Goal: Transaction & Acquisition: Purchase product/service

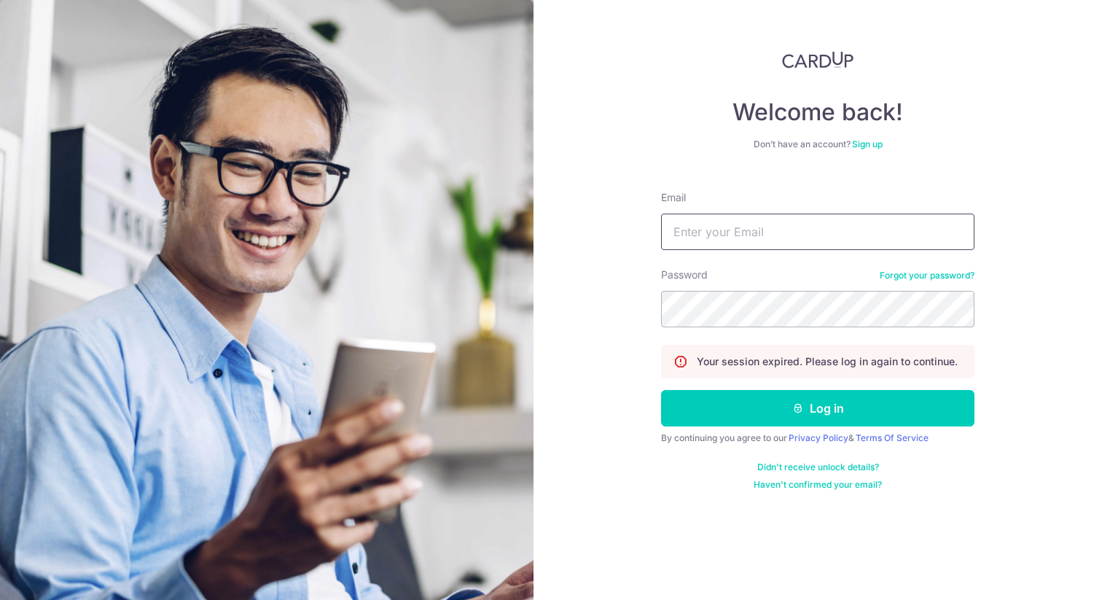
click at [785, 235] on input "Email" at bounding box center [817, 231] width 313 height 36
type input "josephkychu@gmail.com"
click at [661, 390] on button "Log in" at bounding box center [817, 408] width 313 height 36
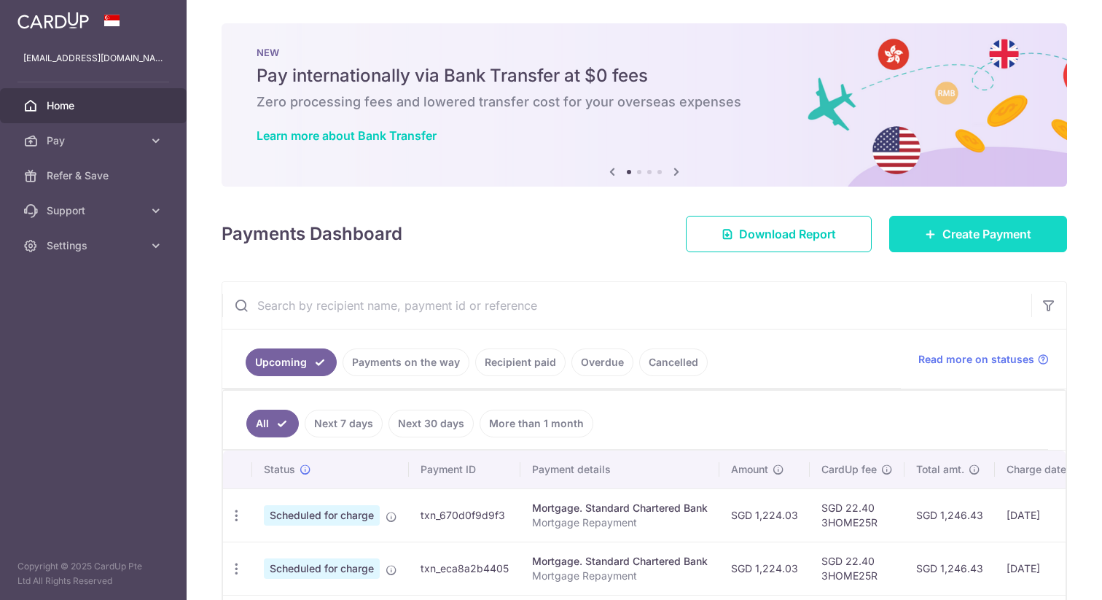
click at [956, 238] on span "Create Payment" at bounding box center [986, 233] width 89 height 17
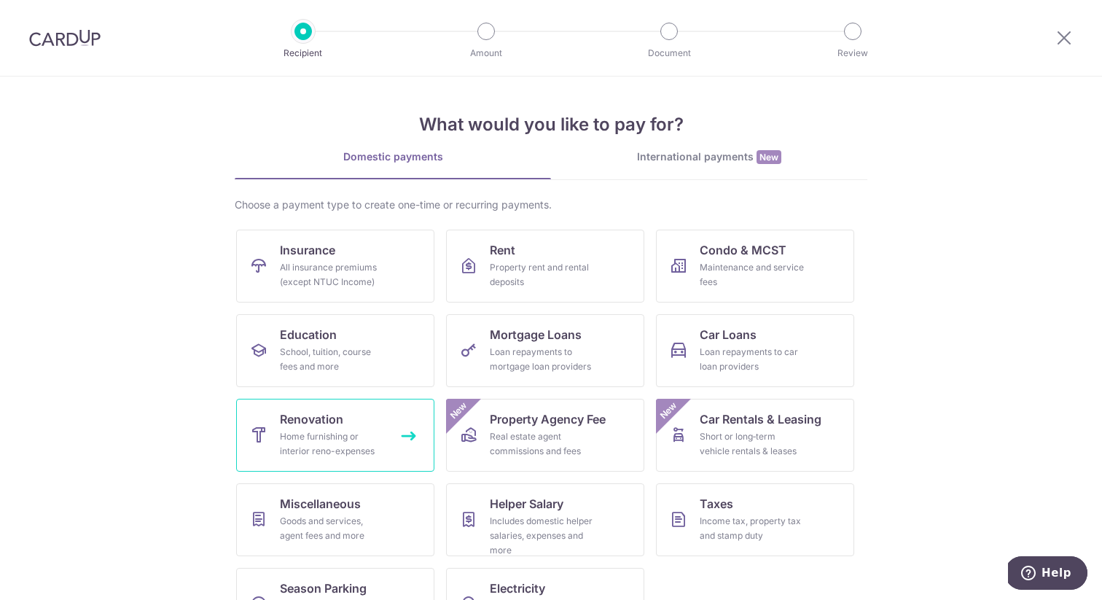
scroll to position [52, 0]
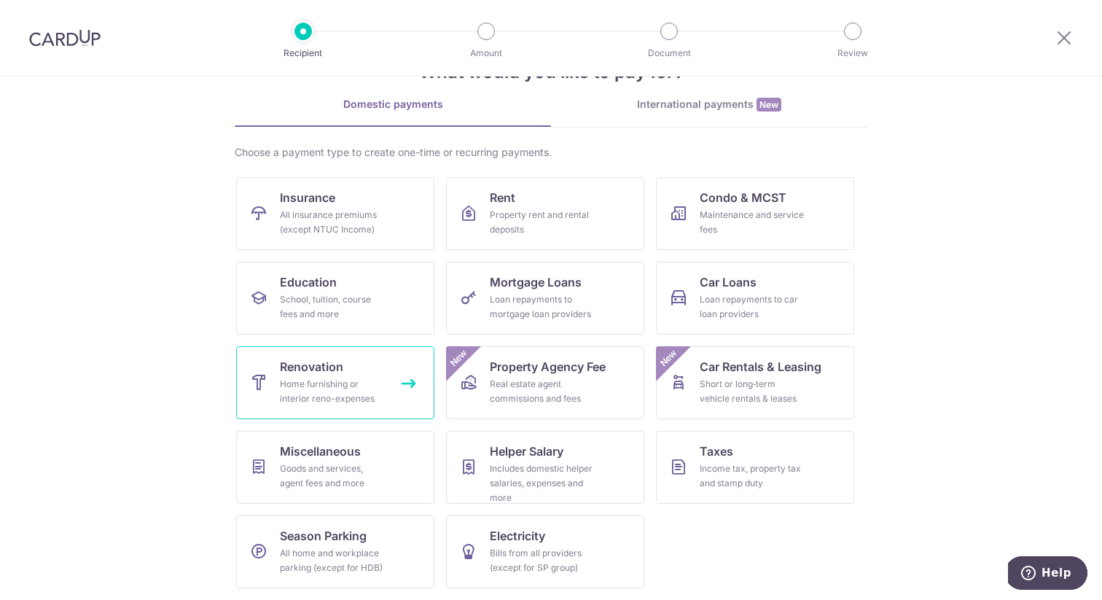
click at [396, 382] on link "Renovation Home furnishing or interior reno-expenses" at bounding box center [335, 382] width 198 height 73
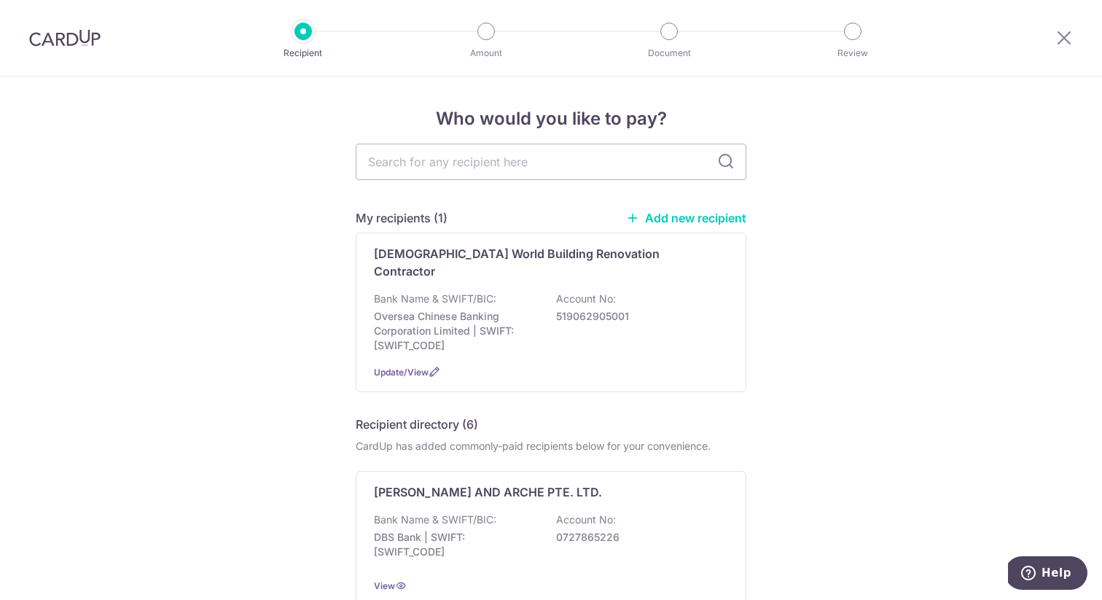
click at [655, 213] on link "Add new recipient" at bounding box center [686, 218] width 120 height 15
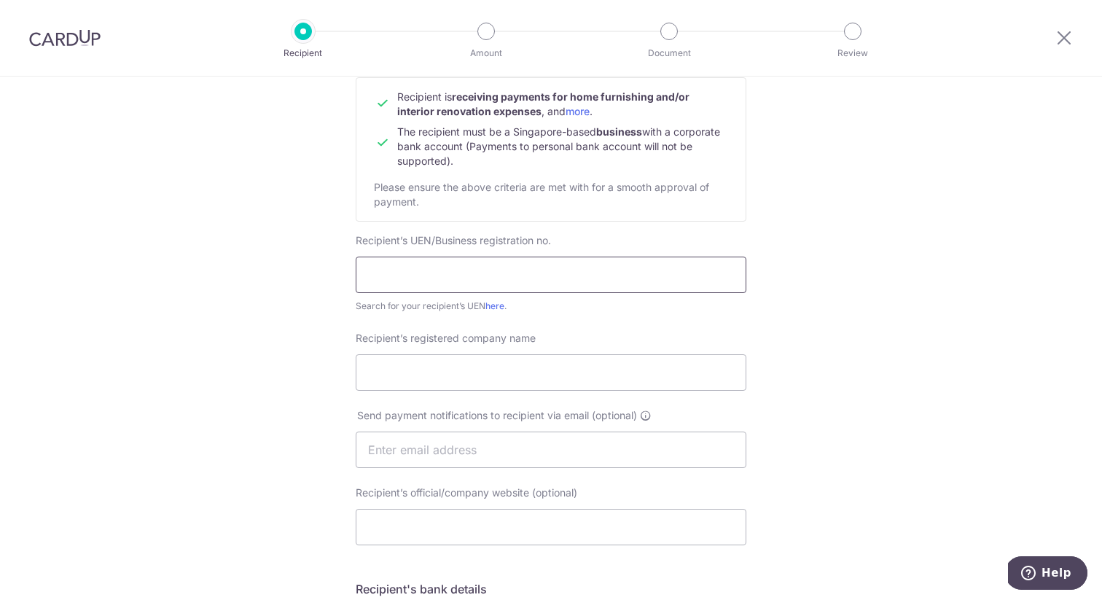
scroll to position [256, 0]
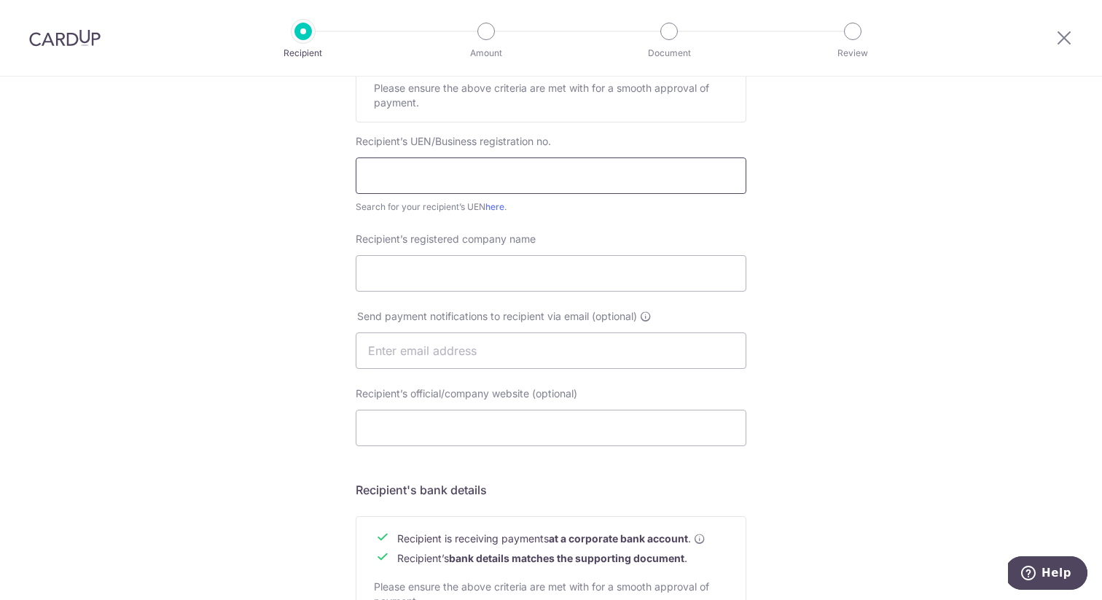
click at [490, 176] on input "text" at bounding box center [551, 175] width 391 height 36
paste input "202436956R"
type input "202436956R"
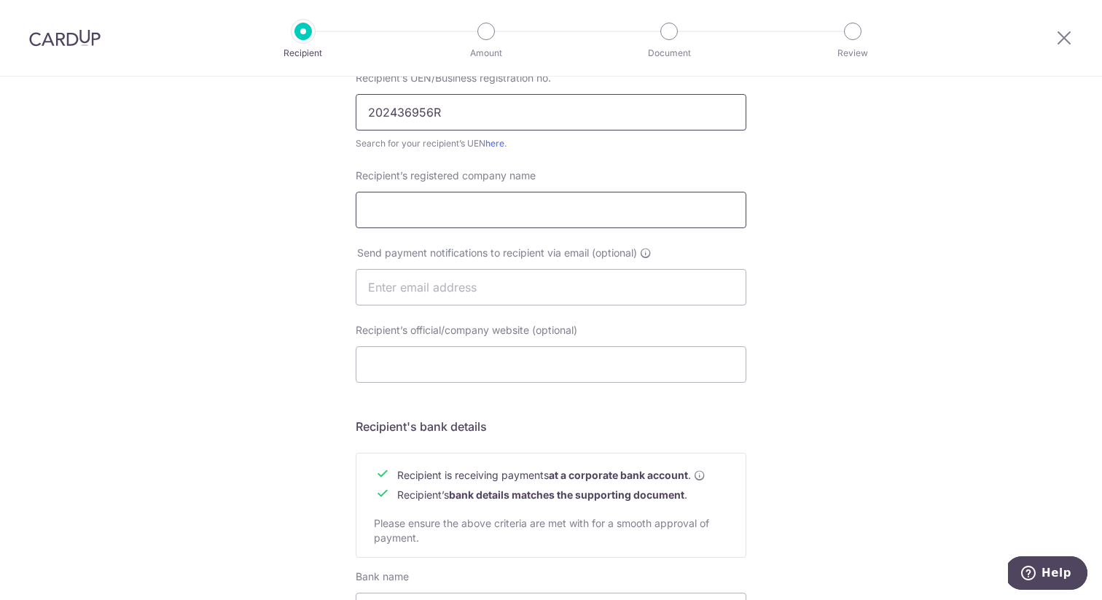
scroll to position [322, 0]
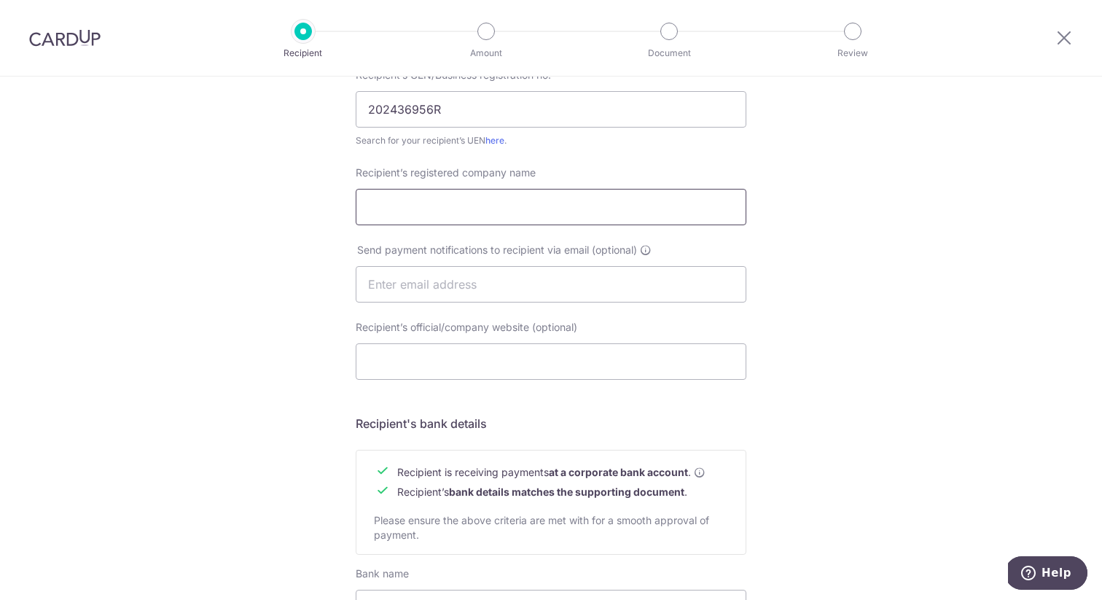
click at [556, 211] on input "Recipient’s registered company name" at bounding box center [551, 207] width 391 height 36
click at [522, 210] on input "Recipient’s registered company name" at bounding box center [551, 207] width 391 height 36
paste input "AR CONTRACTOR PTE. LTD."
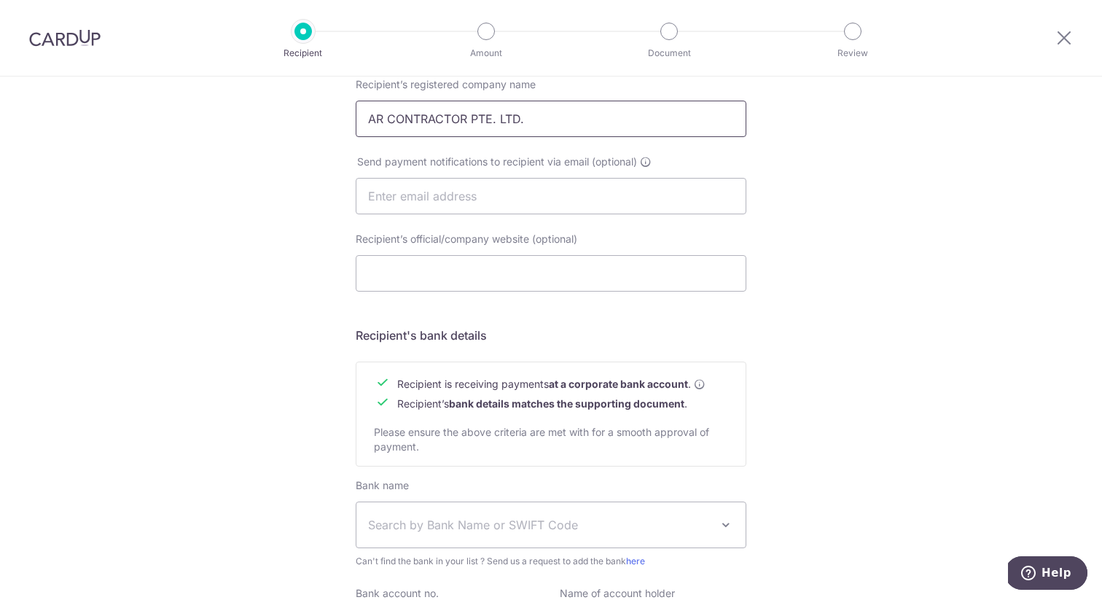
scroll to position [412, 0]
type input "AR CONTRACTOR PTE. LTD."
click at [455, 192] on input "text" at bounding box center [551, 194] width 391 height 36
click at [448, 267] on input "Recipient’s official/company website (optional)" at bounding box center [551, 271] width 391 height 36
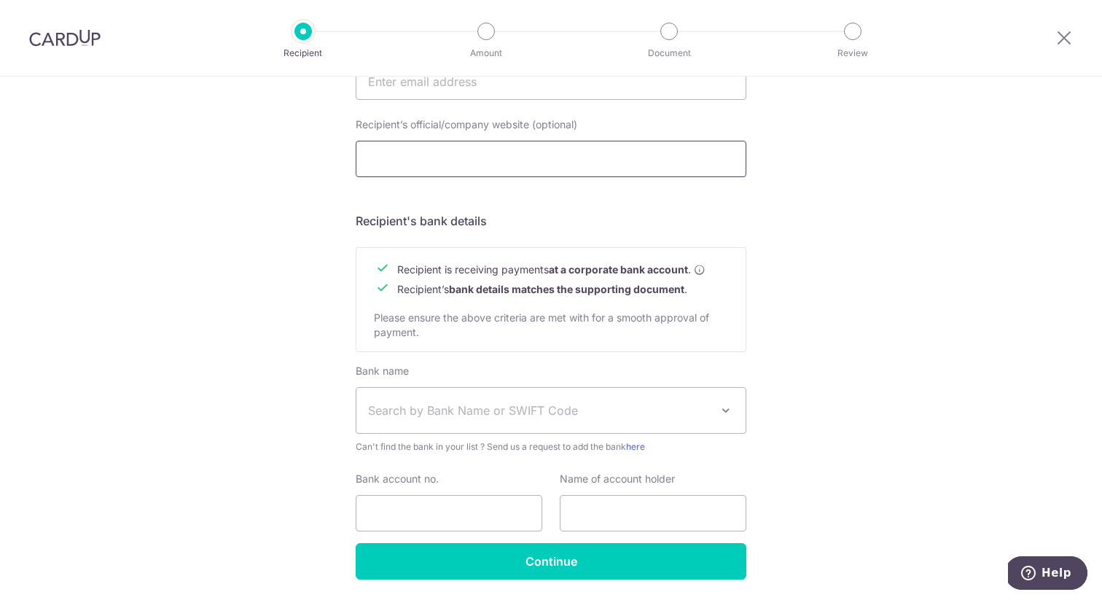
scroll to position [573, 0]
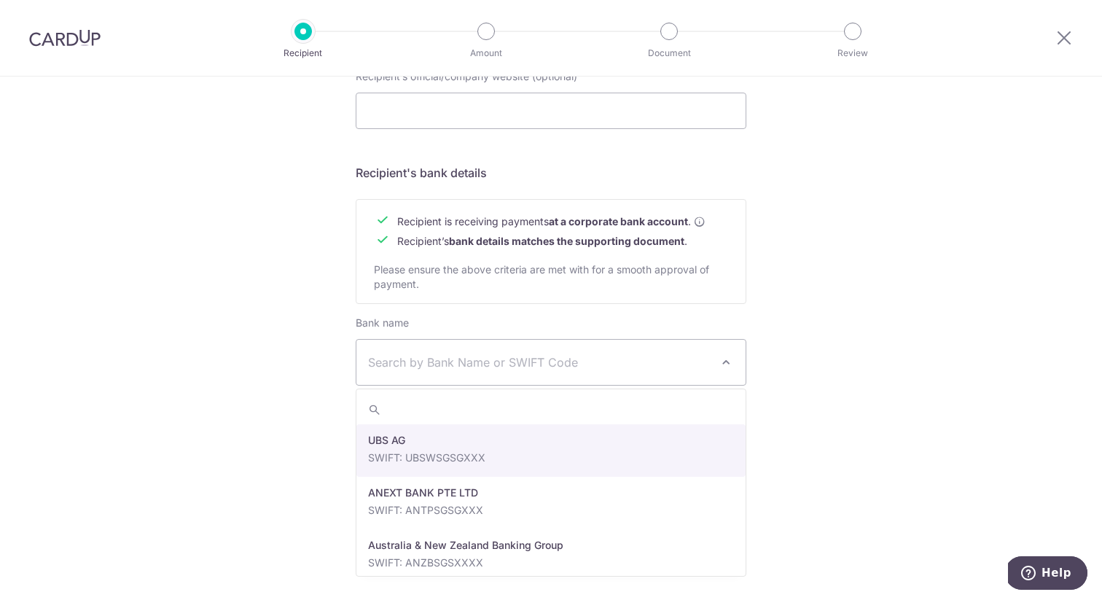
click at [499, 357] on span "Search by Bank Name or SWIFT Code" at bounding box center [539, 361] width 342 height 17
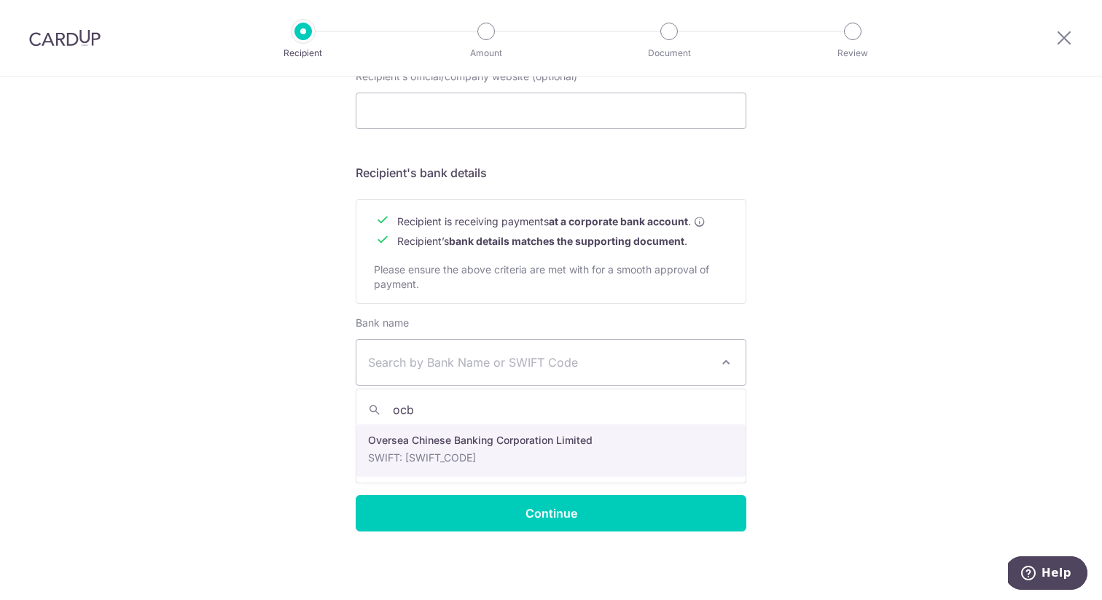
type input "ocbc"
select select "12"
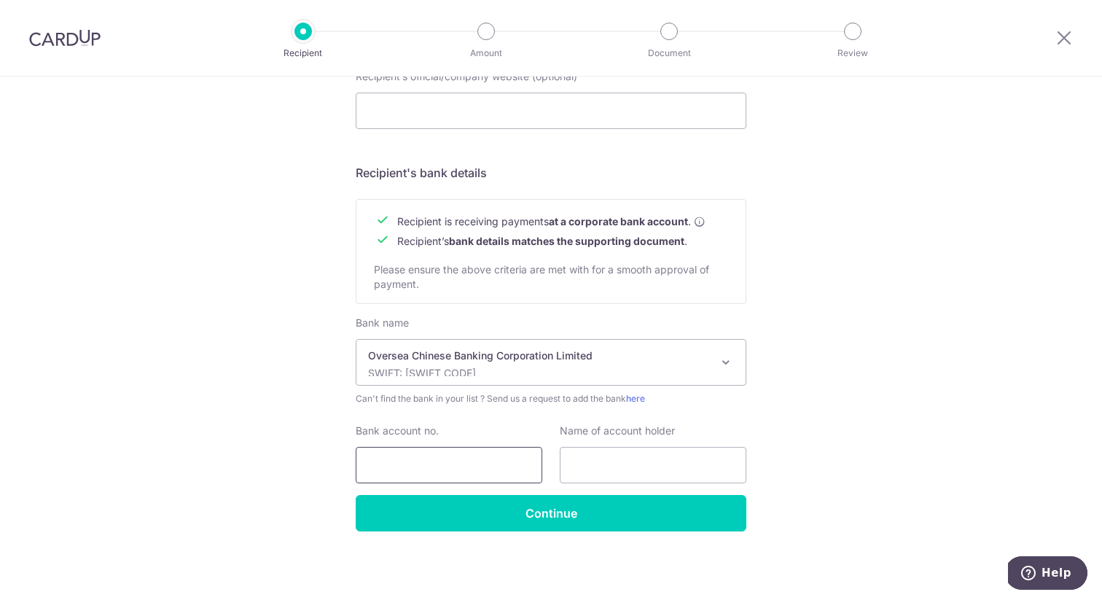
click at [444, 462] on input "Bank account no." at bounding box center [449, 465] width 187 height 36
paste input "604-436-972-001"
type input "604-436-972-001"
click at [592, 463] on input "text" at bounding box center [653, 465] width 187 height 36
paste input "AR CONTRACTOR PTE. LTD."
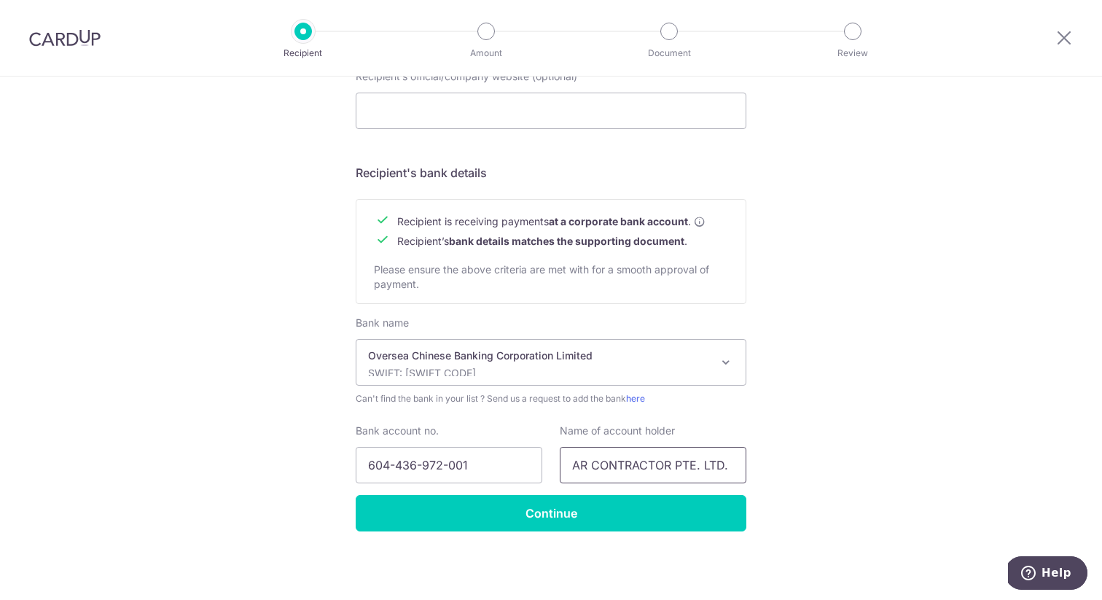
type input "AR CONTRACTOR PTE. LTD."
click at [572, 532] on div "Who would you like to pay? Your recipient does not need a CardUp account to rec…" at bounding box center [551, 52] width 1102 height 1096
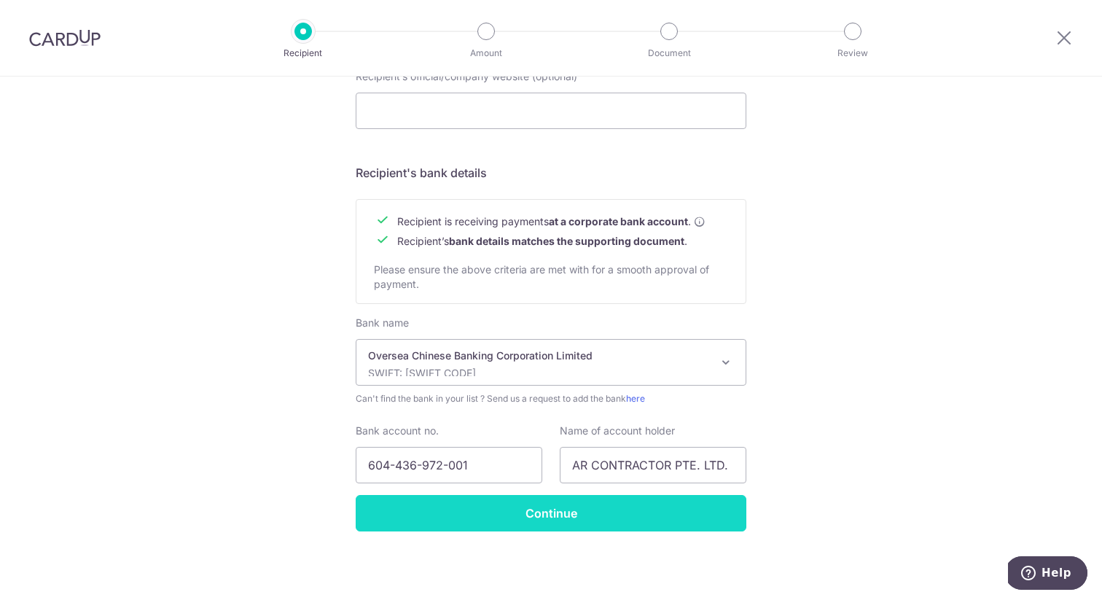
click at [574, 517] on input "Continue" at bounding box center [551, 513] width 391 height 36
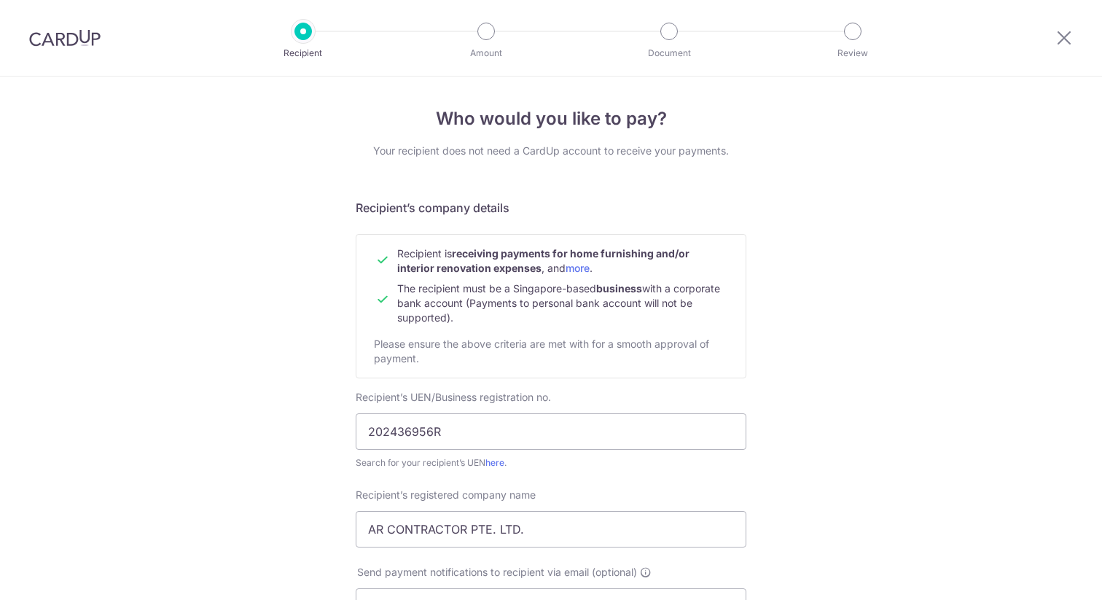
scroll to position [608, 0]
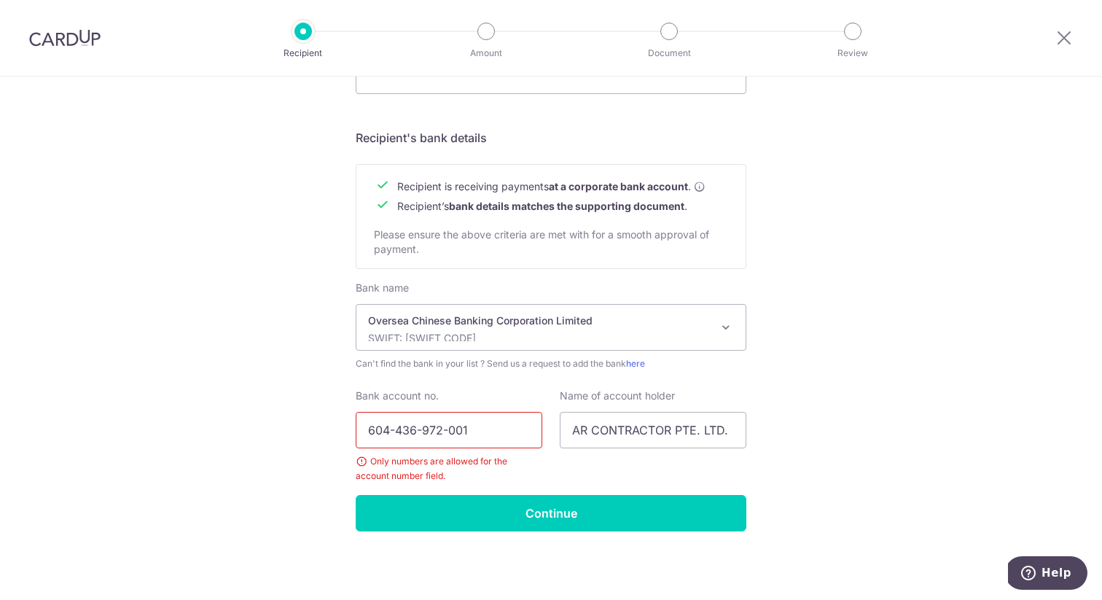
click at [393, 430] on input "604-436-972-001" at bounding box center [449, 430] width 187 height 36
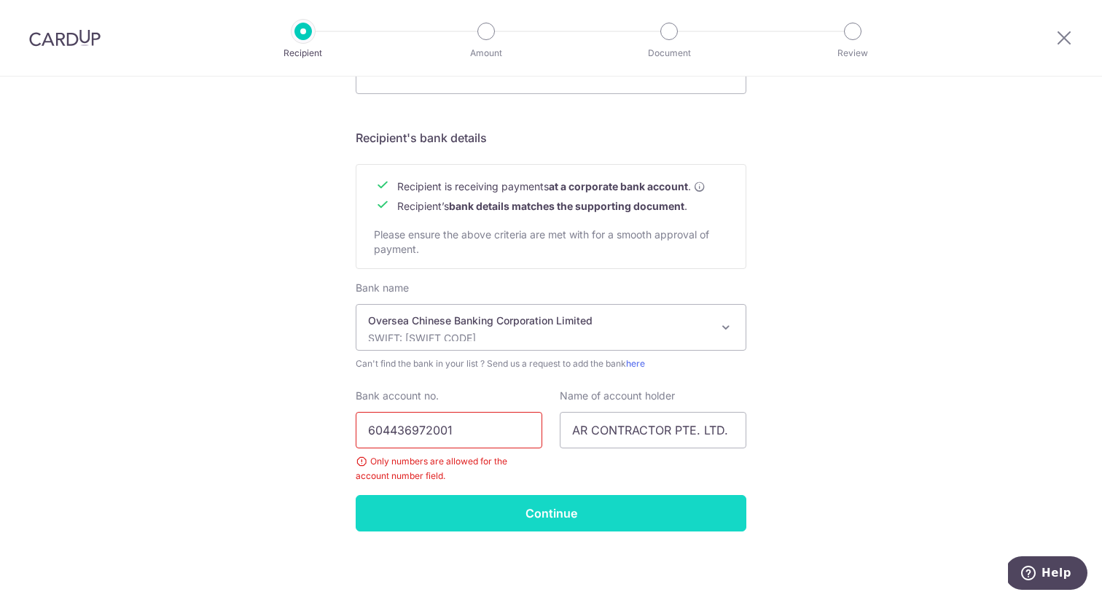
type input "604436972001"
click at [525, 516] on input "Continue" at bounding box center [551, 513] width 391 height 36
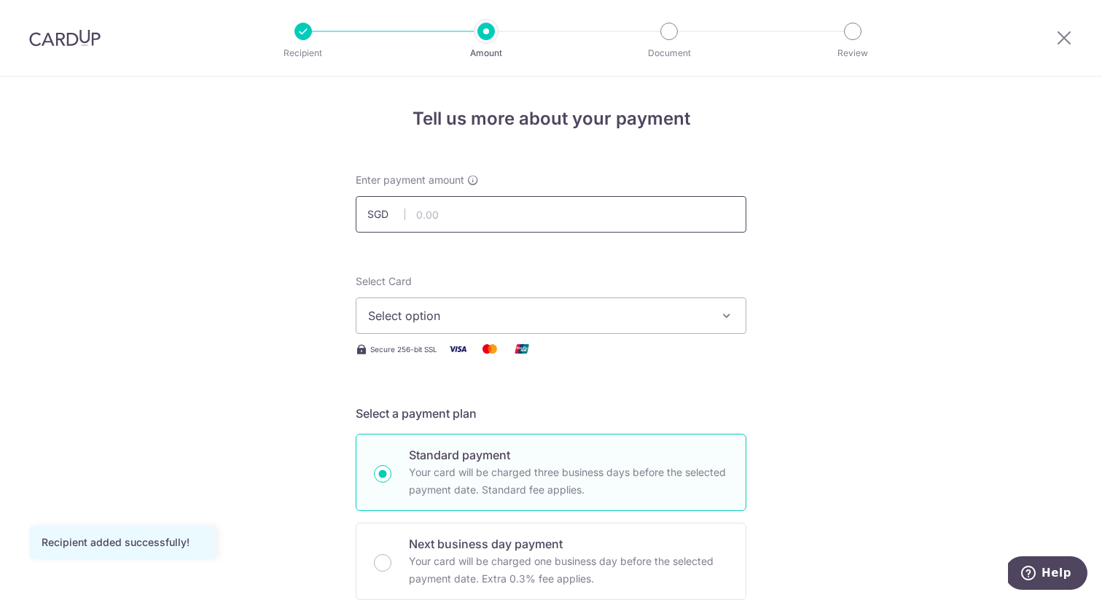
click at [516, 216] on input "text" at bounding box center [551, 214] width 391 height 36
click at [468, 211] on input "text" at bounding box center [551, 214] width 391 height 36
type input "1,438.00"
click at [602, 184] on div "Enter payment amount SGD 1,438.00 1438.00" at bounding box center [551, 203] width 391 height 60
click at [552, 313] on span "Select option" at bounding box center [538, 315] width 340 height 17
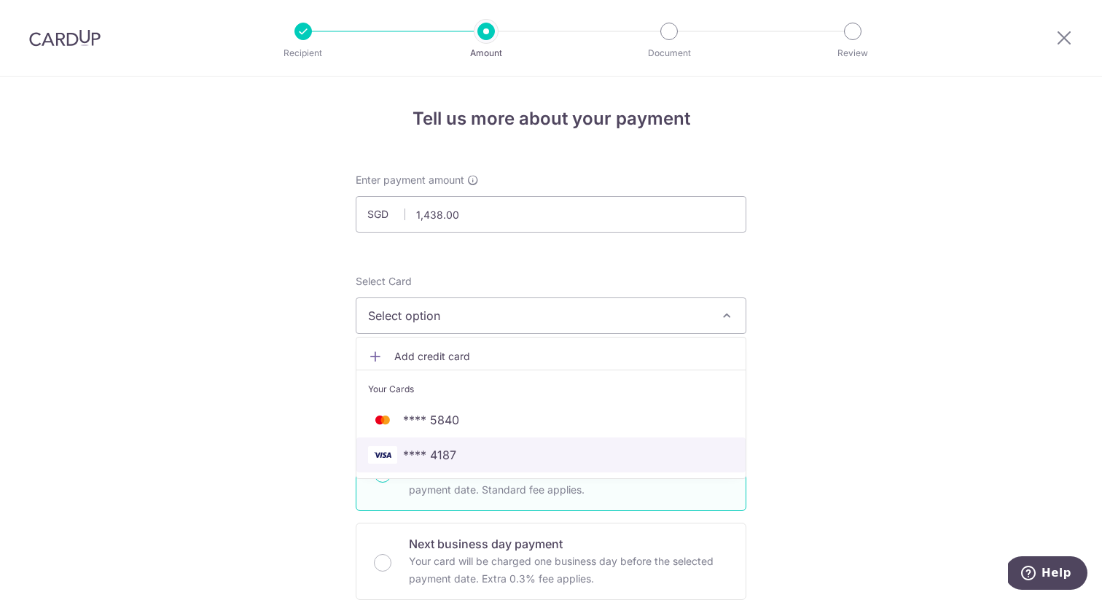
click at [529, 450] on span "**** 4187" at bounding box center [551, 454] width 366 height 17
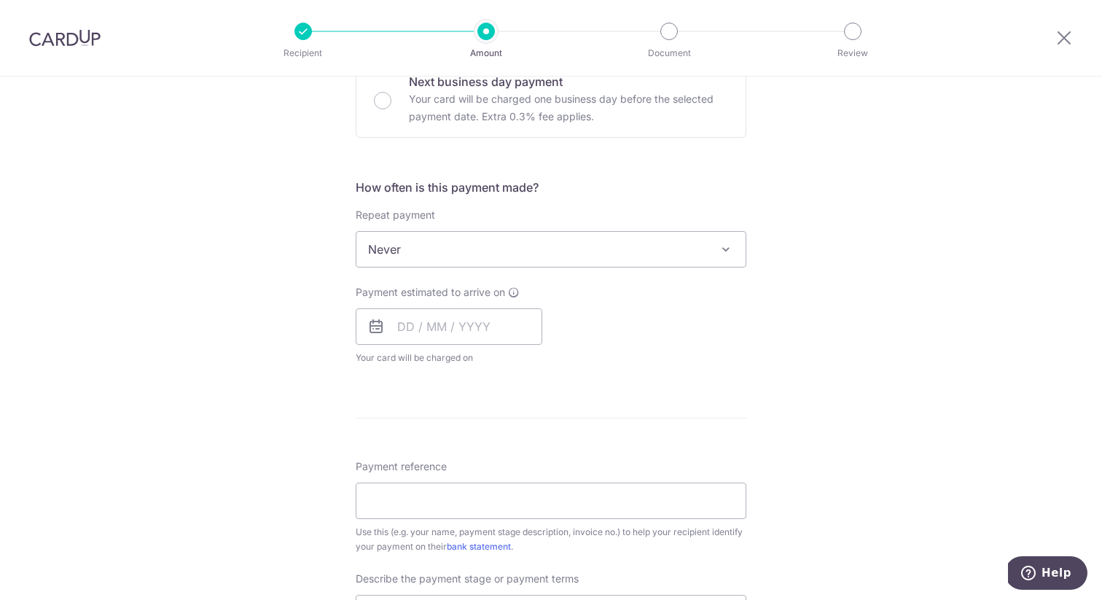
scroll to position [504, 0]
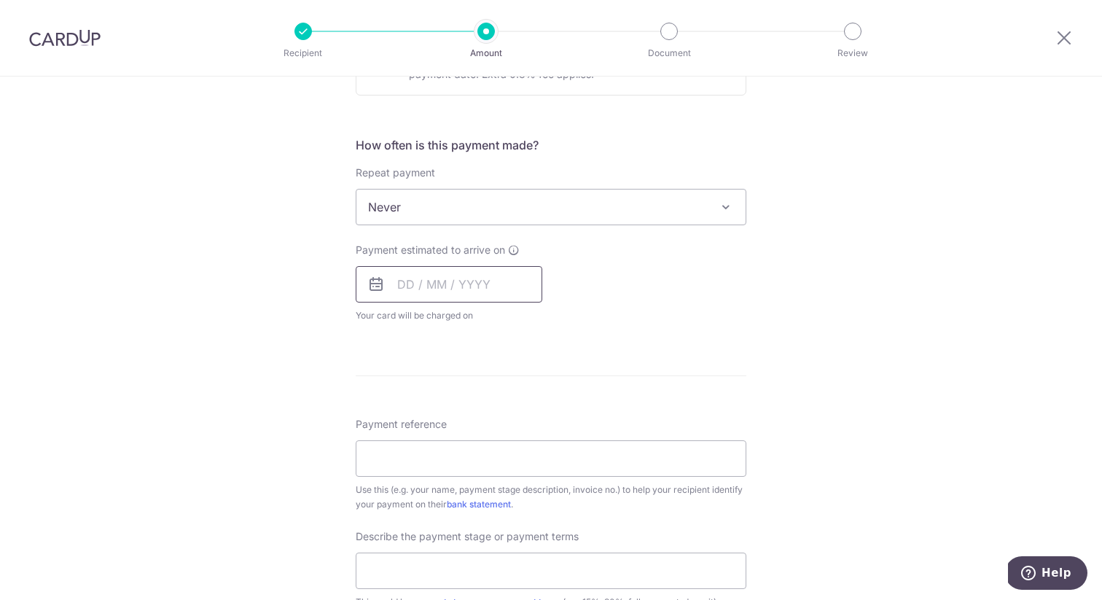
click at [411, 280] on input "text" at bounding box center [449, 284] width 187 height 36
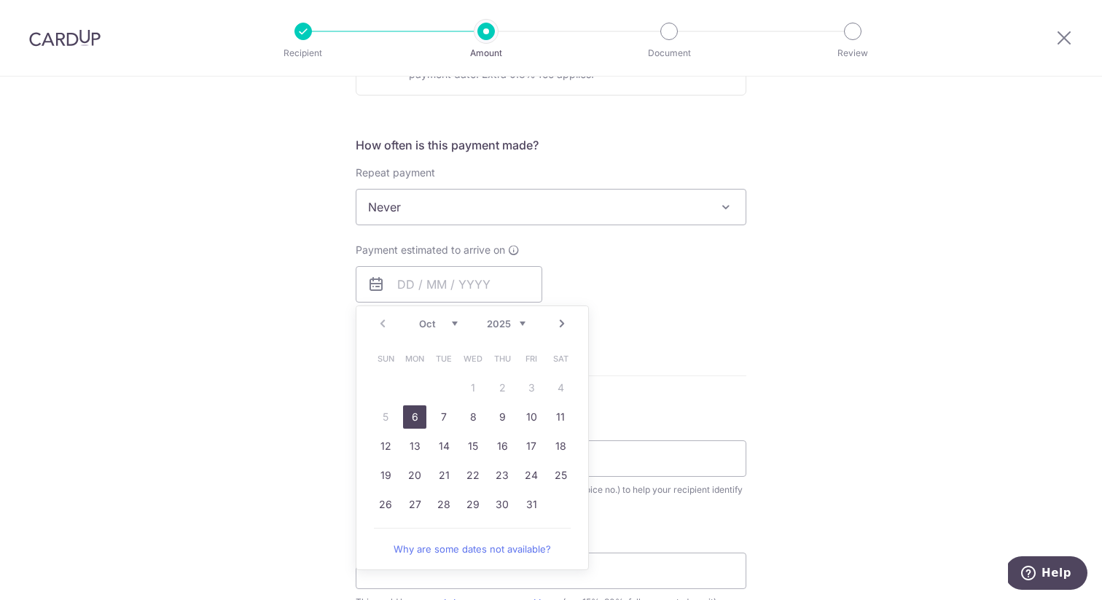
click at [412, 416] on link "6" at bounding box center [414, 416] width 23 height 23
type input "[DATE]"
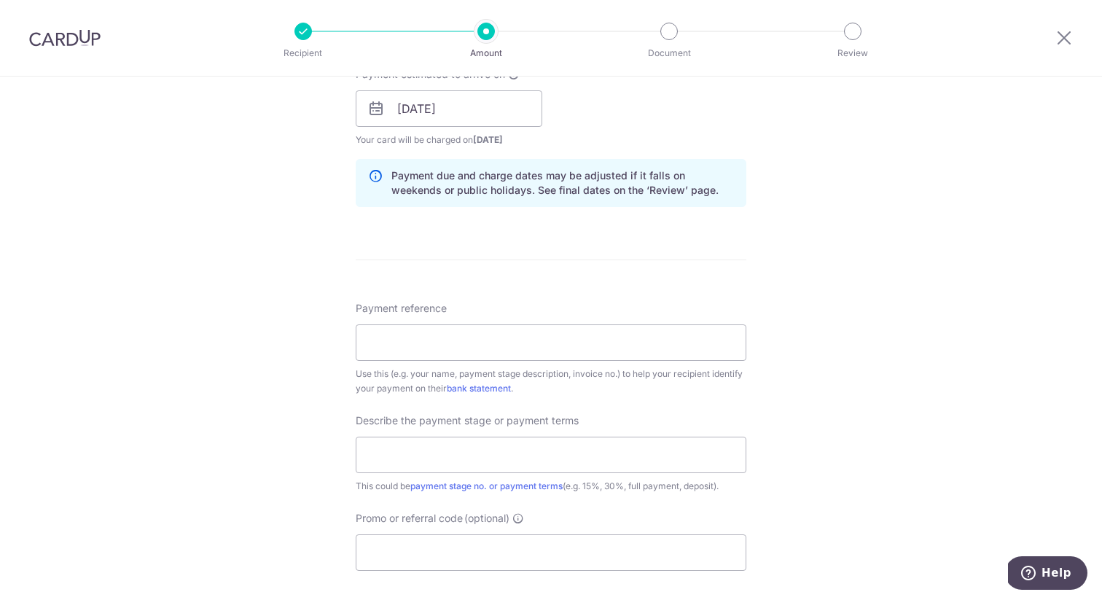
scroll to position [681, 0]
click at [514, 346] on input "Payment reference" at bounding box center [551, 341] width 391 height 36
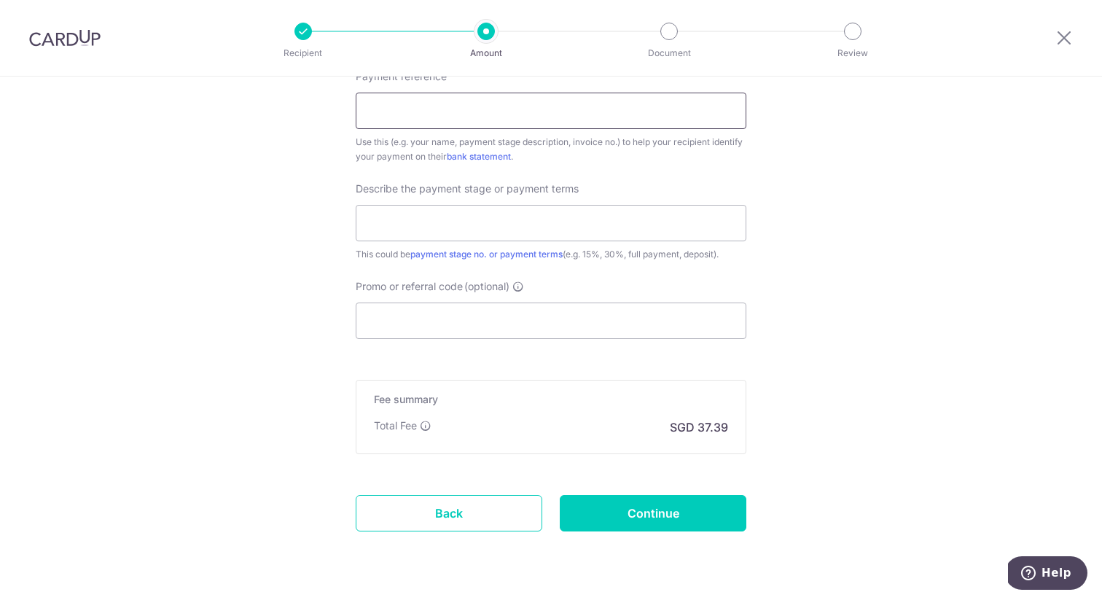
scroll to position [952, 0]
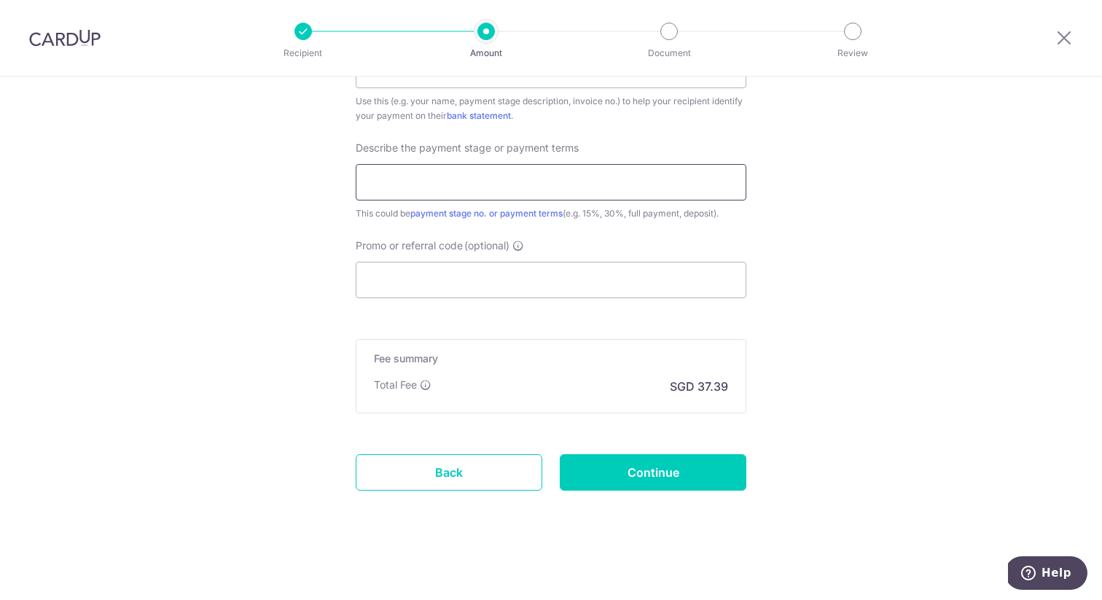
click at [435, 178] on input "text" at bounding box center [551, 182] width 391 height 36
paste input "8 JURONG LAKE LINK #02-21"
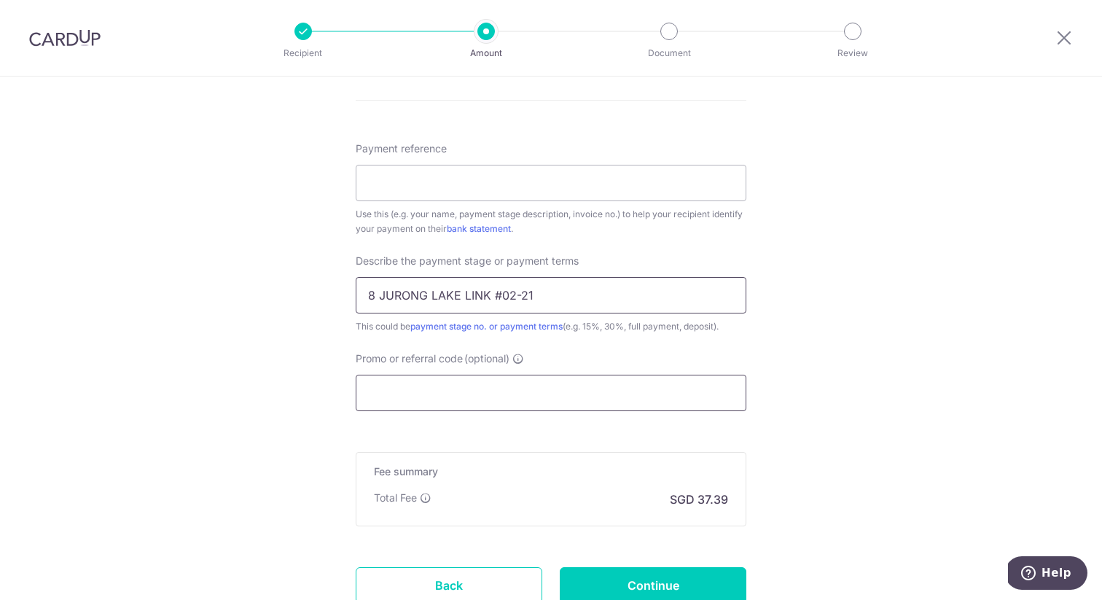
scroll to position [839, 0]
type input "8 JURONG LAKE LINK #02-21"
click at [447, 181] on input "Payment reference" at bounding box center [551, 183] width 391 height 36
paste input "8 JURONG LAKE LINK #02-21"
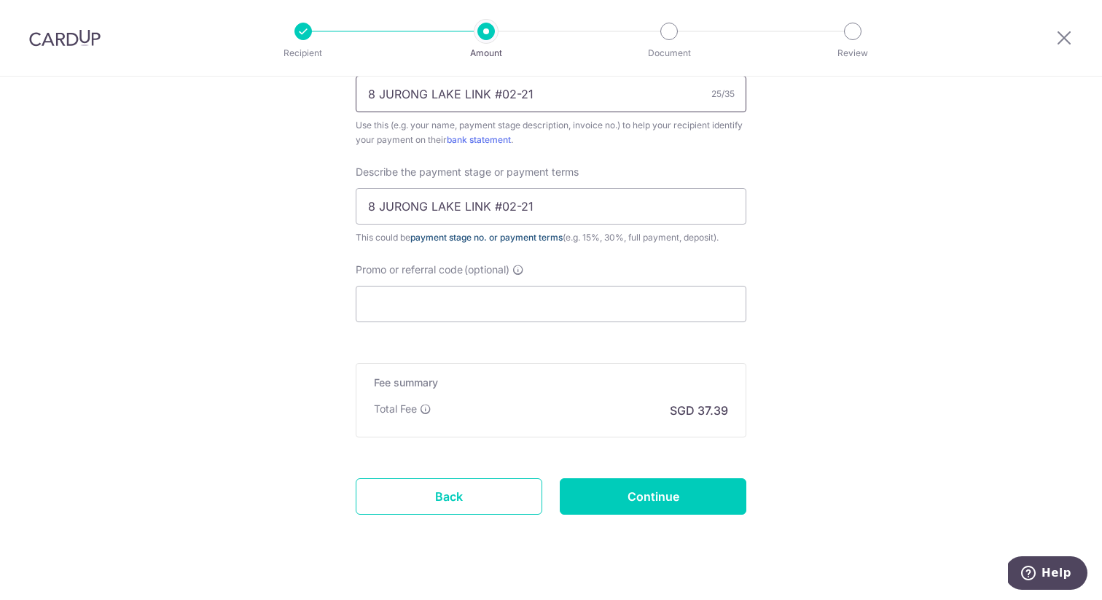
scroll to position [931, 0]
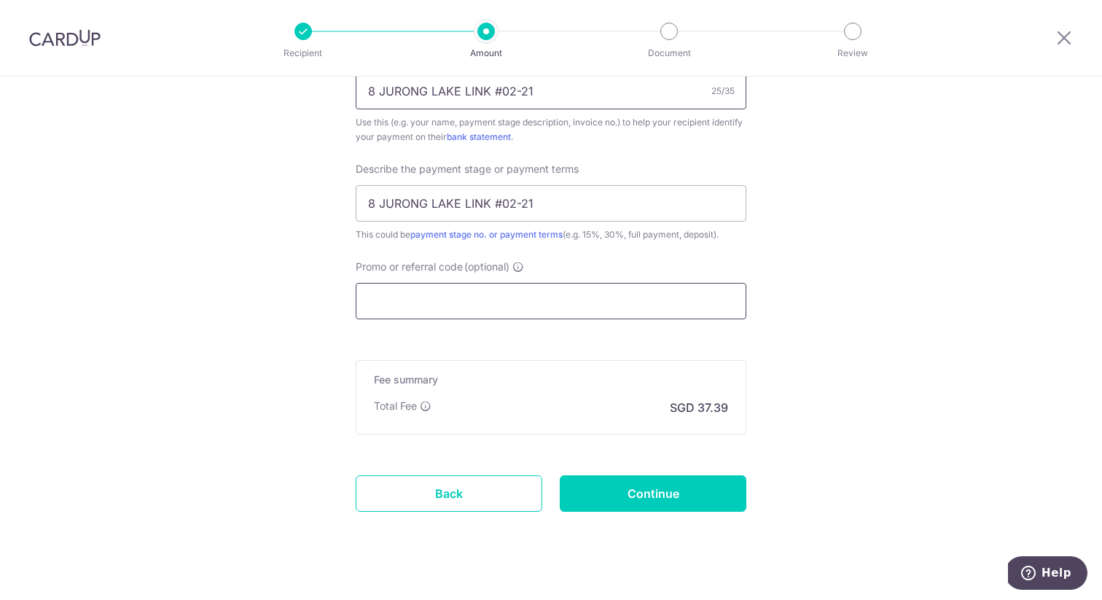
type input "8 JURONG LAKE LINK #02-21"
click at [555, 299] on input "Promo or referral code (optional)" at bounding box center [551, 301] width 391 height 36
click at [530, 305] on input "Promo or referral code (optional)" at bounding box center [551, 301] width 391 height 36
click at [524, 295] on input "Promo or referral code (optional)" at bounding box center [551, 301] width 391 height 36
paste input "RENO25ONE"
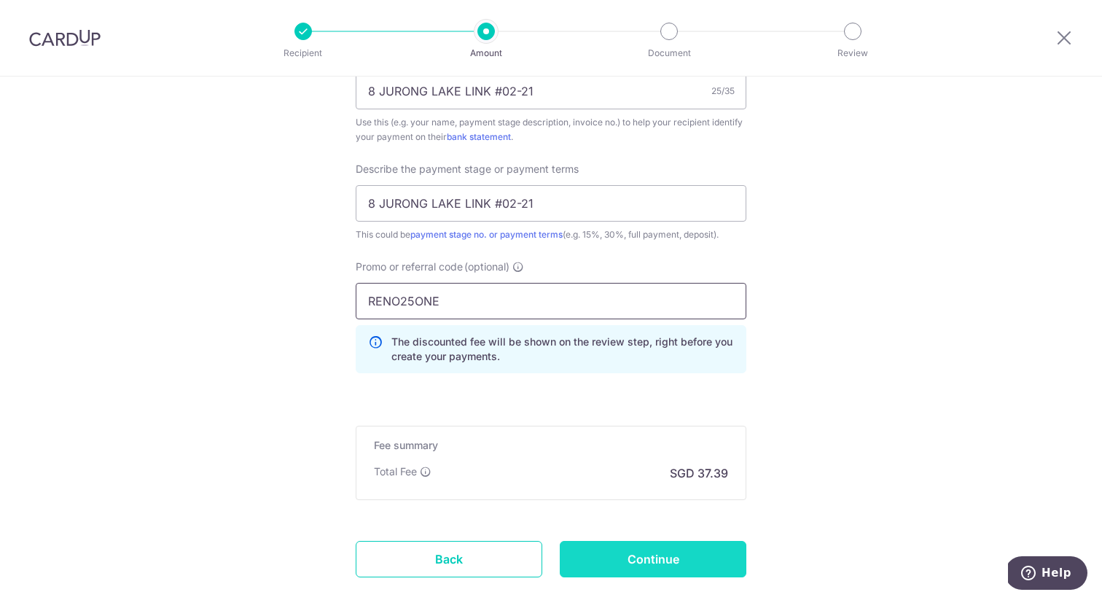
type input "RENO25ONE"
click at [616, 554] on input "Continue" at bounding box center [653, 559] width 187 height 36
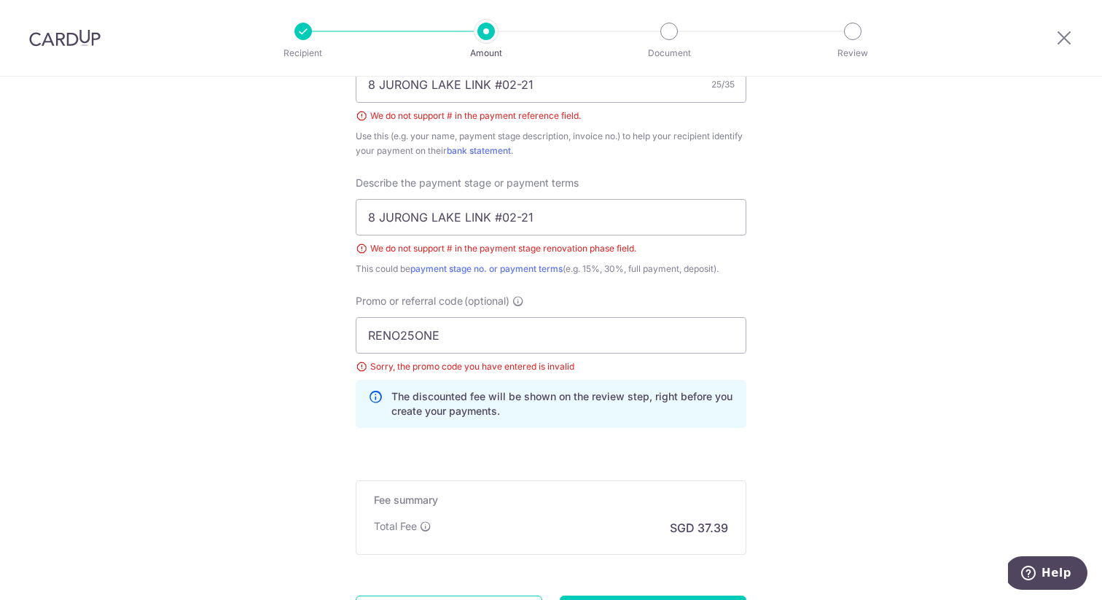
scroll to position [930, 0]
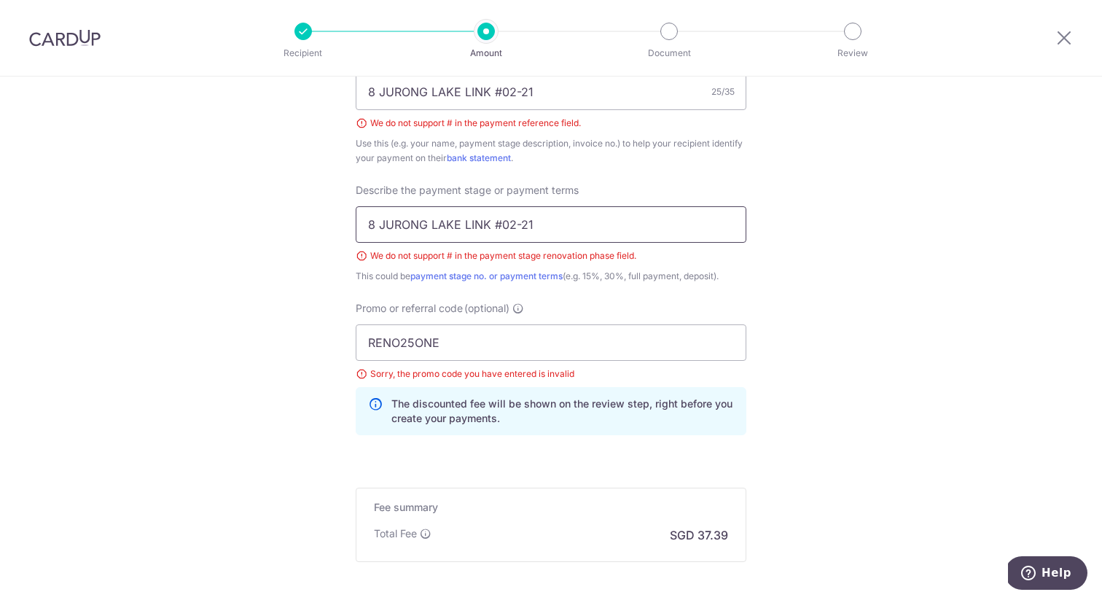
click at [544, 226] on input "8 JURONG LAKE LINK #02-21" at bounding box center [551, 224] width 391 height 36
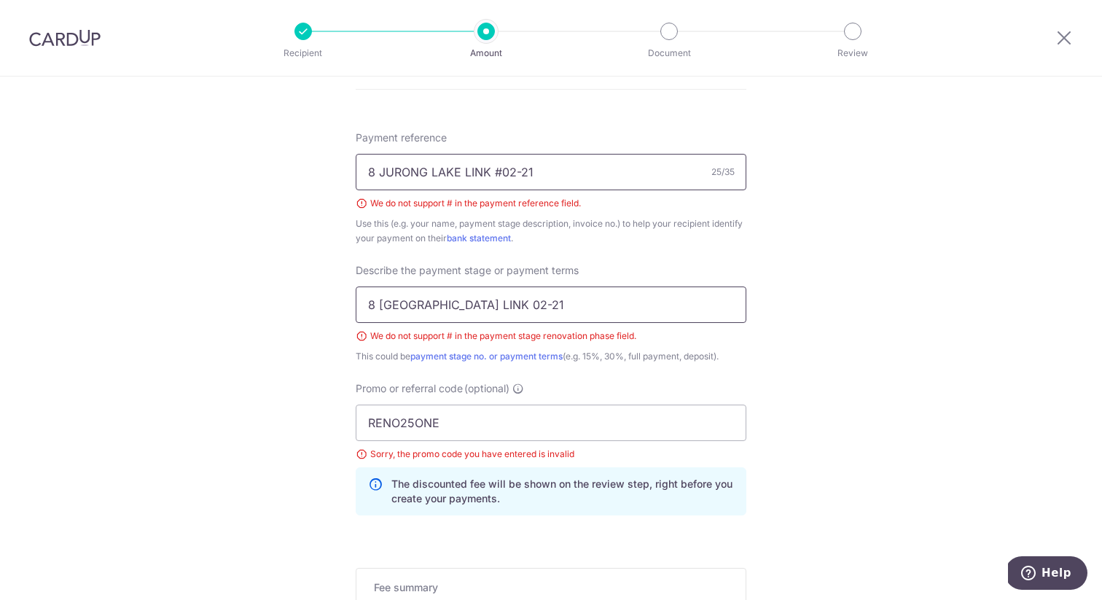
scroll to position [850, 0]
type input "8 [GEOGRAPHIC_DATA] LINK 02-21"
click at [501, 169] on input "8 JURONG LAKE LINK #02-21" at bounding box center [551, 172] width 391 height 36
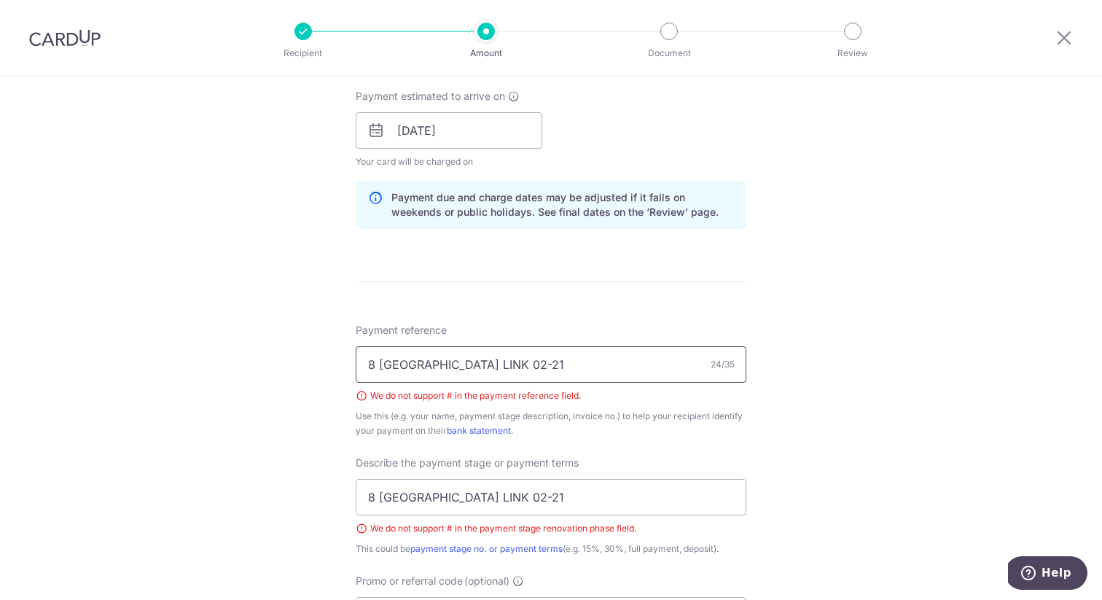
scroll to position [1079, 0]
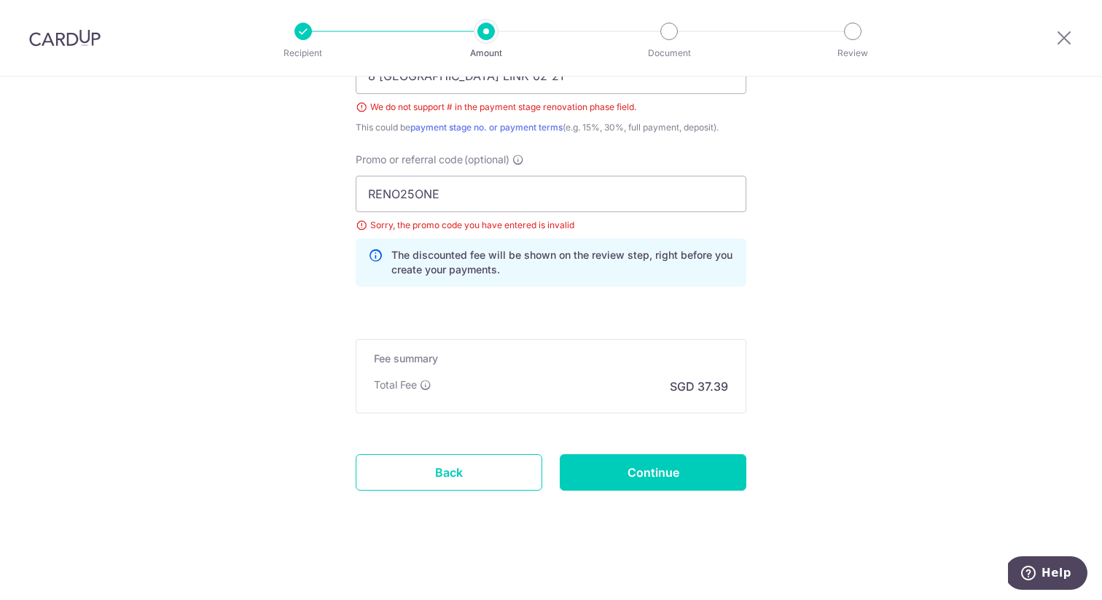
type input "8 JURONG LAKE LINK 02-21"
click at [353, 195] on div "Promo or referral code (optional) RENO25ONE Sorry, the promo code you have ente…" at bounding box center [551, 225] width 408 height 146
click at [366, 195] on input "RENO25ONE" at bounding box center [551, 194] width 391 height 36
click at [496, 196] on input "RENO25ONE" at bounding box center [551, 194] width 391 height 36
type input "RENO25ONE"
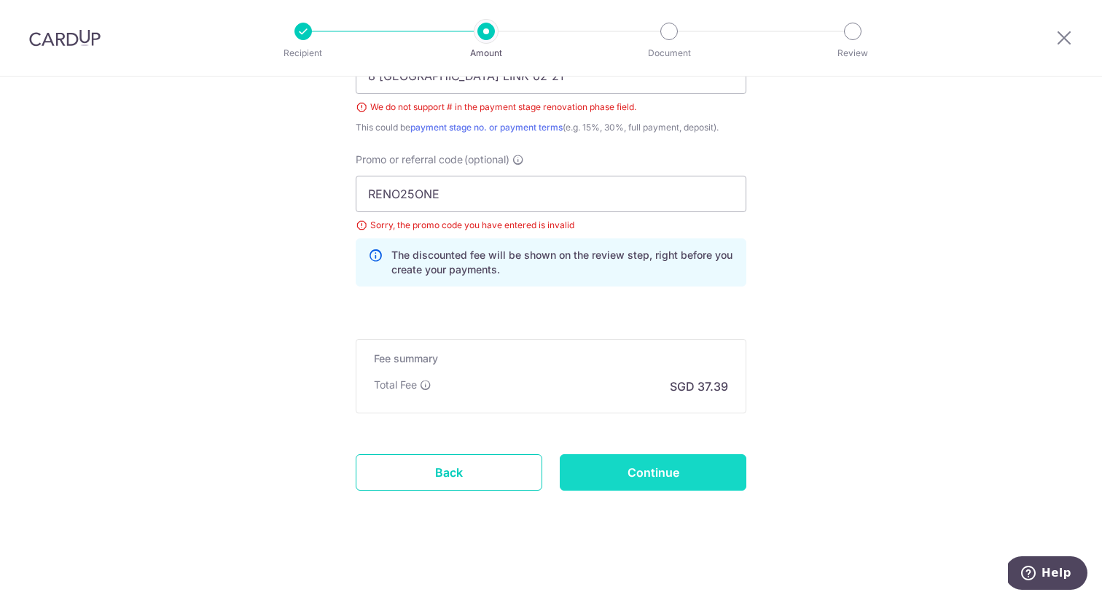
click at [646, 474] on input "Continue" at bounding box center [653, 472] width 187 height 36
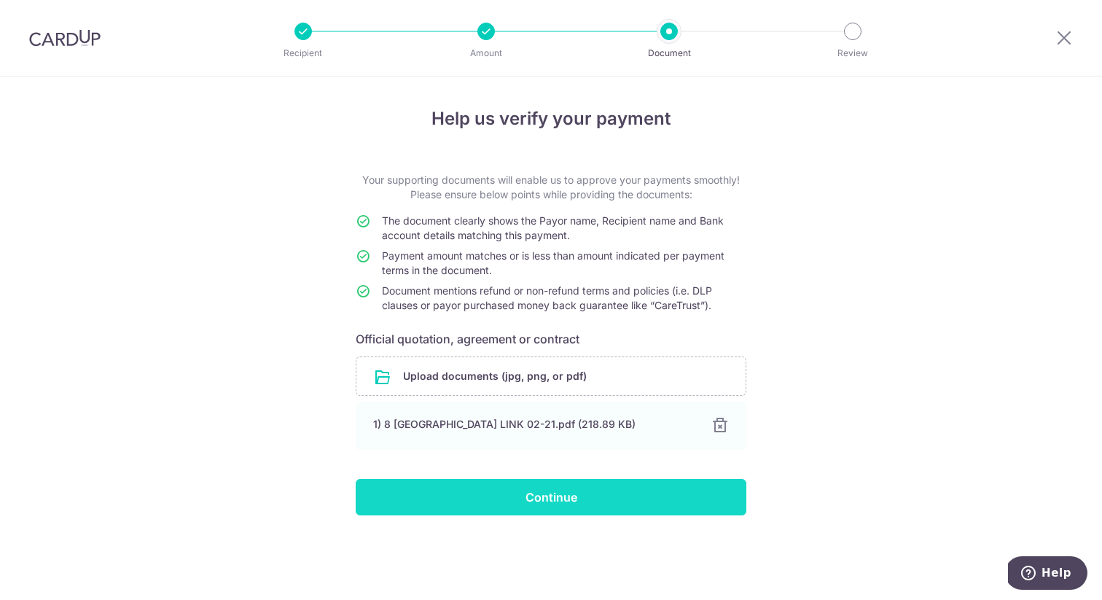
click at [550, 501] on input "Continue" at bounding box center [551, 497] width 391 height 36
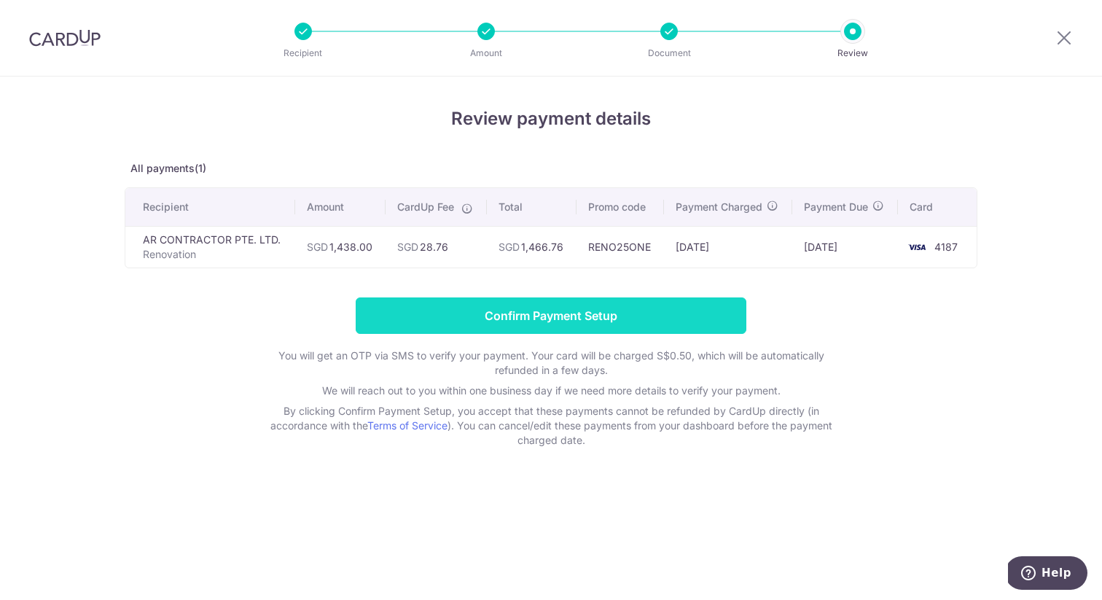
click at [656, 321] on input "Confirm Payment Setup" at bounding box center [551, 315] width 391 height 36
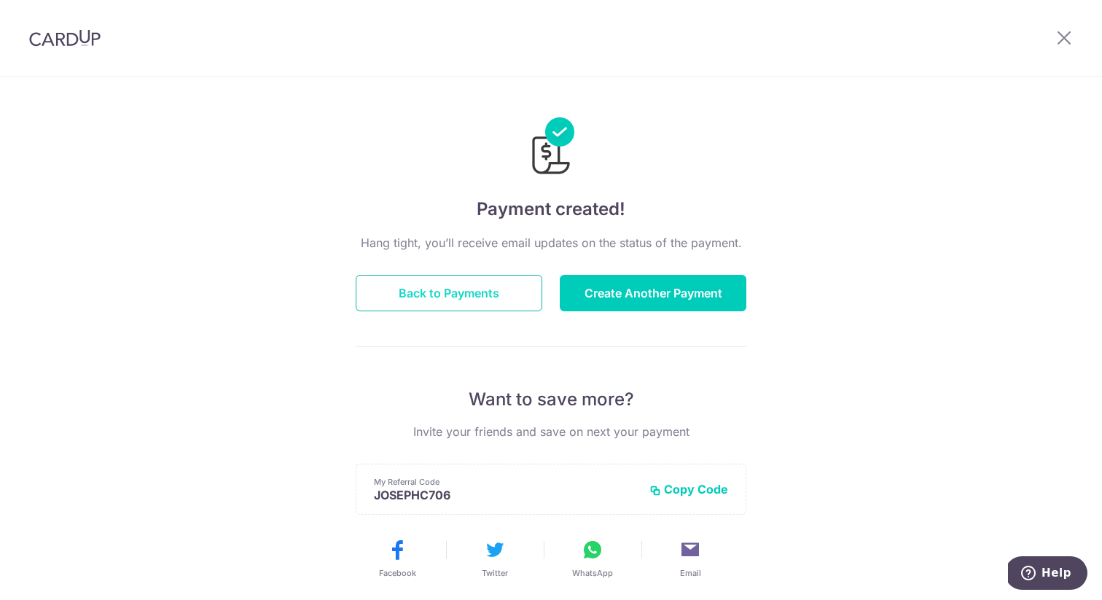
click at [507, 294] on button "Back to Payments" at bounding box center [449, 293] width 187 height 36
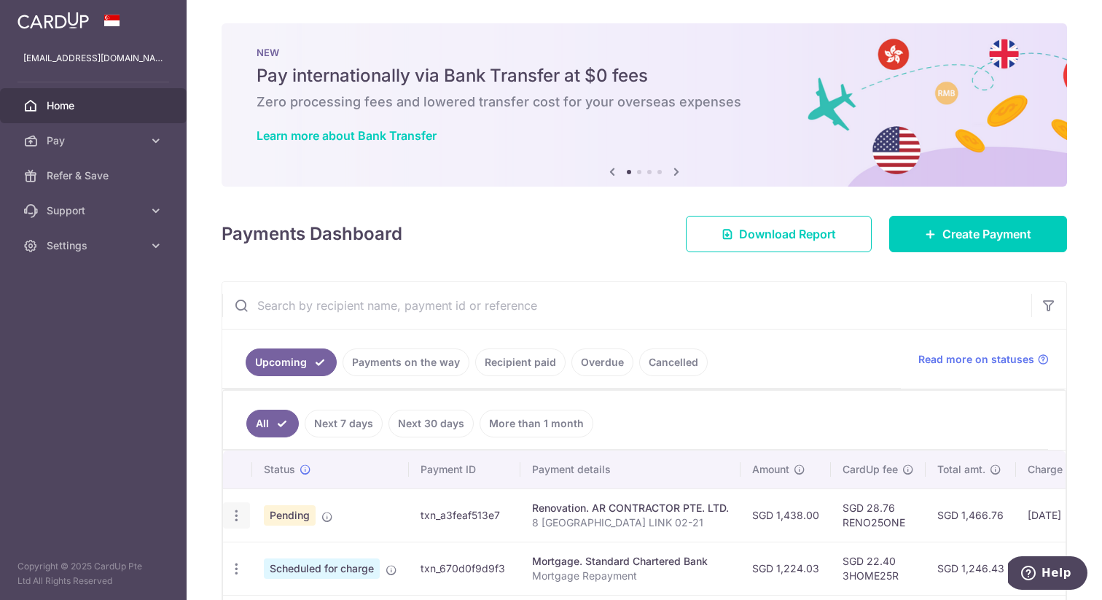
click at [240, 514] on icon "button" at bounding box center [236, 515] width 15 height 15
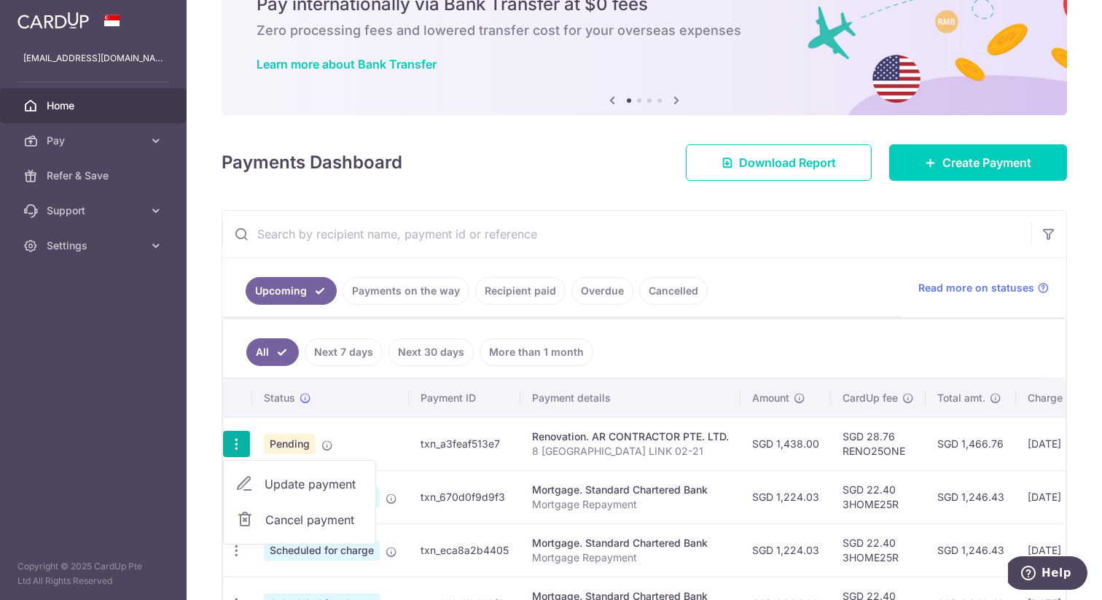
scroll to position [109, 0]
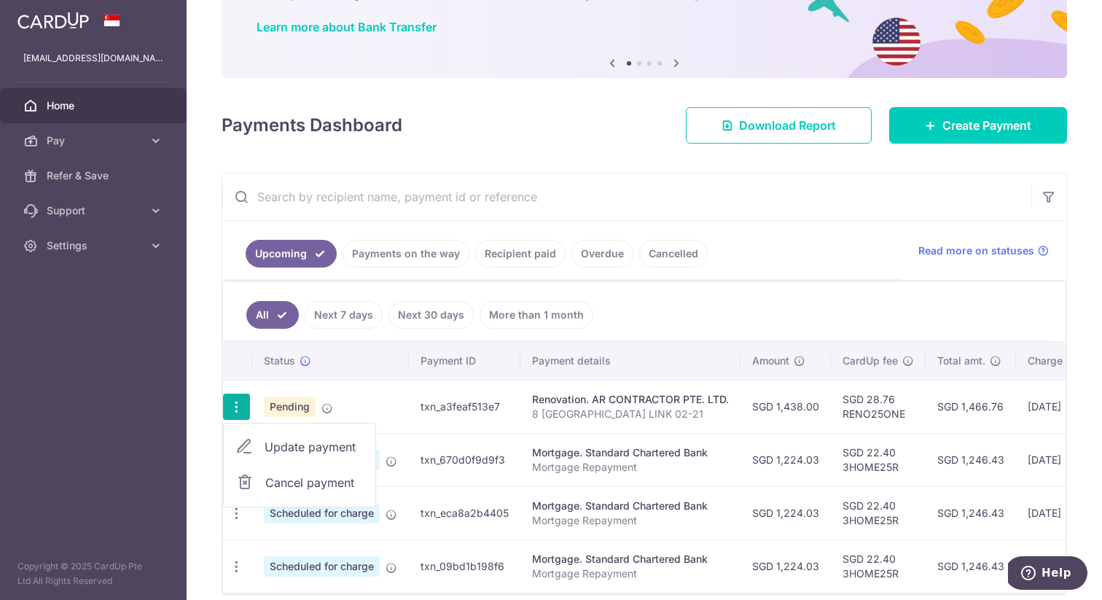
click at [358, 384] on td "Pending" at bounding box center [330, 406] width 157 height 53
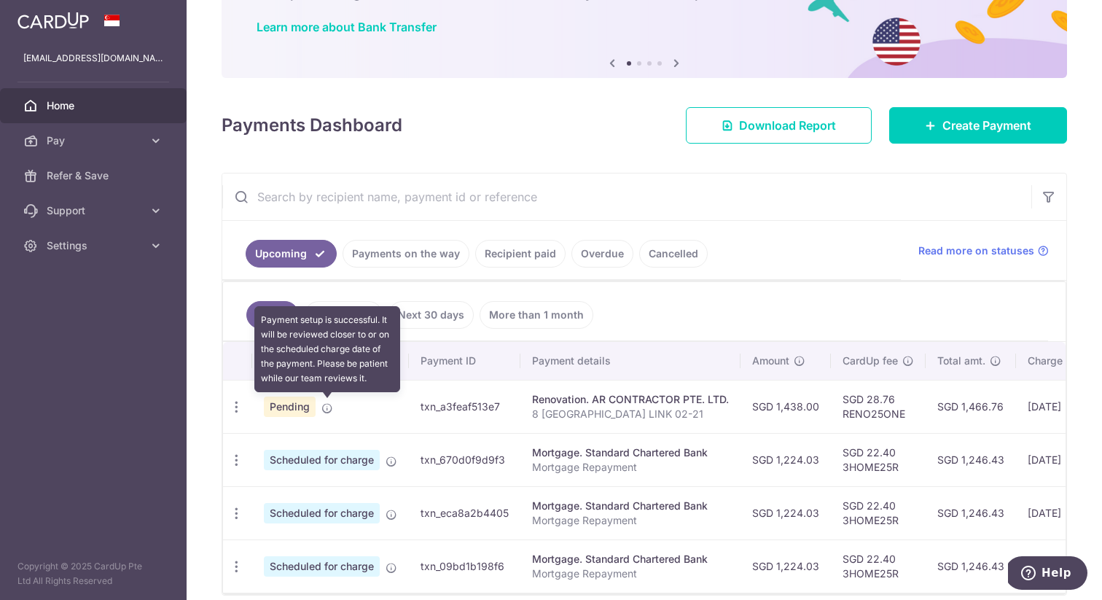
click at [327, 408] on icon at bounding box center [327, 408] width 12 height 12
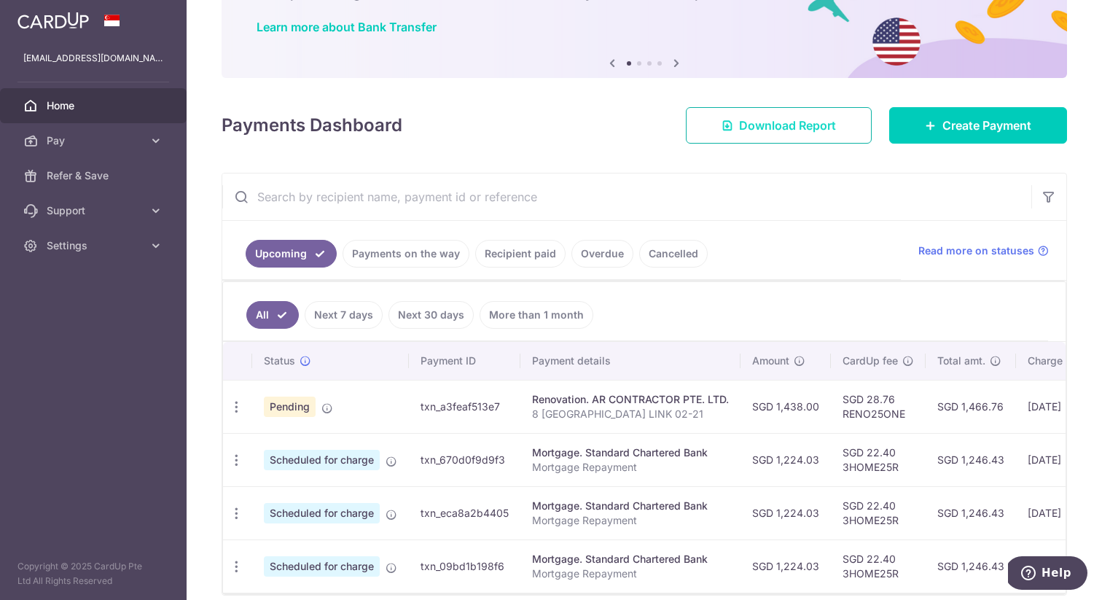
click at [804, 128] on span "Download Report" at bounding box center [787, 125] width 97 height 17
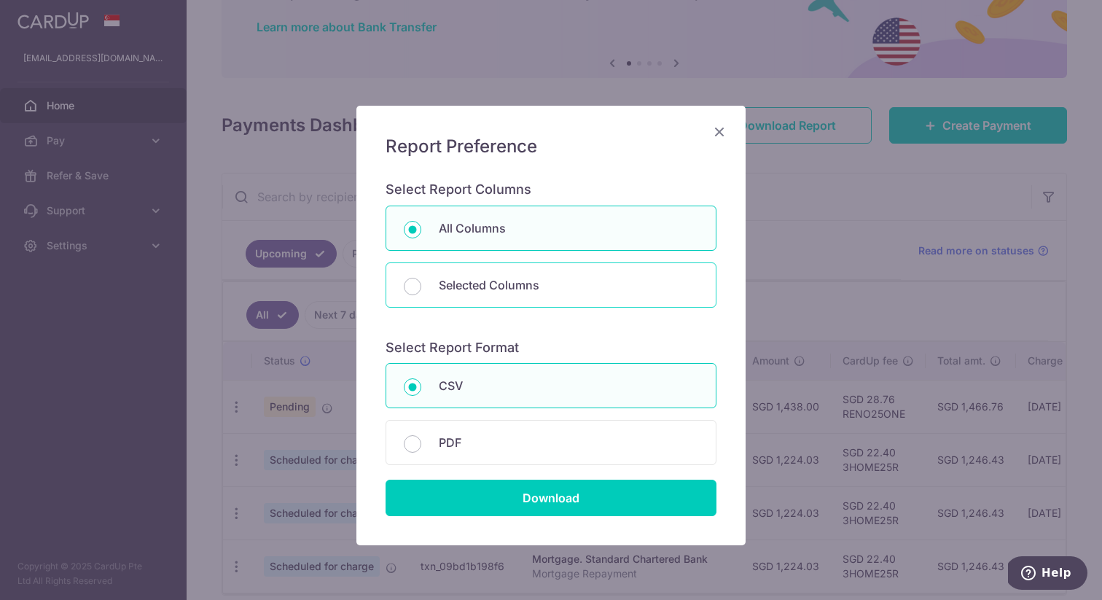
click at [544, 294] on div "Selected Columns" at bounding box center [550, 284] width 331 height 45
radio input "false"
radio input "true"
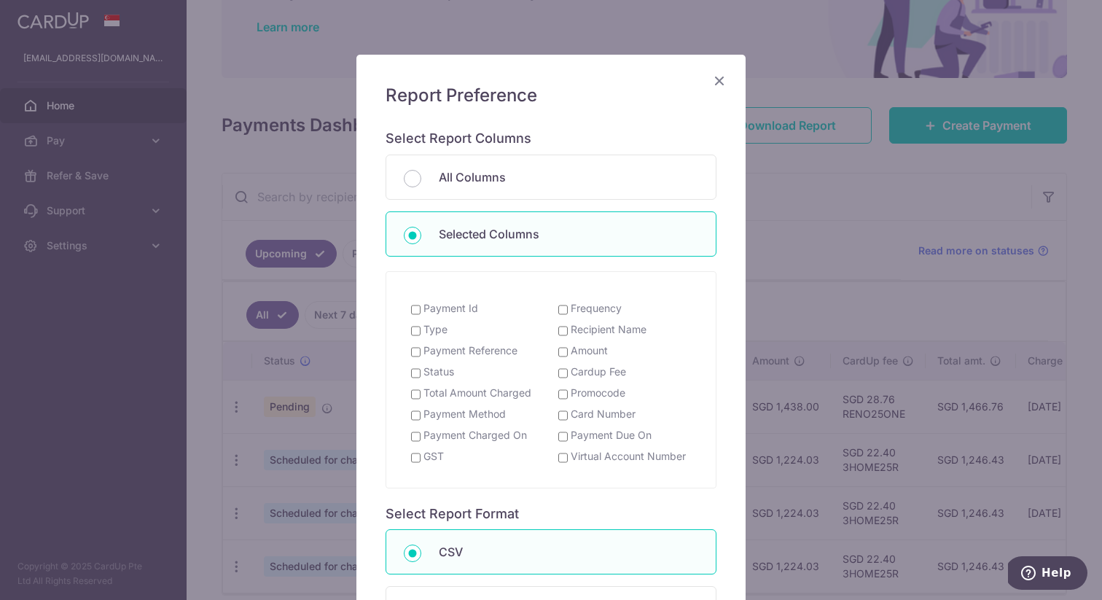
scroll to position [41, 0]
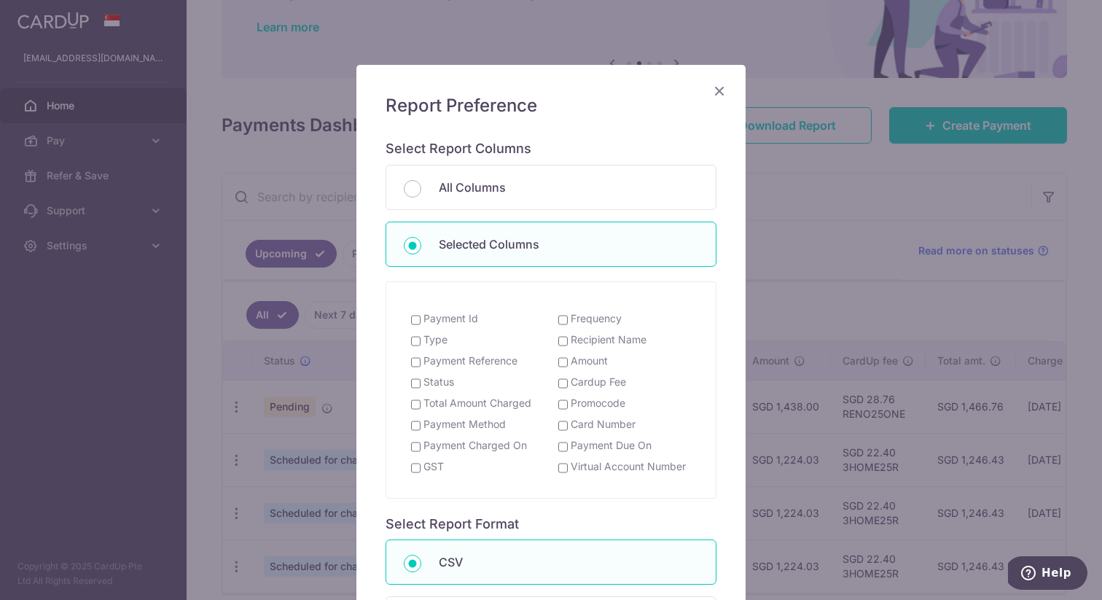
click at [718, 92] on icon "Close" at bounding box center [718, 91] width 17 height 18
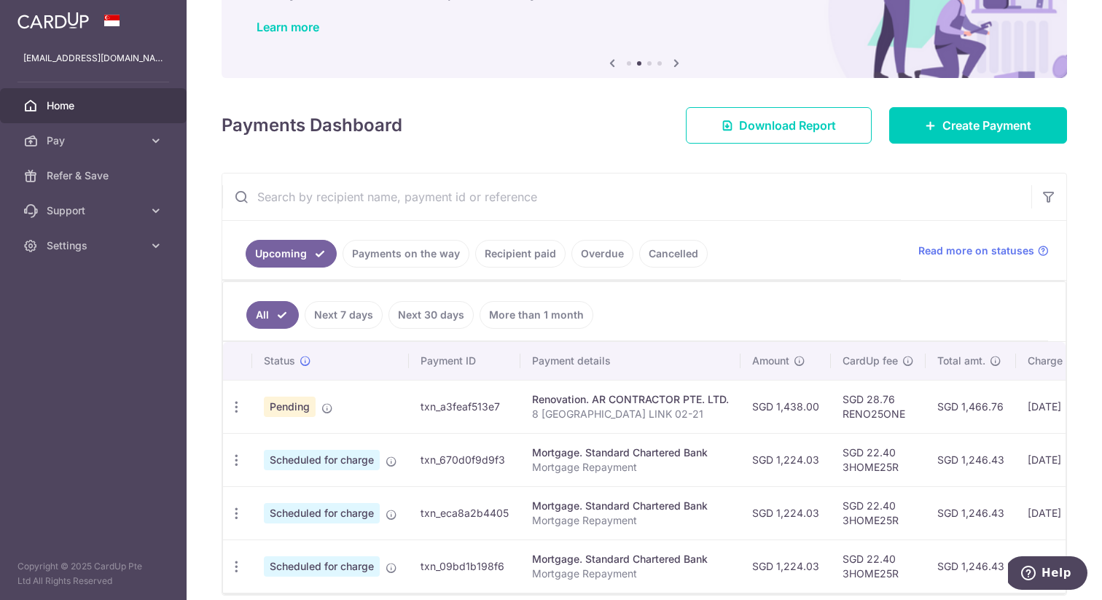
click at [345, 315] on link "Next 7 days" at bounding box center [344, 315] width 78 height 28
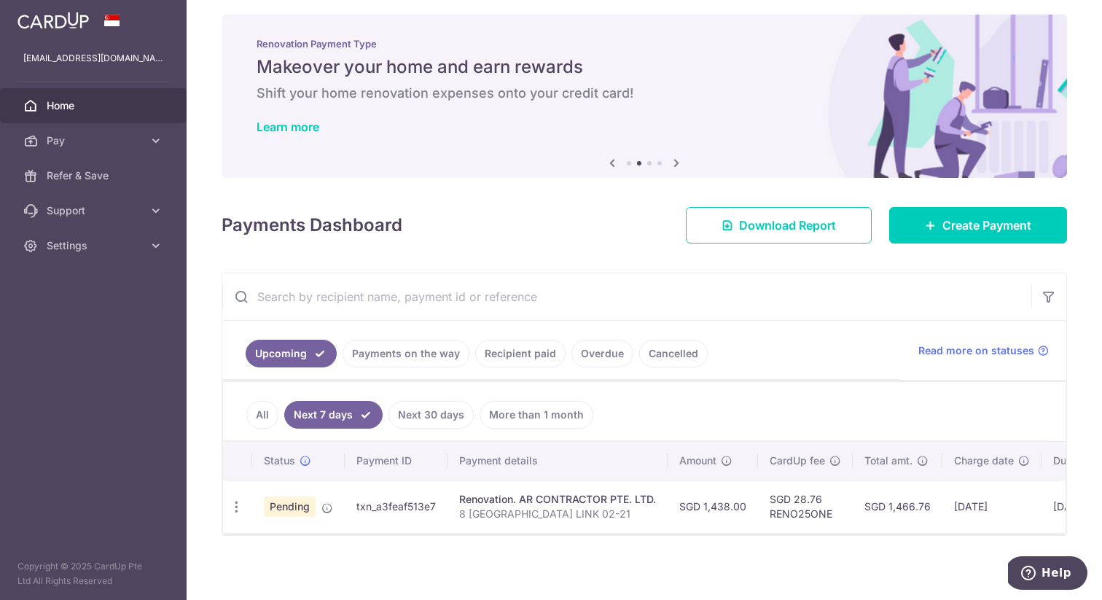
scroll to position [13, 0]
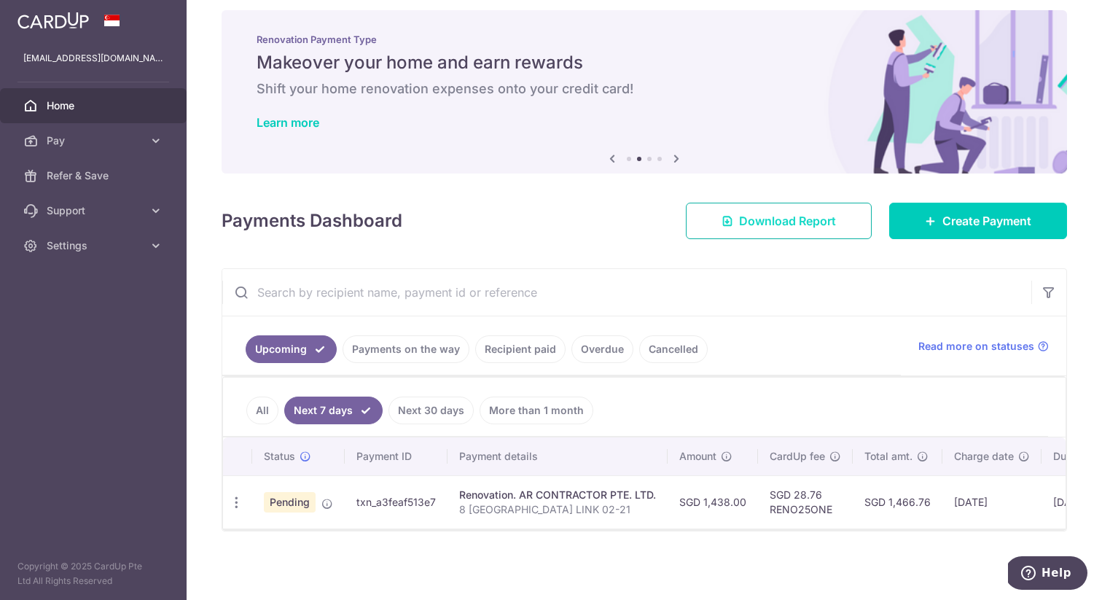
click at [761, 213] on span "Download Report" at bounding box center [787, 220] width 97 height 17
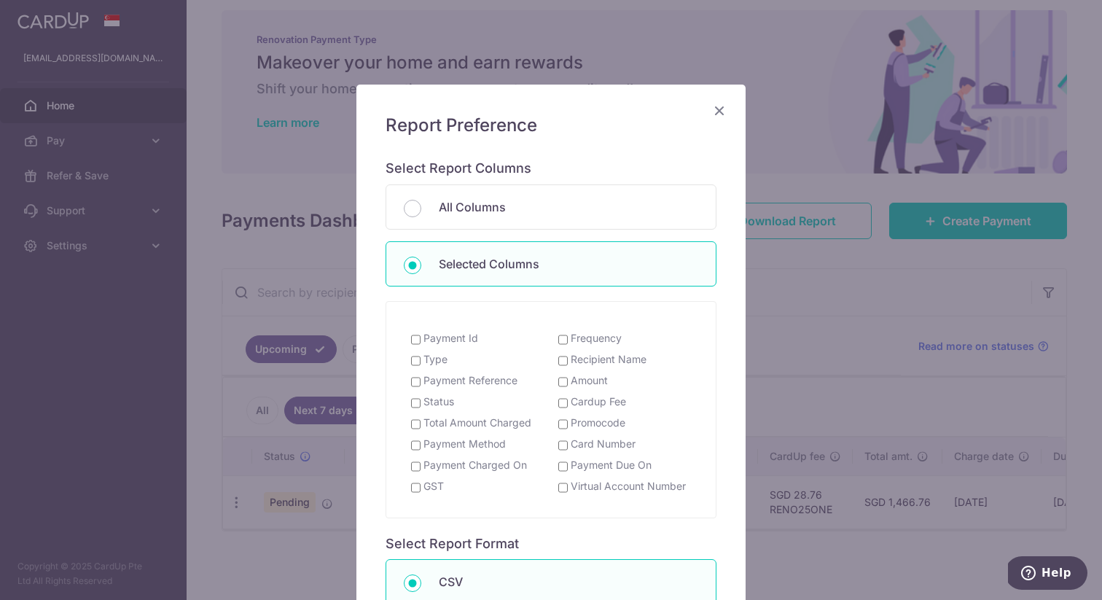
scroll to position [0, 0]
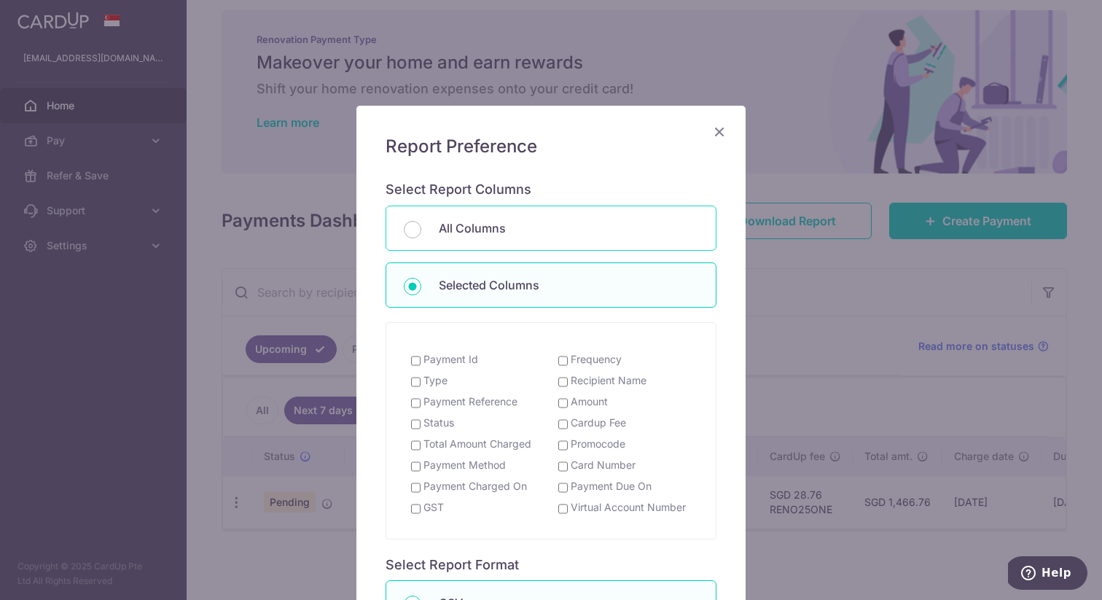
click at [539, 221] on p "All Columns" at bounding box center [568, 227] width 259 height 17
click at [421, 221] on input "All Columns" at bounding box center [412, 229] width 17 height 17
radio input "true"
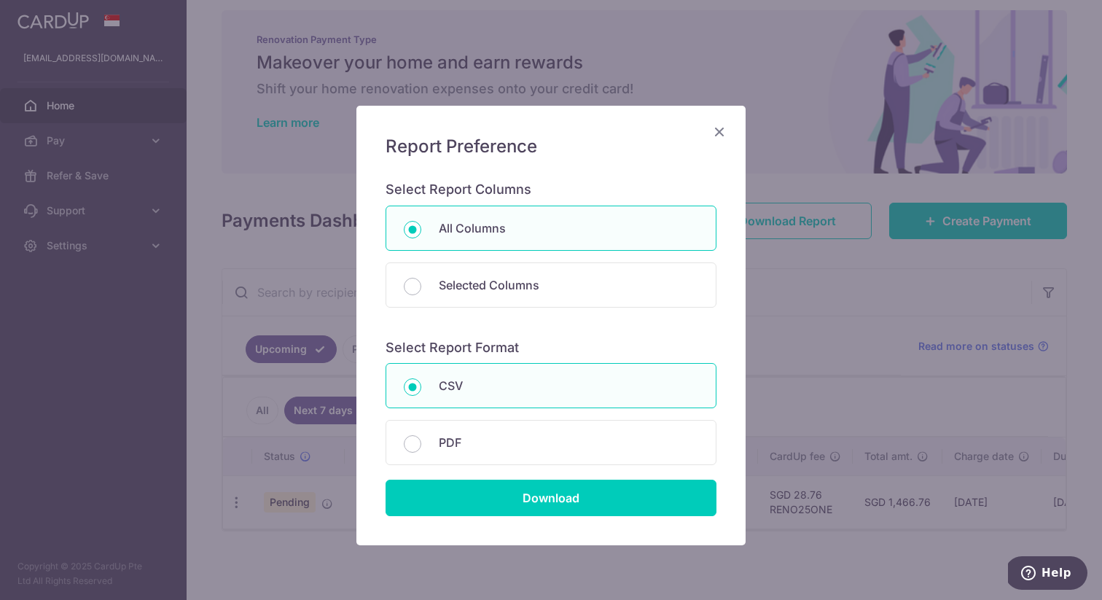
scroll to position [51, 0]
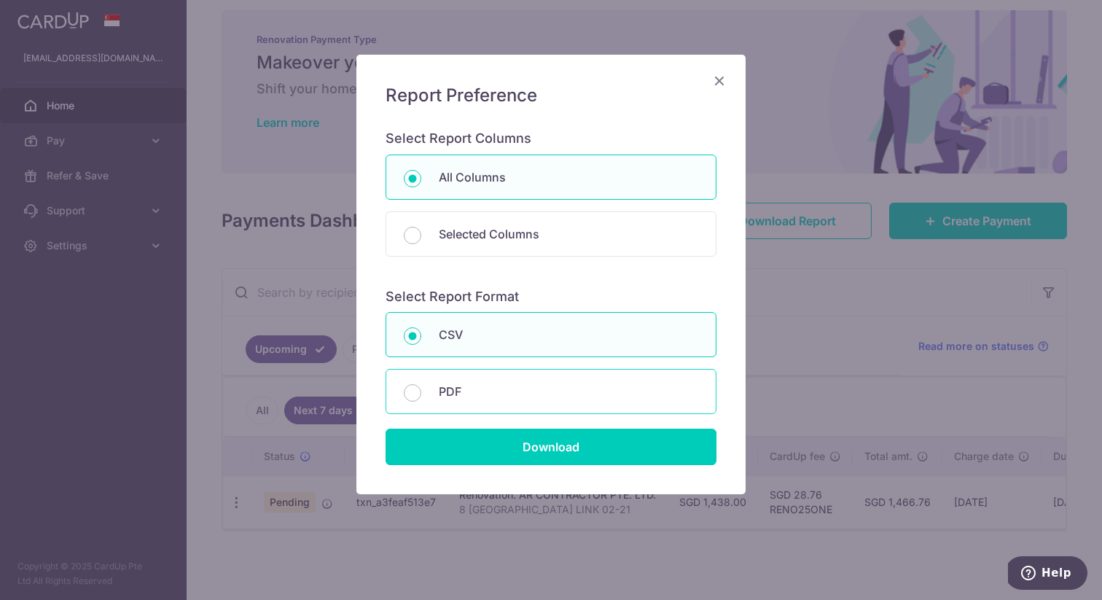
click at [538, 395] on p "PDF" at bounding box center [568, 390] width 259 height 17
click at [421, 395] on input "PDF" at bounding box center [412, 392] width 17 height 17
radio input "false"
radio input "true"
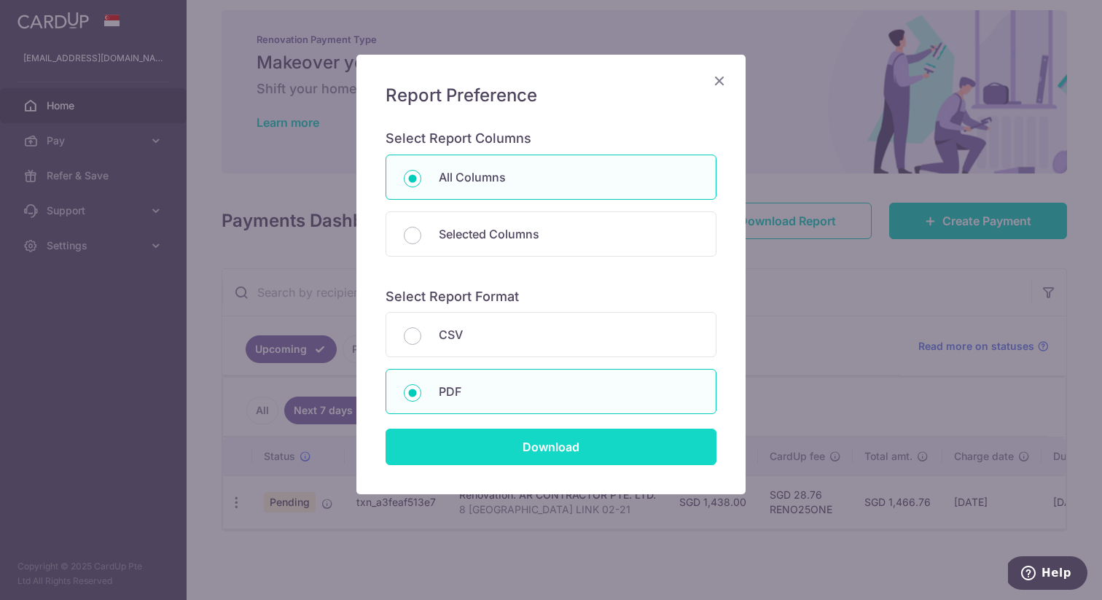
click at [538, 458] on input "Download" at bounding box center [550, 446] width 331 height 36
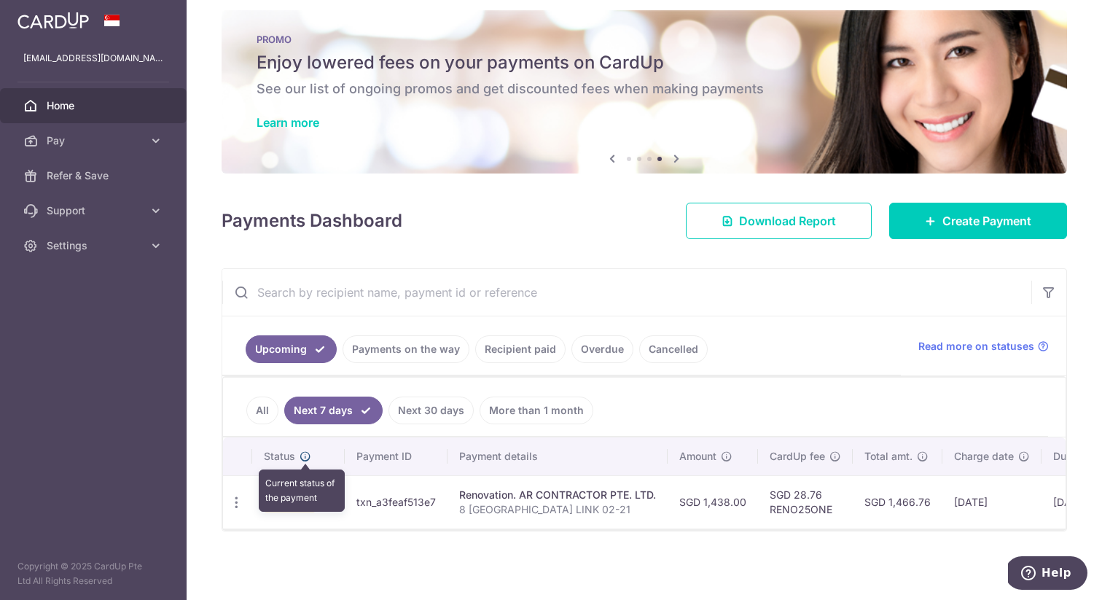
click at [304, 460] on icon at bounding box center [305, 456] width 12 height 12
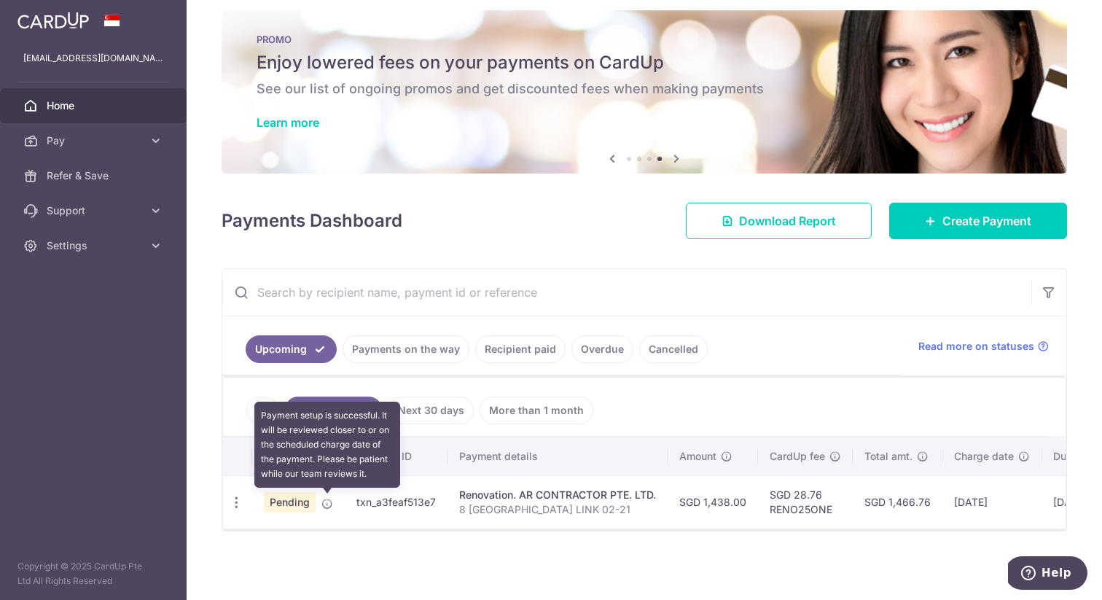
click at [324, 506] on icon at bounding box center [327, 504] width 12 height 12
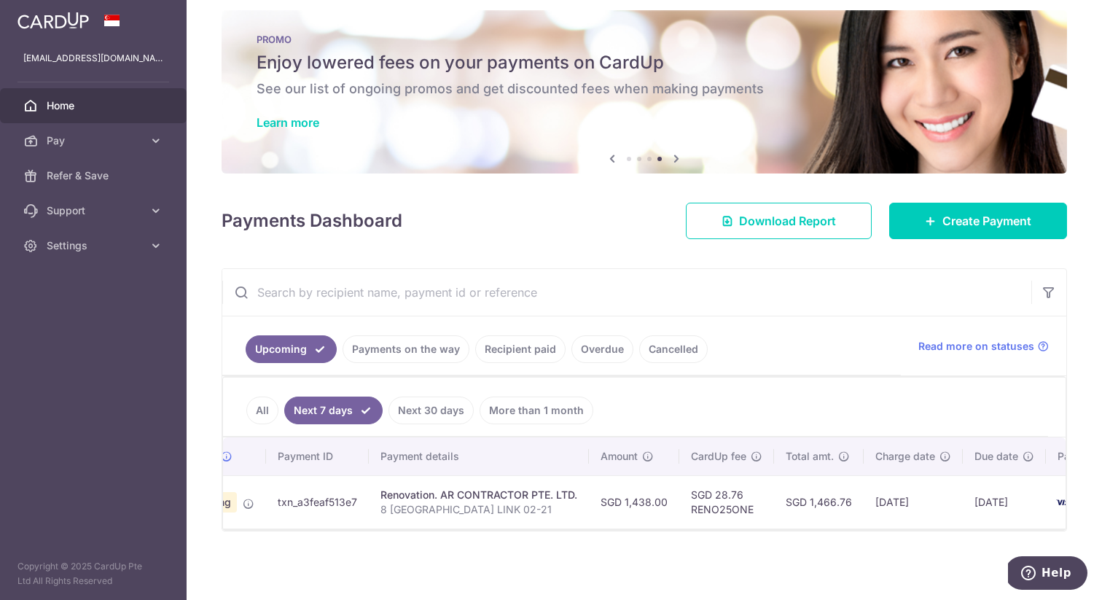
scroll to position [0, 0]
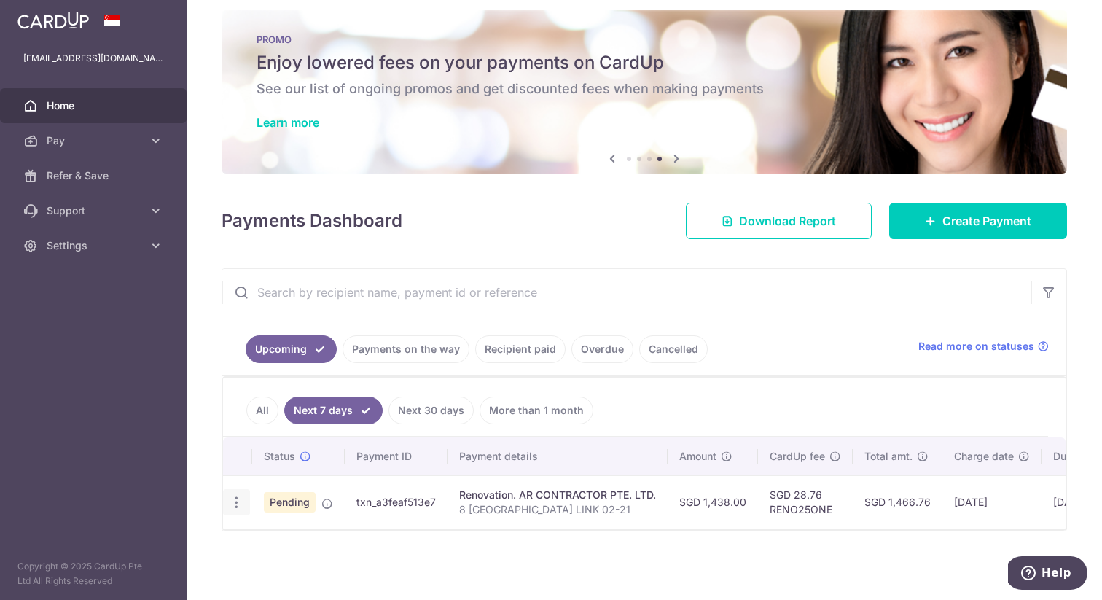
click at [240, 503] on icon "button" at bounding box center [236, 502] width 15 height 15
click at [424, 495] on td "txn_a3feaf513e7" at bounding box center [396, 501] width 103 height 53
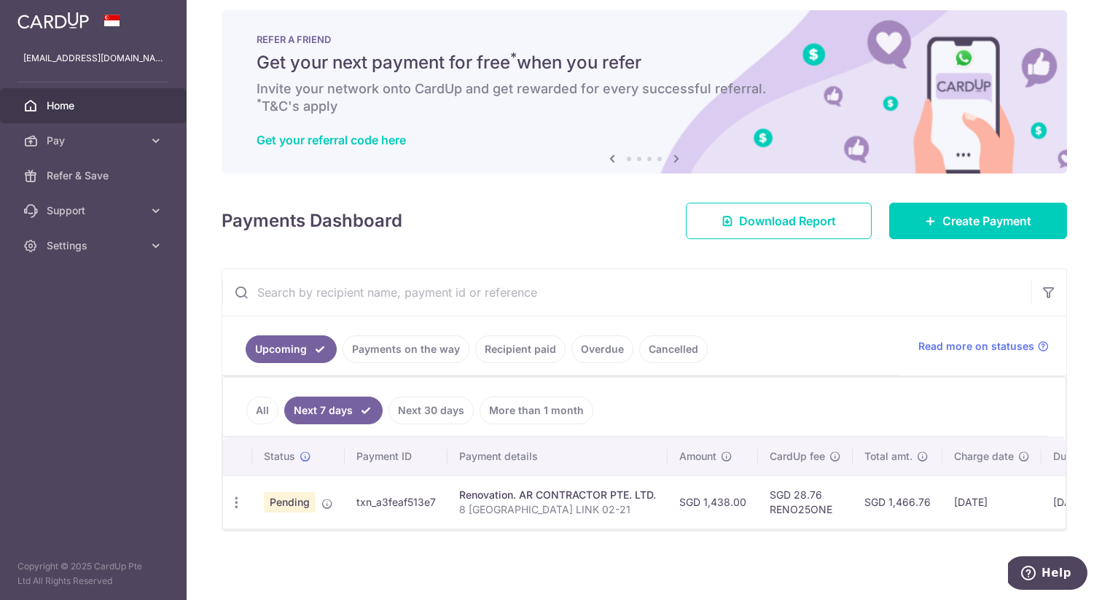
click at [272, 413] on link "All" at bounding box center [262, 410] width 32 height 28
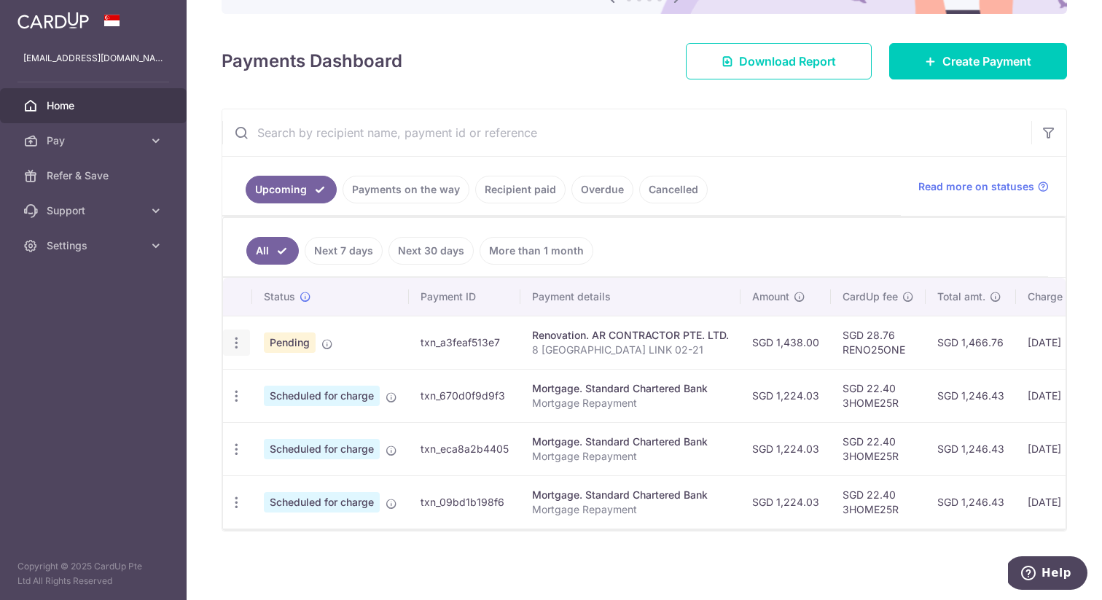
click at [243, 345] on div "Update payment Cancel payment" at bounding box center [236, 342] width 27 height 27
click at [235, 401] on icon "button" at bounding box center [236, 395] width 15 height 15
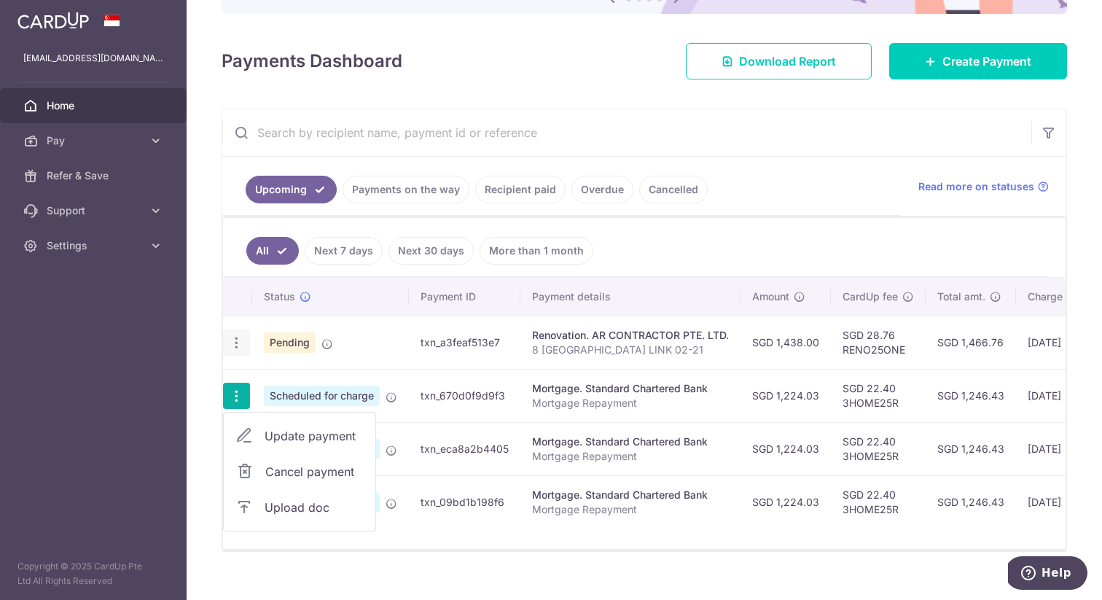
click at [239, 347] on icon "button" at bounding box center [236, 342] width 15 height 15
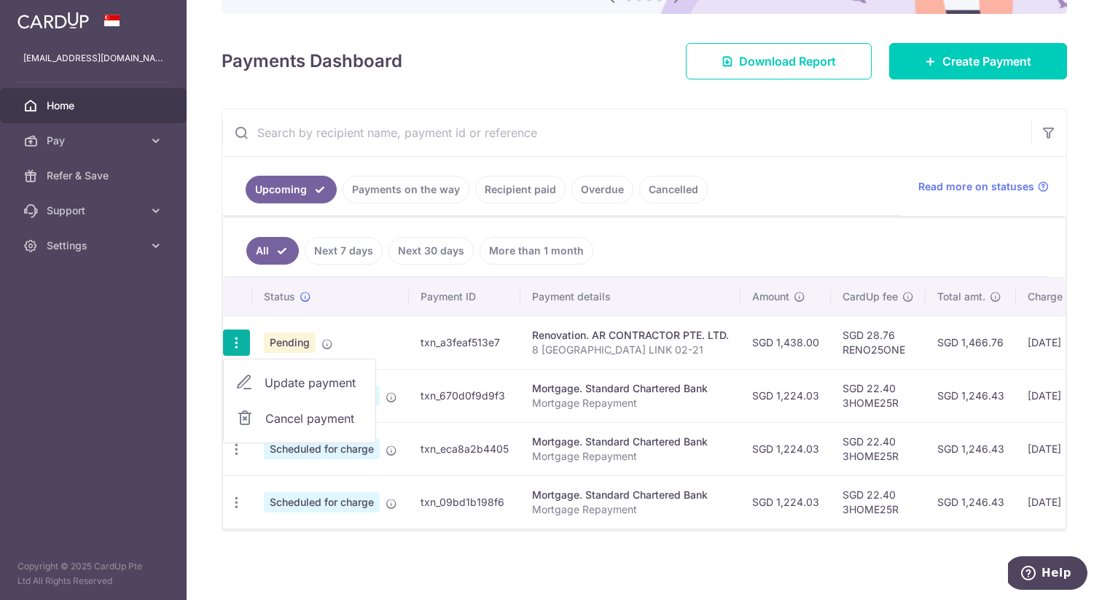
click at [286, 382] on span "Update payment" at bounding box center [313, 382] width 99 height 17
radio input "true"
type input "1,438.00"
type input "06/10/2025"
type input "8 JURONG LAKE LINK 02-21"
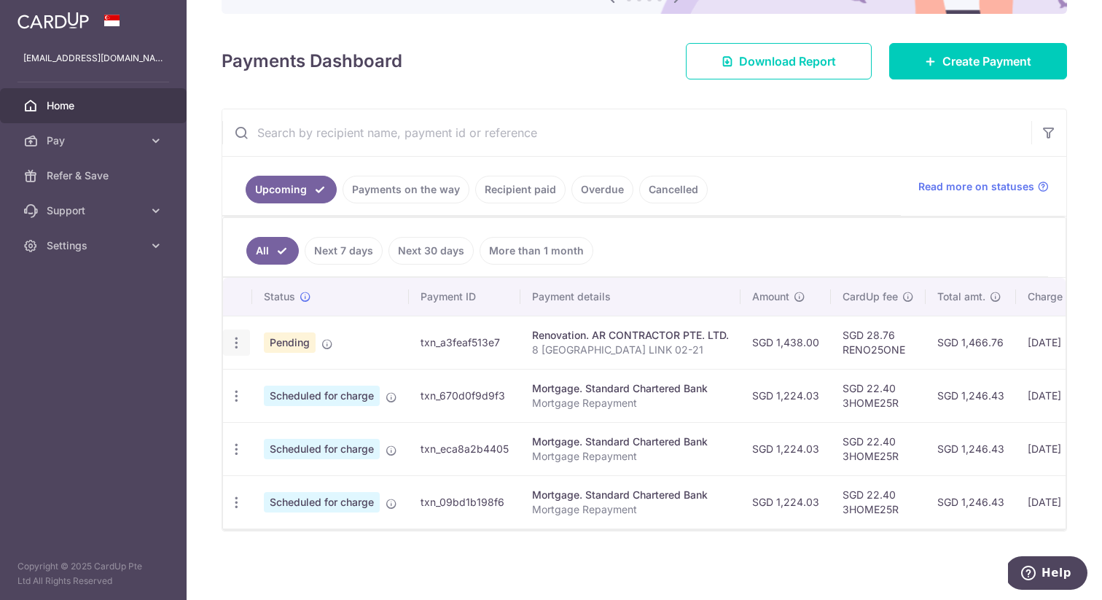
type input "8 JURONG LAKE LINK 02-21"
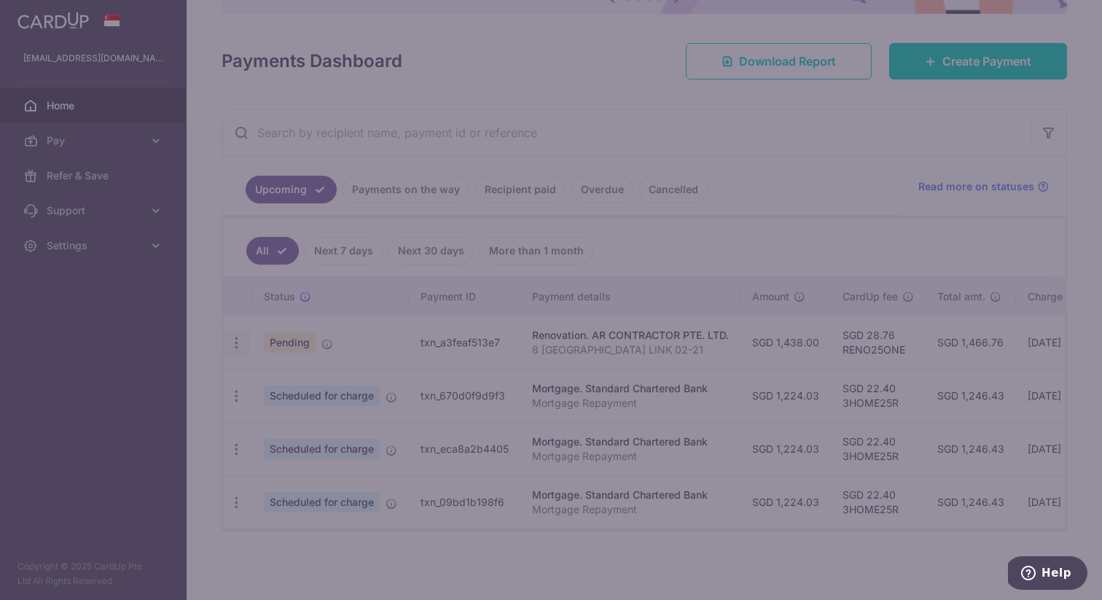
type input "RENO25ONE"
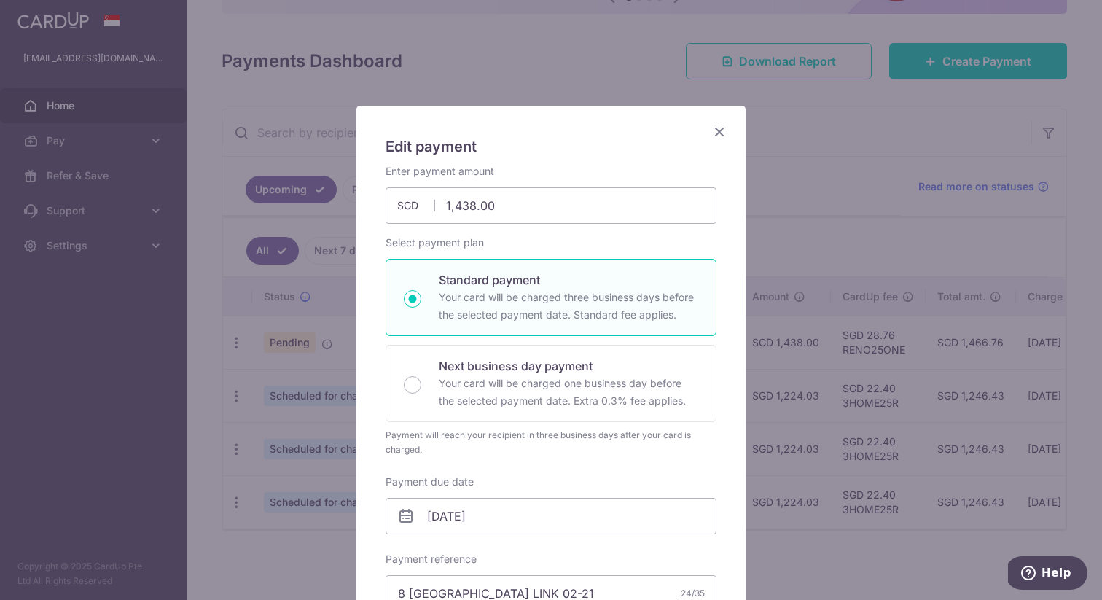
click at [715, 136] on icon "Close" at bounding box center [718, 131] width 17 height 18
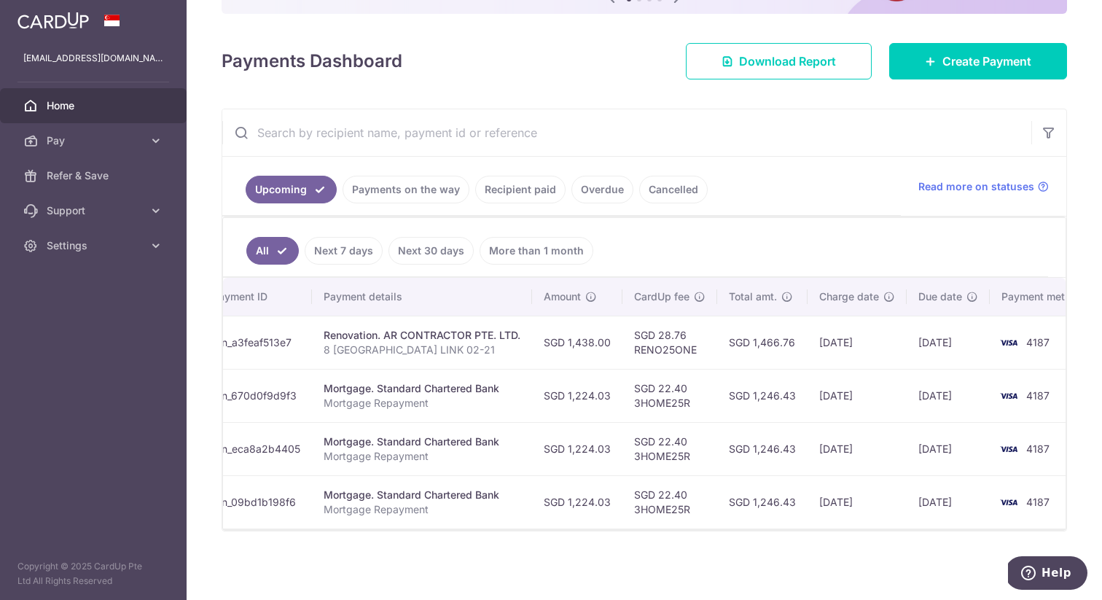
scroll to position [0, 237]
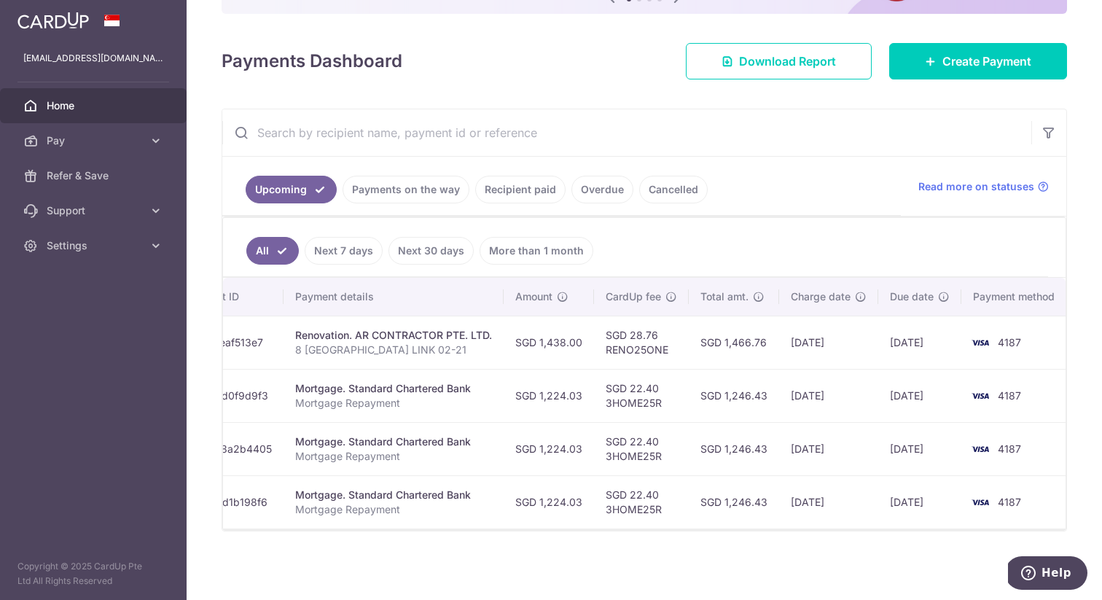
click at [998, 348] on td "4187" at bounding box center [1016, 341] width 111 height 53
click at [998, 348] on span "4187" at bounding box center [1008, 342] width 23 height 12
click at [893, 358] on td "06/10/2025" at bounding box center [919, 341] width 83 height 53
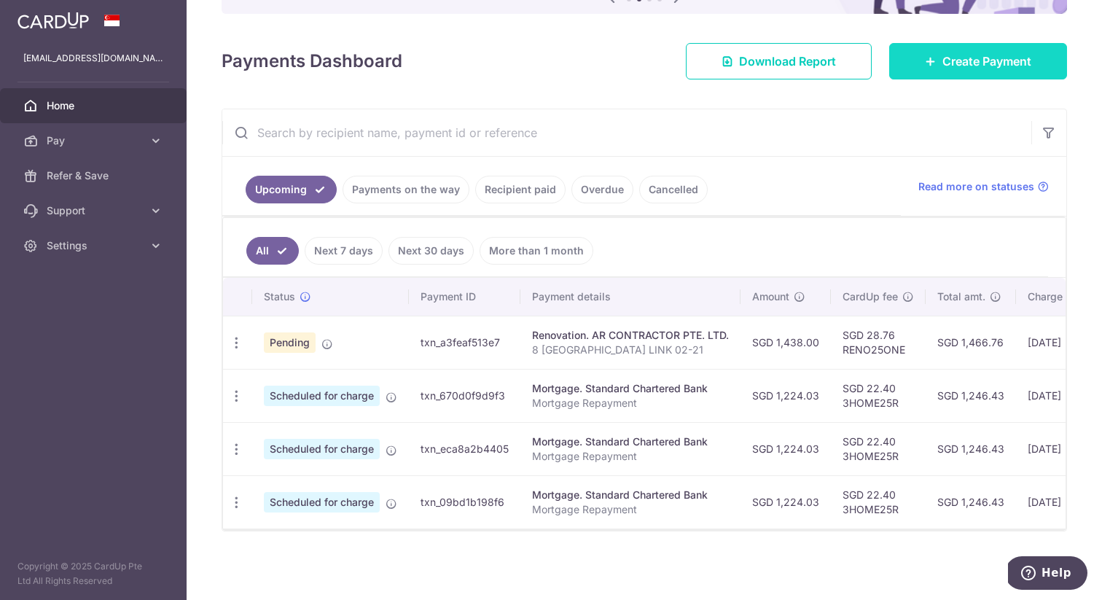
click at [925, 58] on icon at bounding box center [931, 61] width 12 height 12
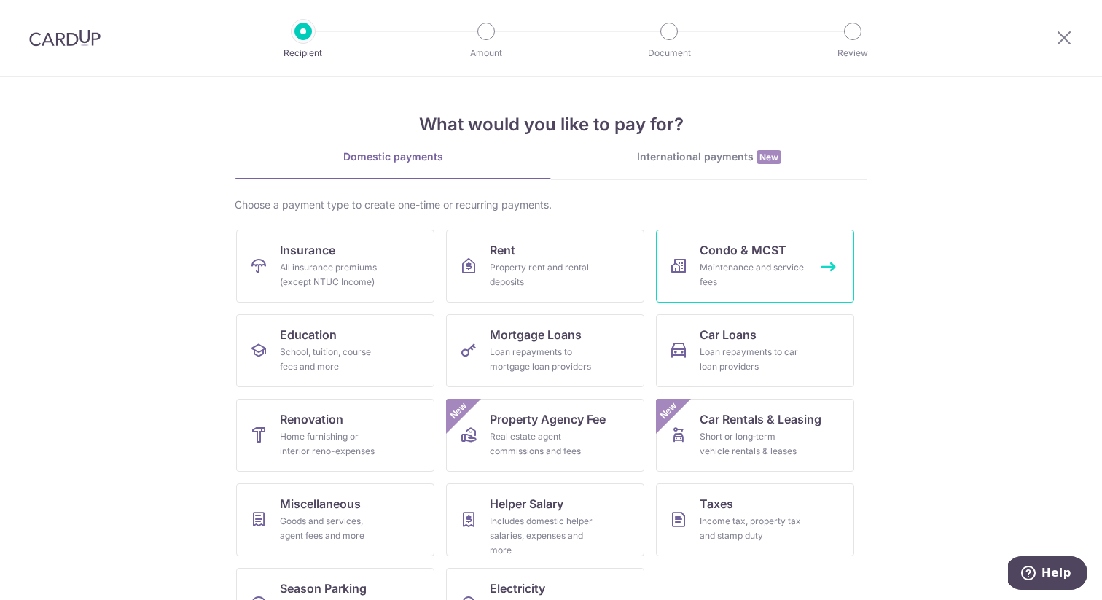
click at [771, 266] on div "Maintenance and service fees" at bounding box center [751, 274] width 105 height 29
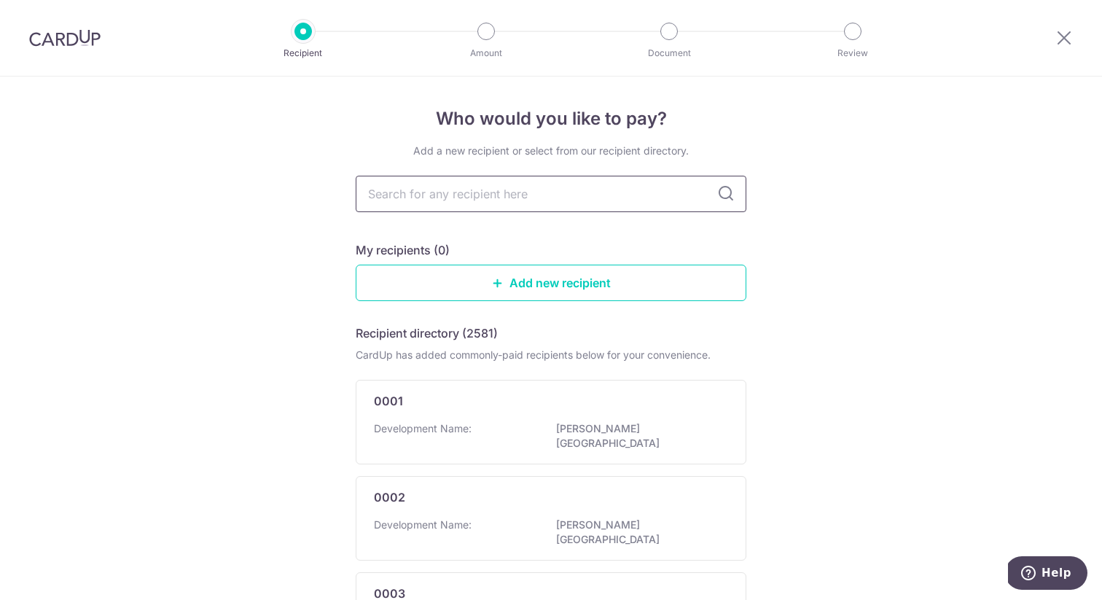
click at [569, 195] on input "text" at bounding box center [551, 194] width 391 height 36
type input "knight"
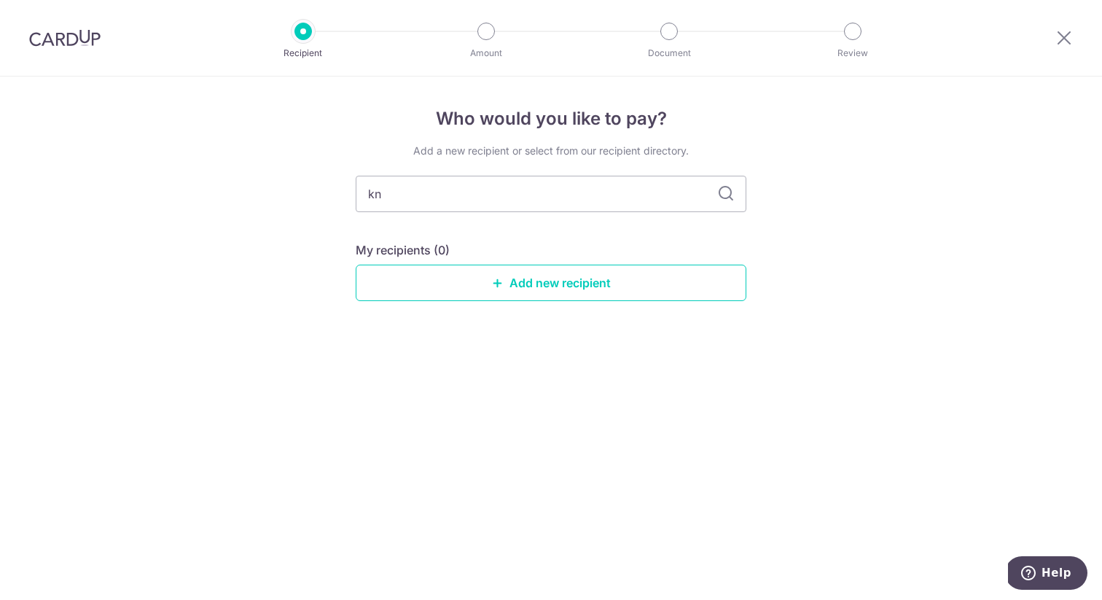
type input "k"
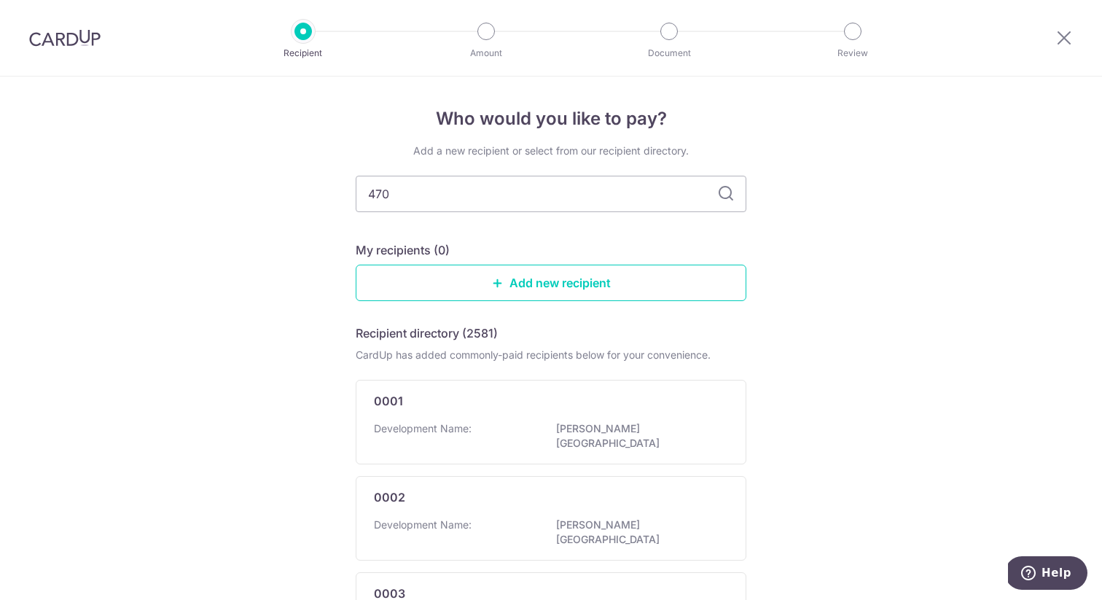
type input "4701"
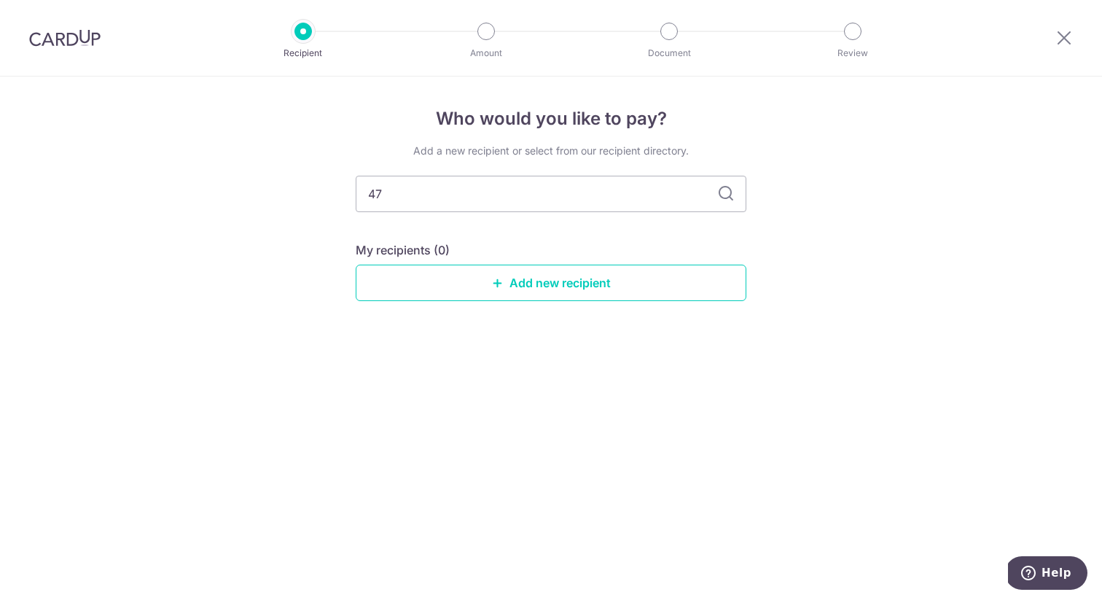
type input "4"
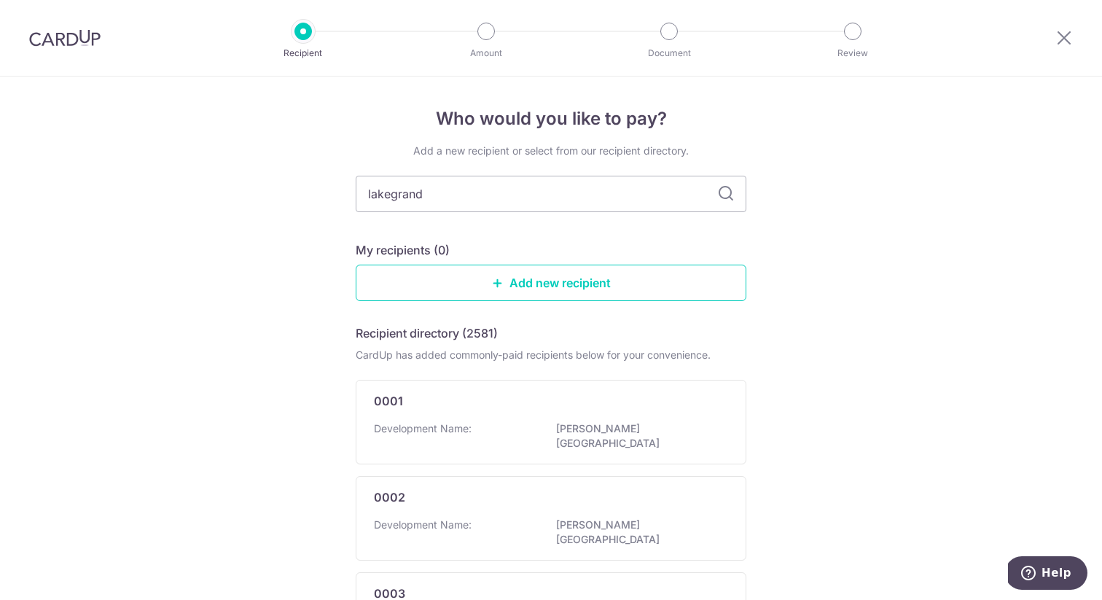
type input "lakegrande"
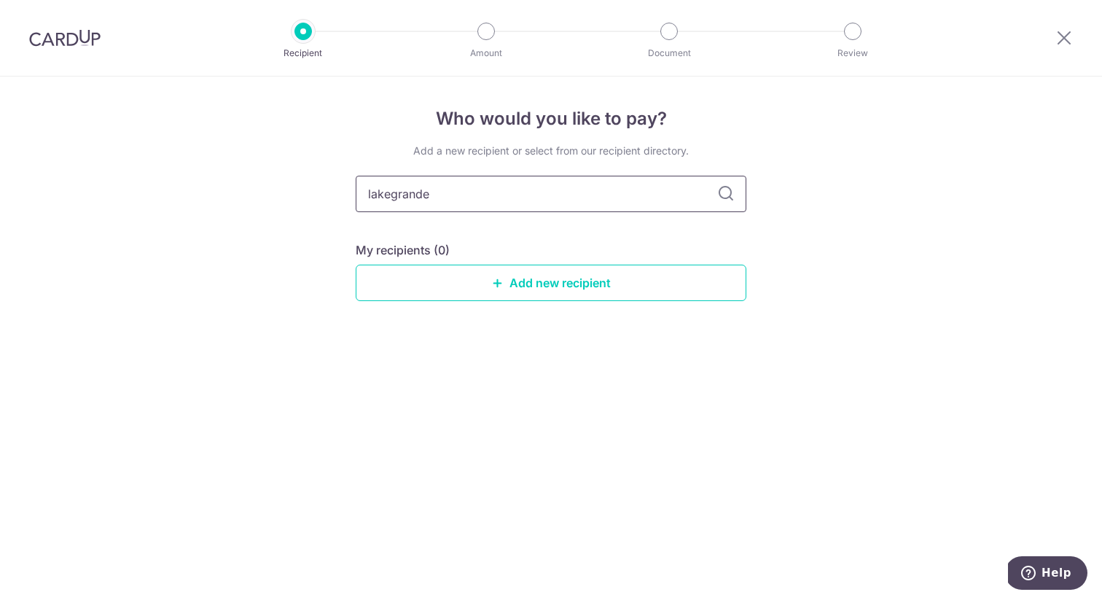
click at [444, 197] on input "lakegrande" at bounding box center [551, 194] width 391 height 36
click at [542, 286] on link "Add new recipient" at bounding box center [551, 282] width 391 height 36
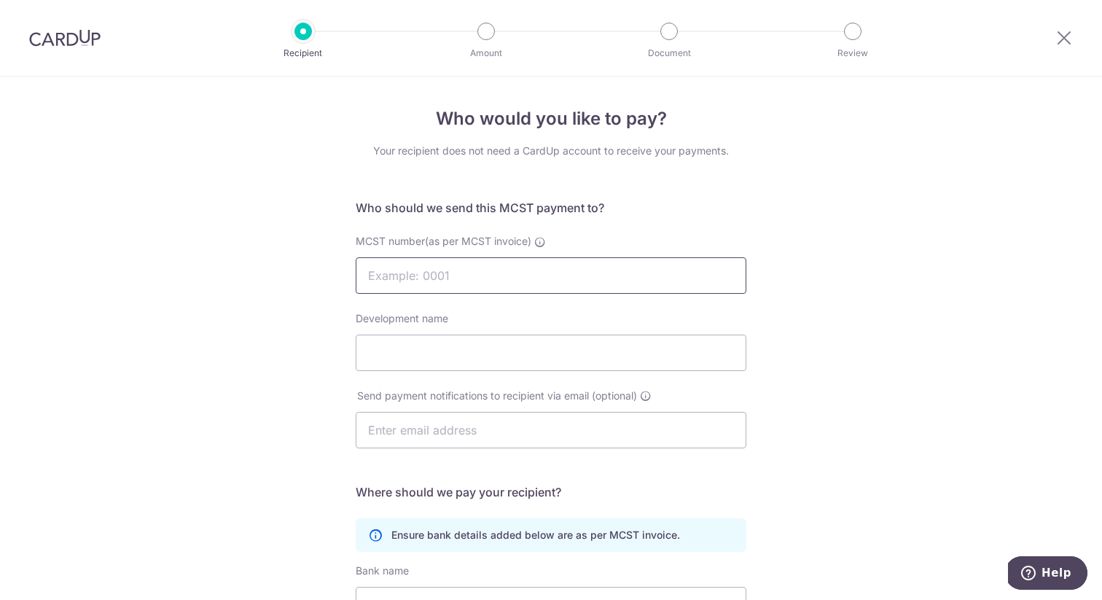
click at [487, 274] on input "MCST number(as per MCST invoice)" at bounding box center [551, 275] width 391 height 36
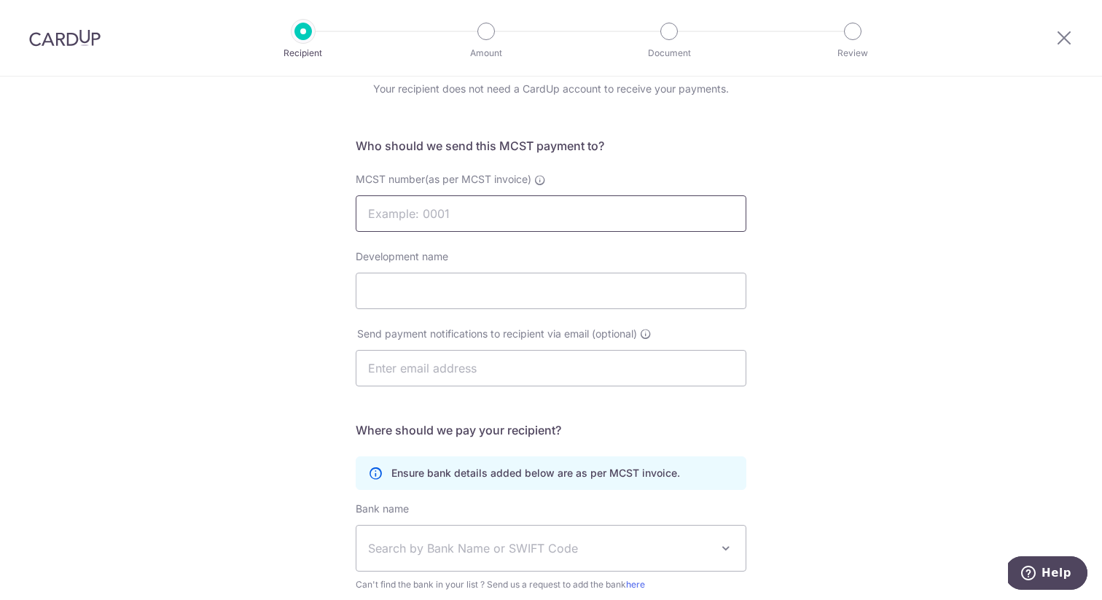
scroll to position [69, 0]
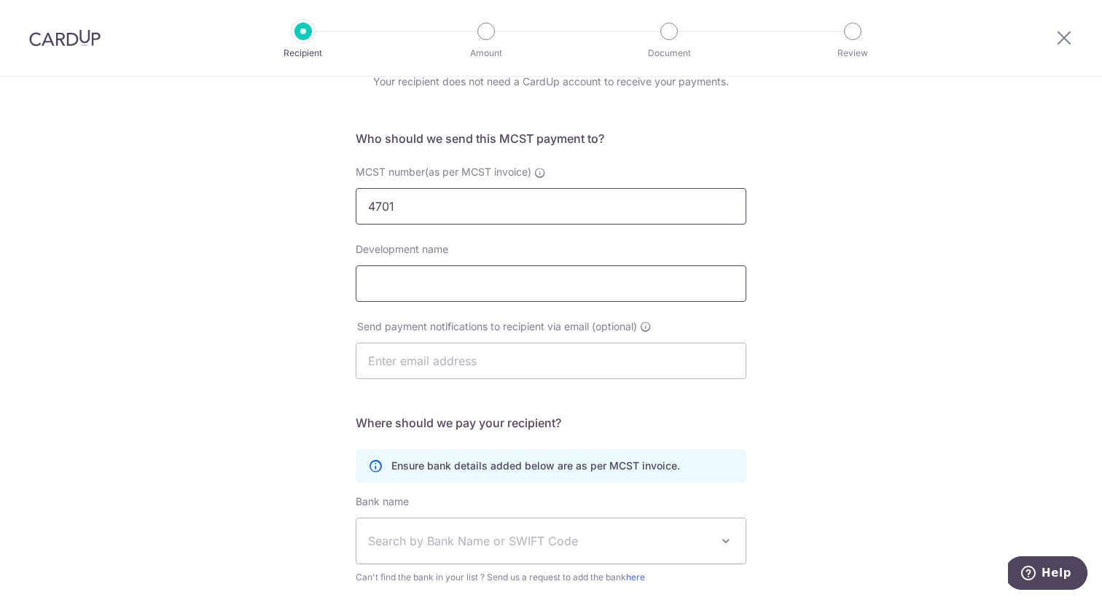
type input "4701"
click at [476, 280] on input "Development name" at bounding box center [551, 283] width 391 height 36
type input "LakeG"
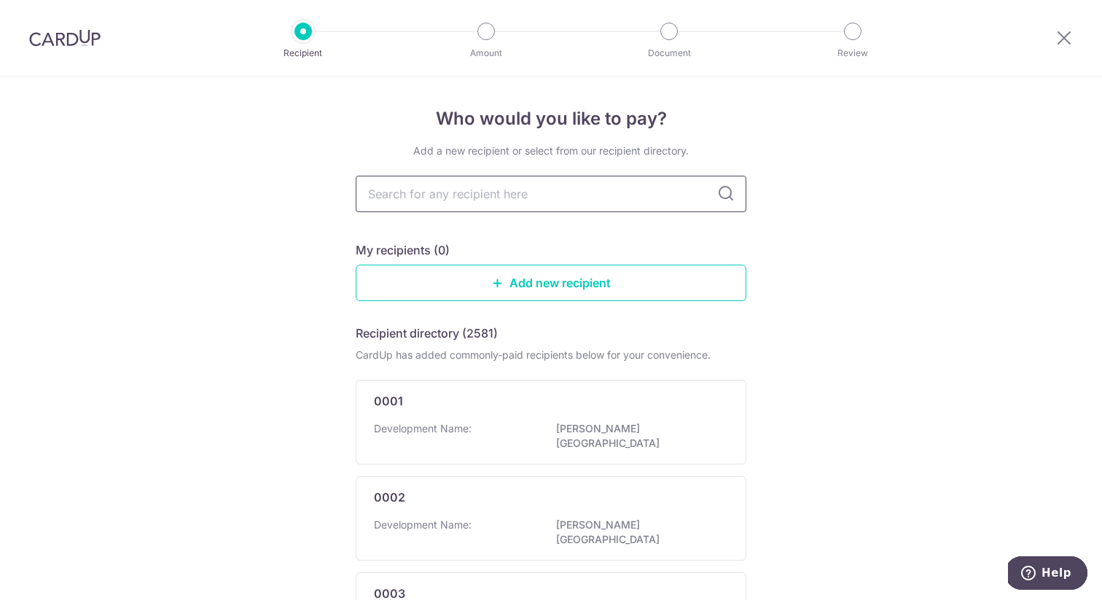
click at [487, 197] on input "text" at bounding box center [551, 194] width 391 height 36
type input "lake"
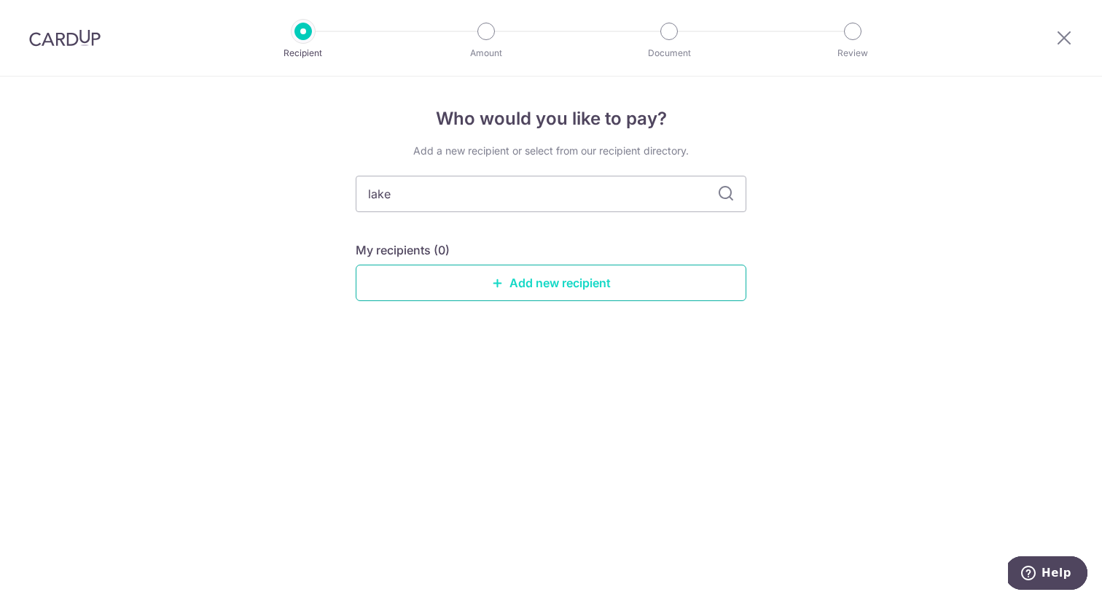
click at [514, 280] on link "Add new recipient" at bounding box center [551, 282] width 391 height 36
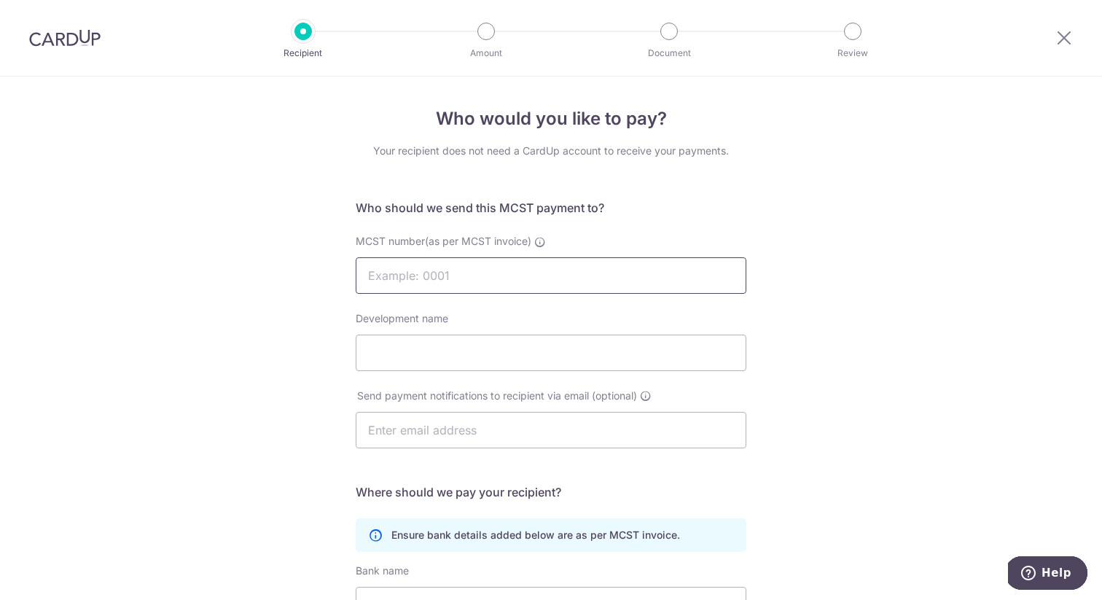
click at [485, 271] on input "MCST number(as per MCST invoice)" at bounding box center [551, 275] width 391 height 36
type input "4701"
click at [444, 354] on input "Development name" at bounding box center [551, 352] width 391 height 36
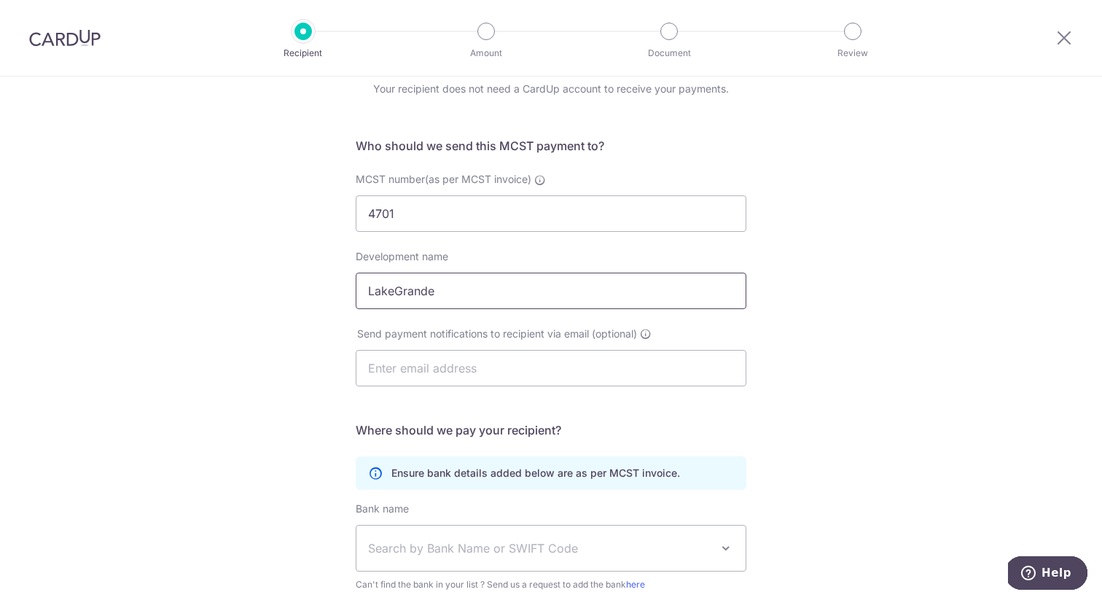
scroll to position [81, 0]
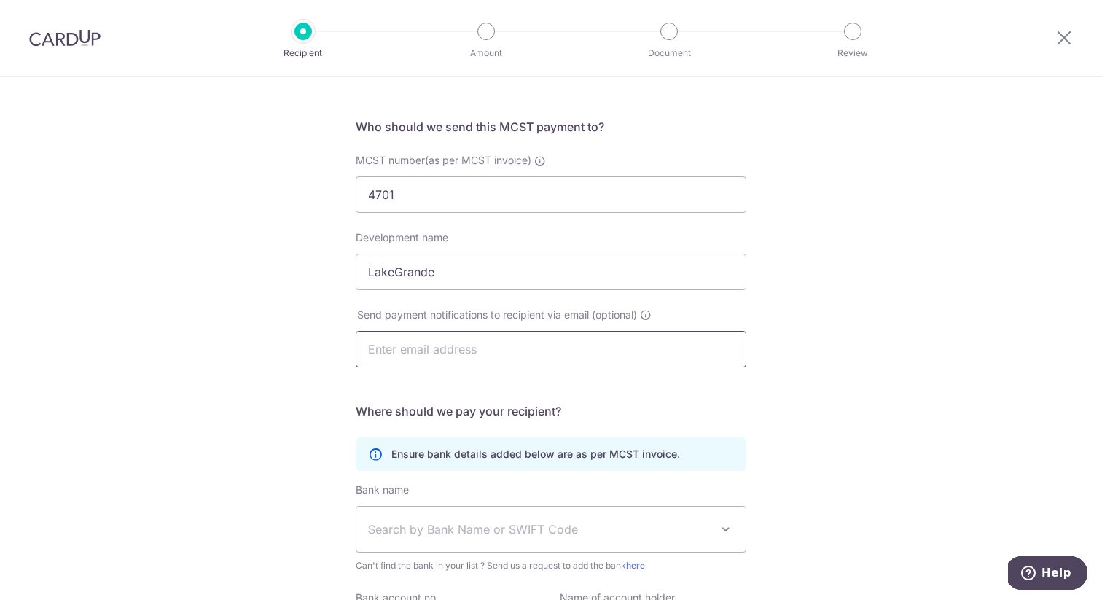
click at [431, 350] on input "text" at bounding box center [551, 349] width 391 height 36
click at [396, 273] on input "LakeGrande" at bounding box center [551, 272] width 391 height 36
type input "Lake Grande"
click at [455, 355] on input "text" at bounding box center [551, 349] width 391 height 36
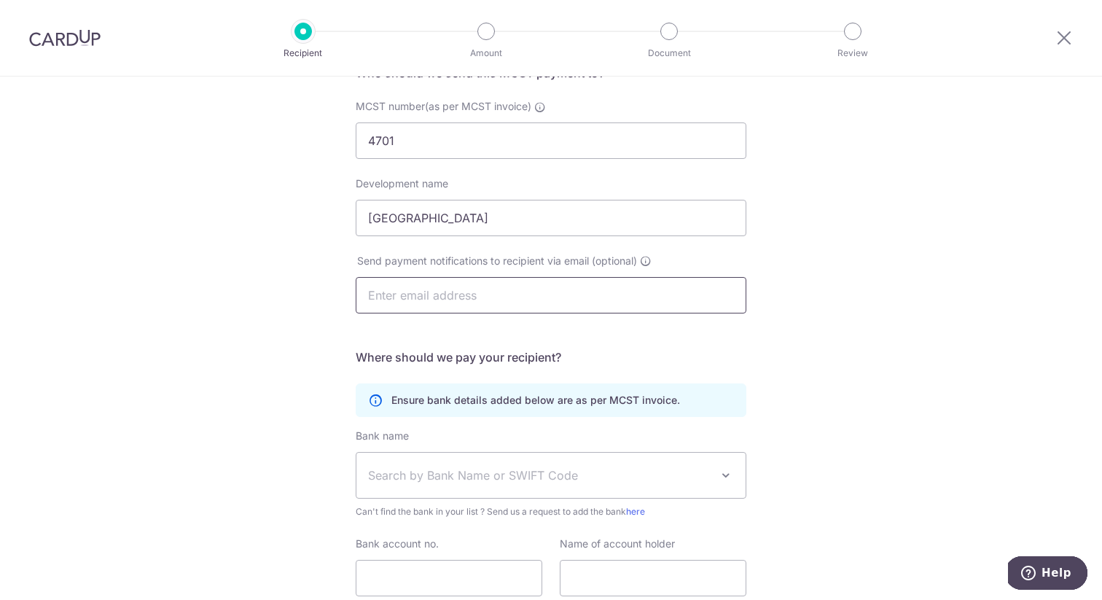
scroll to position [143, 0]
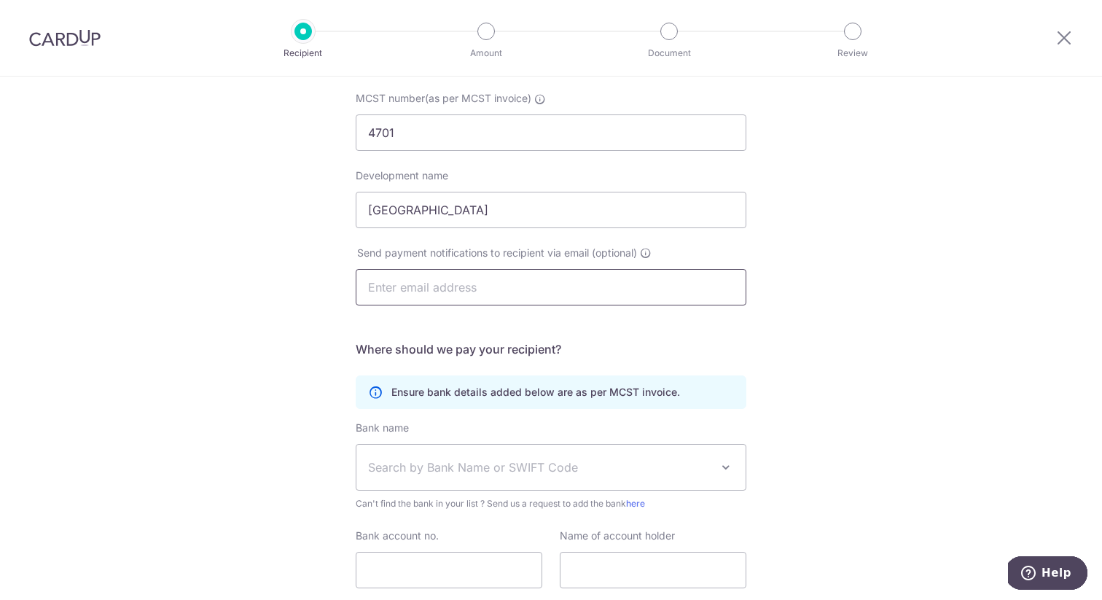
click at [474, 285] on input "text" at bounding box center [551, 287] width 391 height 36
click at [327, 318] on div "Who would you like to pay? Your recipient does not need a CardUp account to rec…" at bounding box center [551, 319] width 1102 height 771
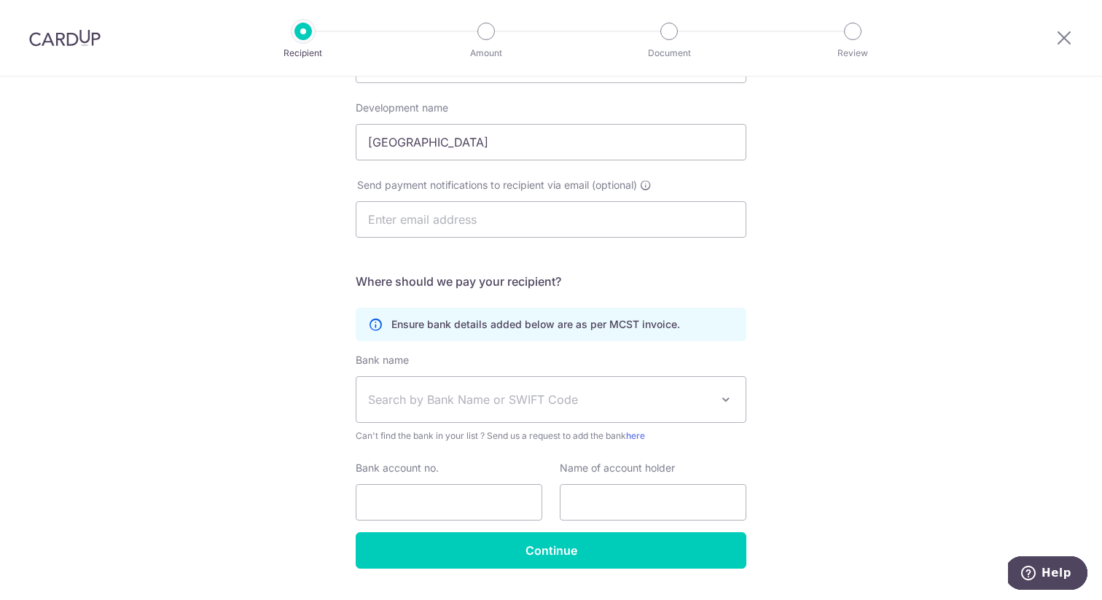
scroll to position [248, 0]
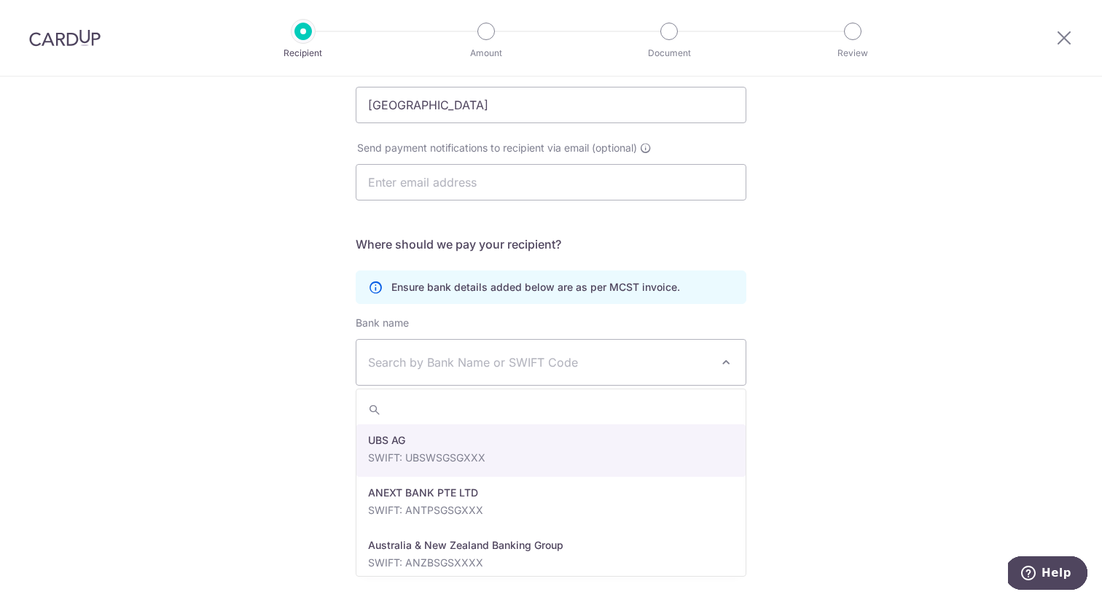
click at [461, 358] on span "Search by Bank Name or SWIFT Code" at bounding box center [539, 361] width 342 height 17
type input "DBS"
select select "6"
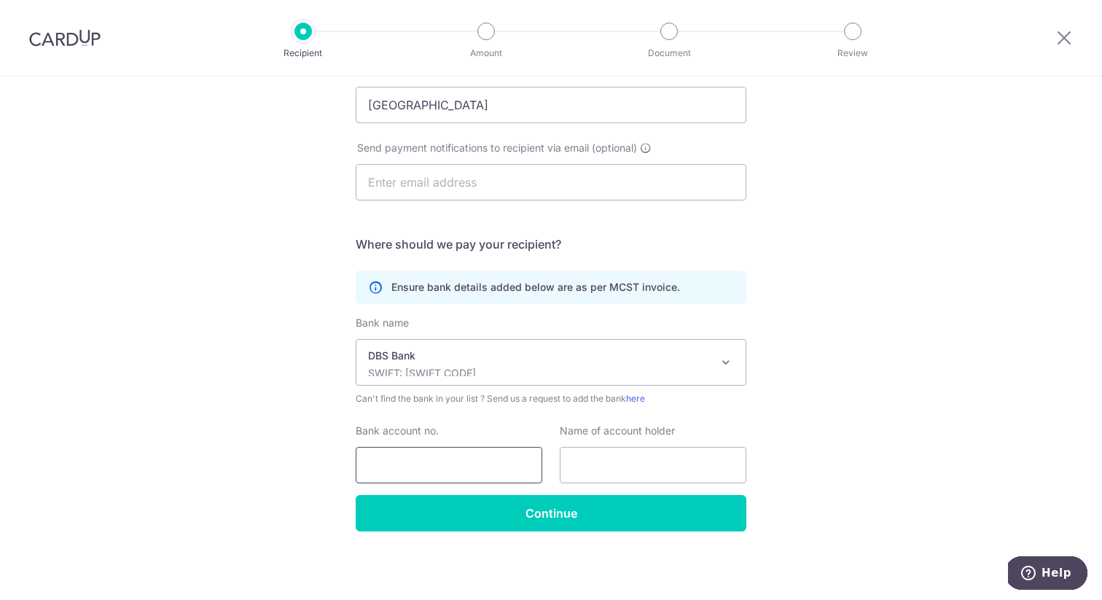
click at [442, 471] on input "Bank account no." at bounding box center [449, 465] width 187 height 36
drag, startPoint x: 407, startPoint y: 466, endPoint x: 436, endPoint y: 466, distance: 28.4
click at [436, 466] on input "0720161734" at bounding box center [449, 465] width 187 height 36
type input "0720161734"
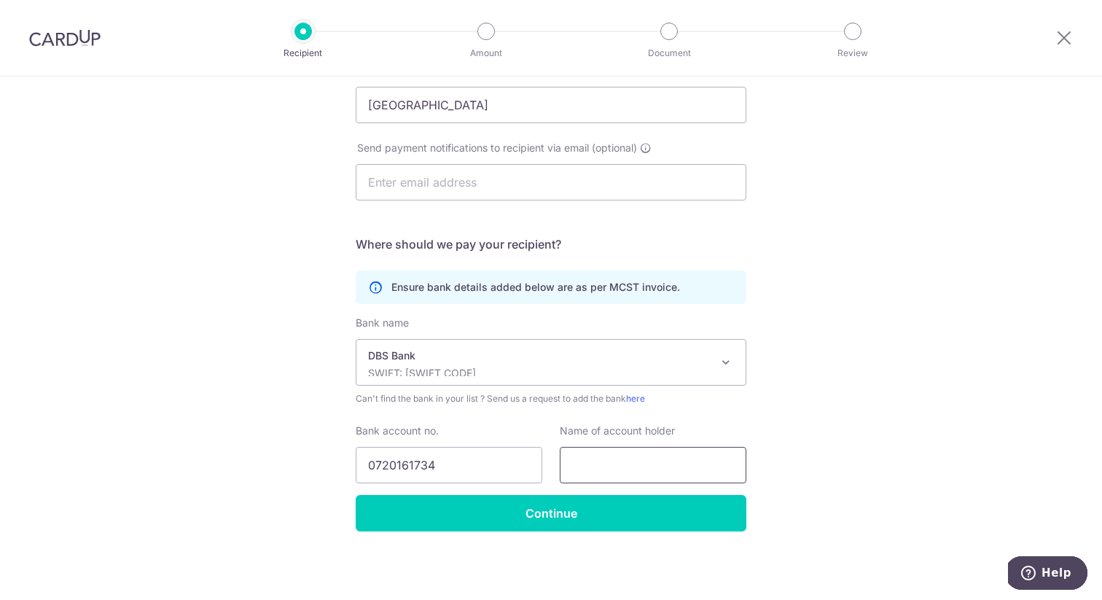
click at [659, 460] on input "text" at bounding box center [653, 465] width 187 height 36
type input "Management Corporation Strata Title Plan No. 4701"
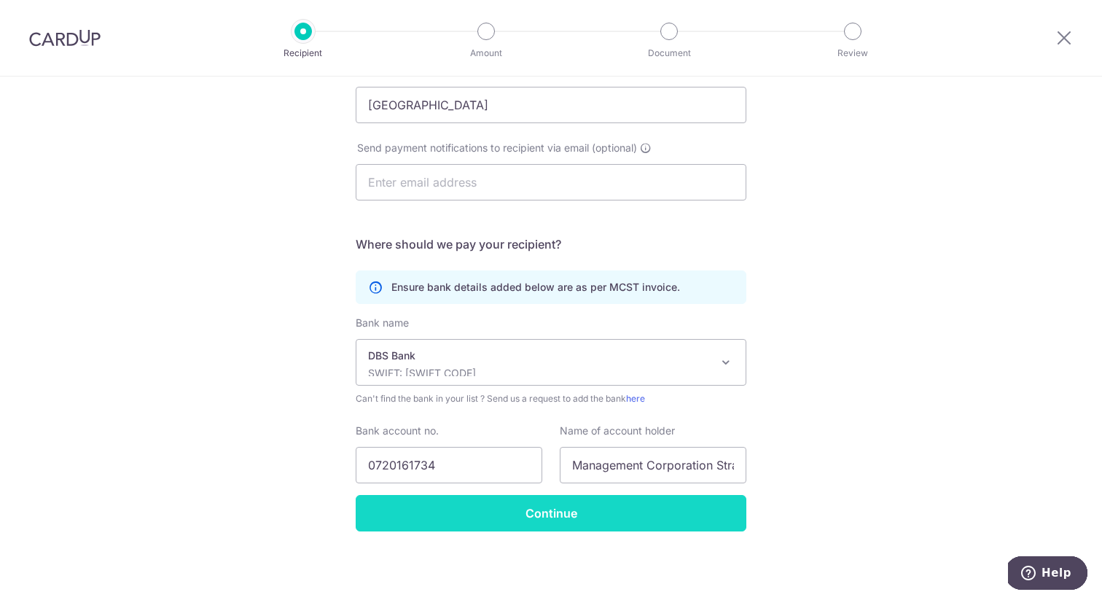
click at [619, 525] on input "Continue" at bounding box center [551, 513] width 391 height 36
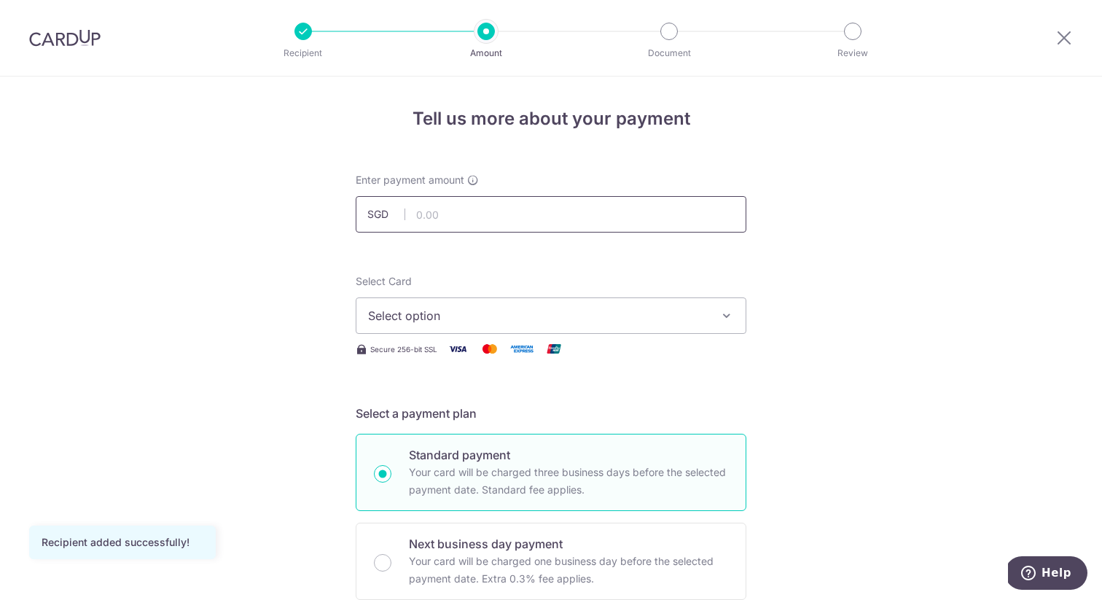
click at [515, 209] on input "text" at bounding box center [551, 214] width 391 height 36
type input "784.80"
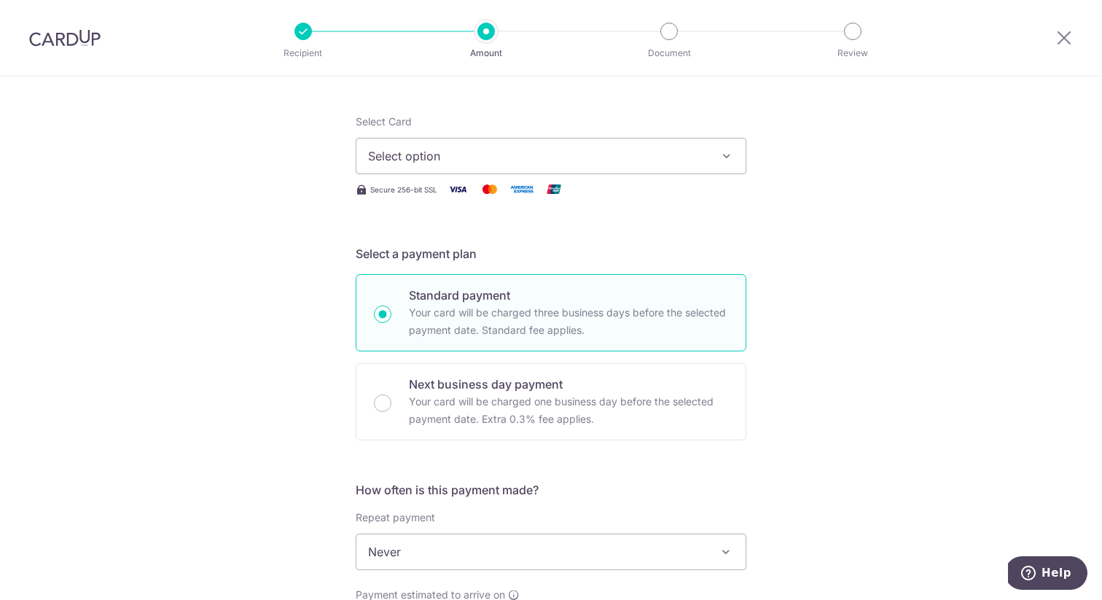
scroll to position [189, 0]
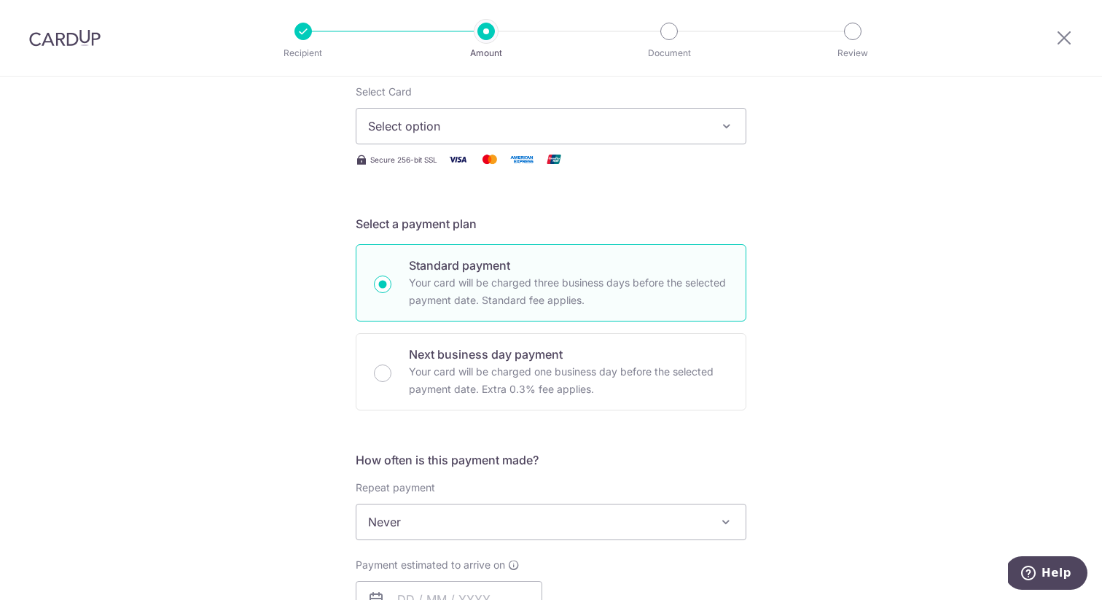
click at [554, 140] on button "Select option" at bounding box center [551, 126] width 391 height 36
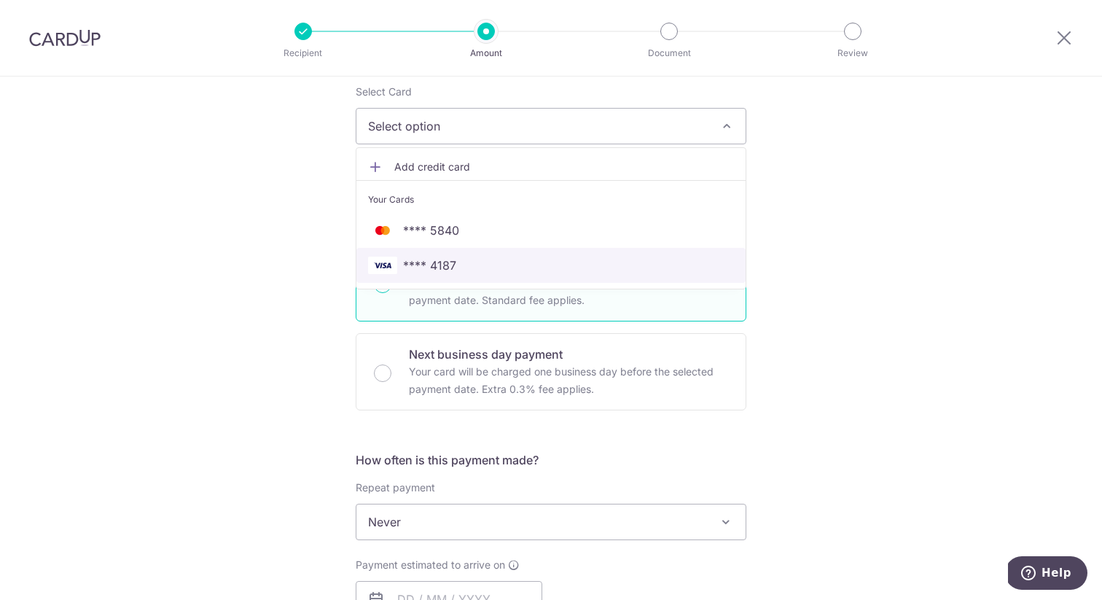
click at [485, 267] on span "**** 4187" at bounding box center [551, 264] width 366 height 17
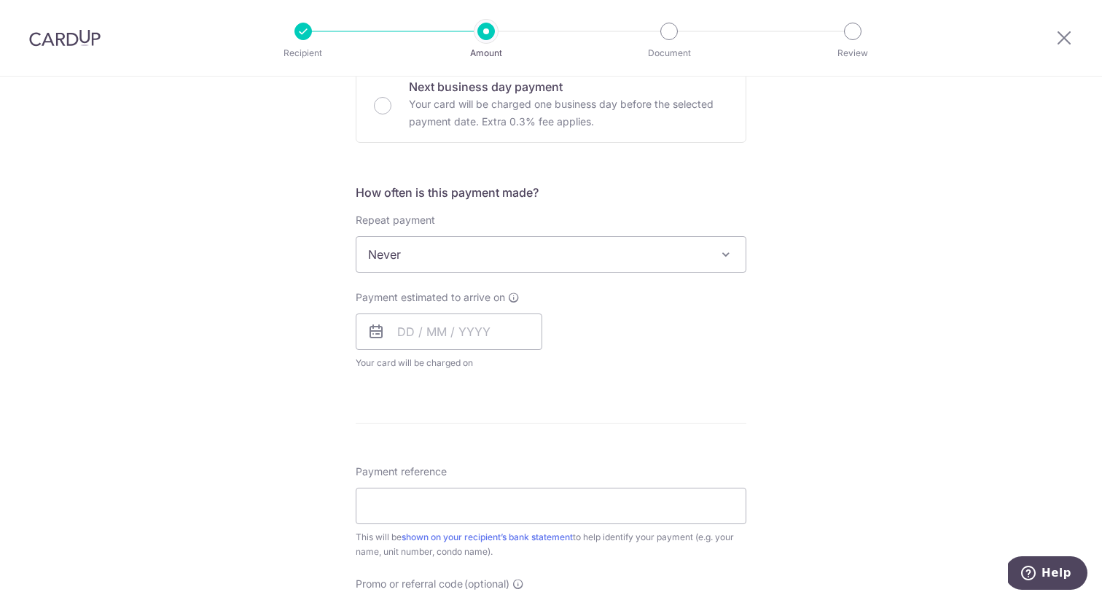
scroll to position [584, 0]
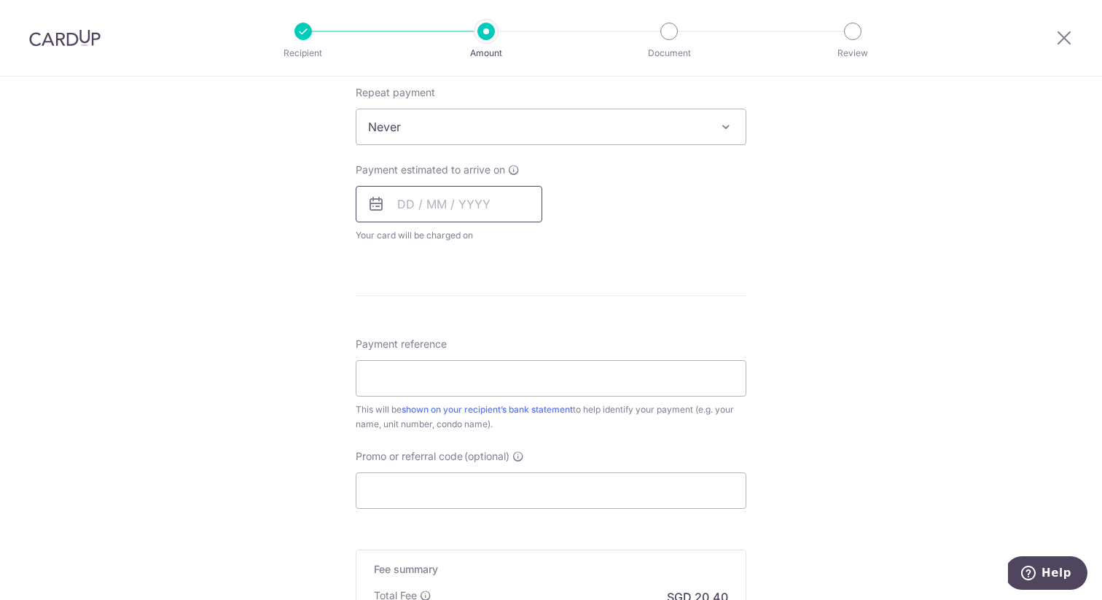
click at [434, 209] on input "text" at bounding box center [449, 204] width 187 height 36
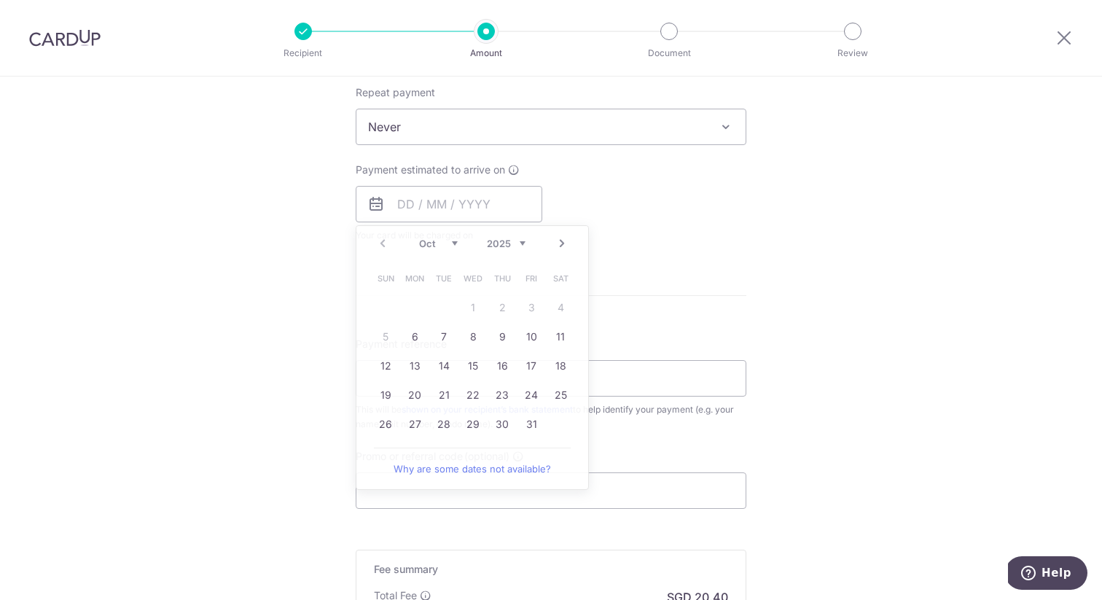
click at [309, 327] on div "Tell us more about your payment Enter payment amount SGD 784.80 784.80 Recipien…" at bounding box center [551, 151] width 1102 height 1318
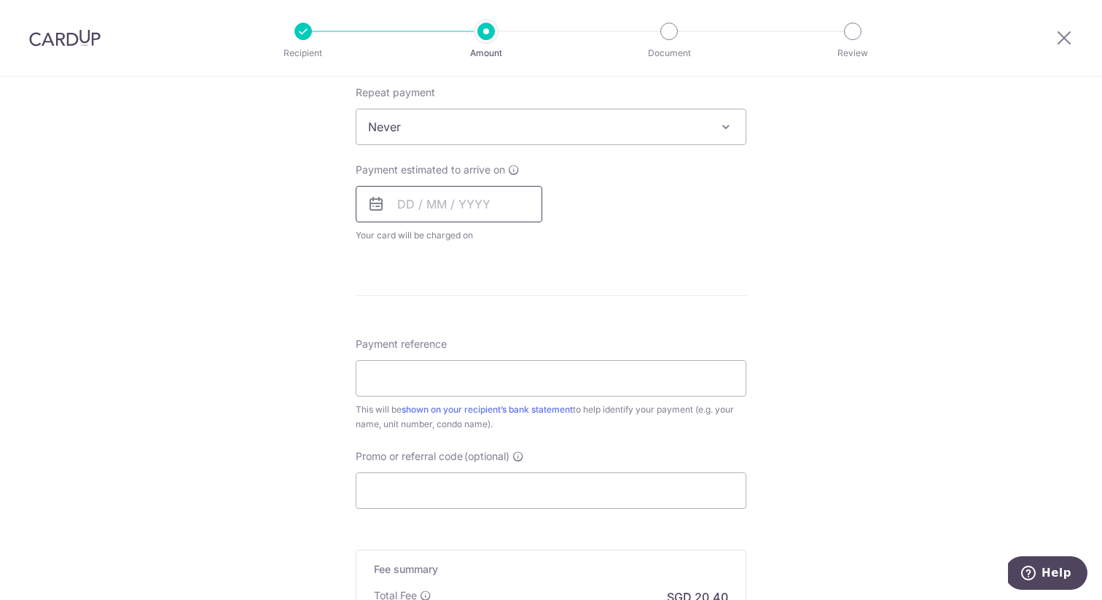
click at [417, 215] on input "text" at bounding box center [449, 204] width 187 height 36
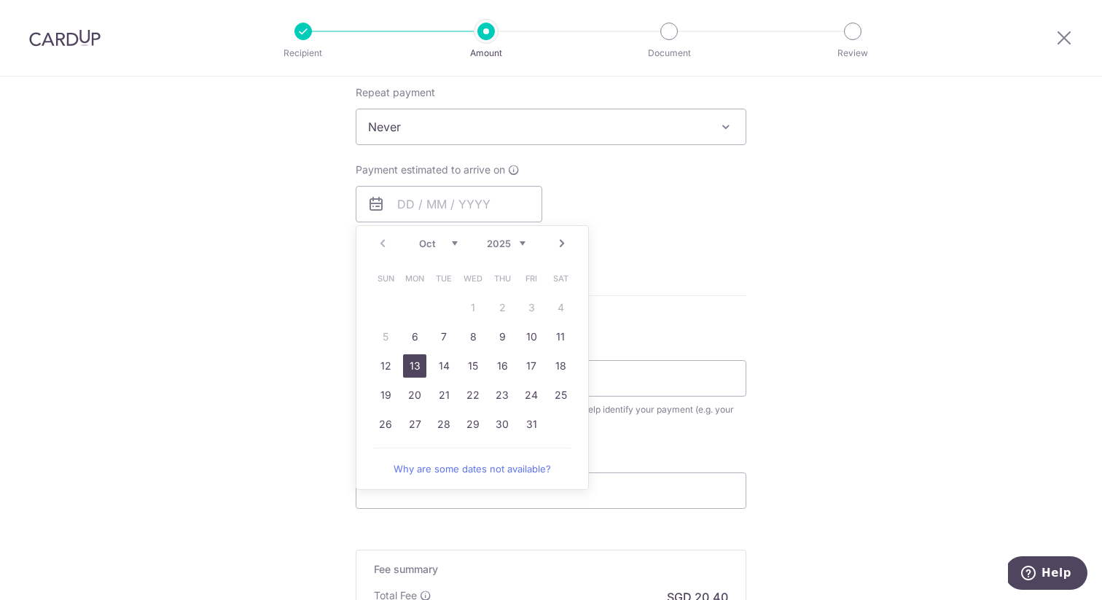
click at [415, 366] on link "13" at bounding box center [414, 365] width 23 height 23
type input "13/10/2025"
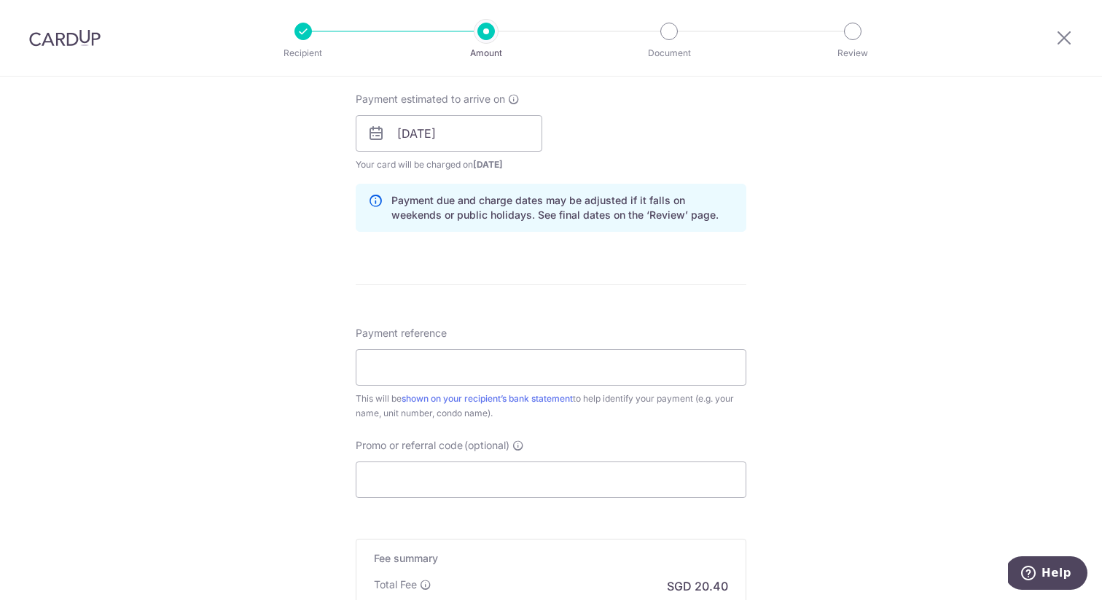
scroll to position [691, 0]
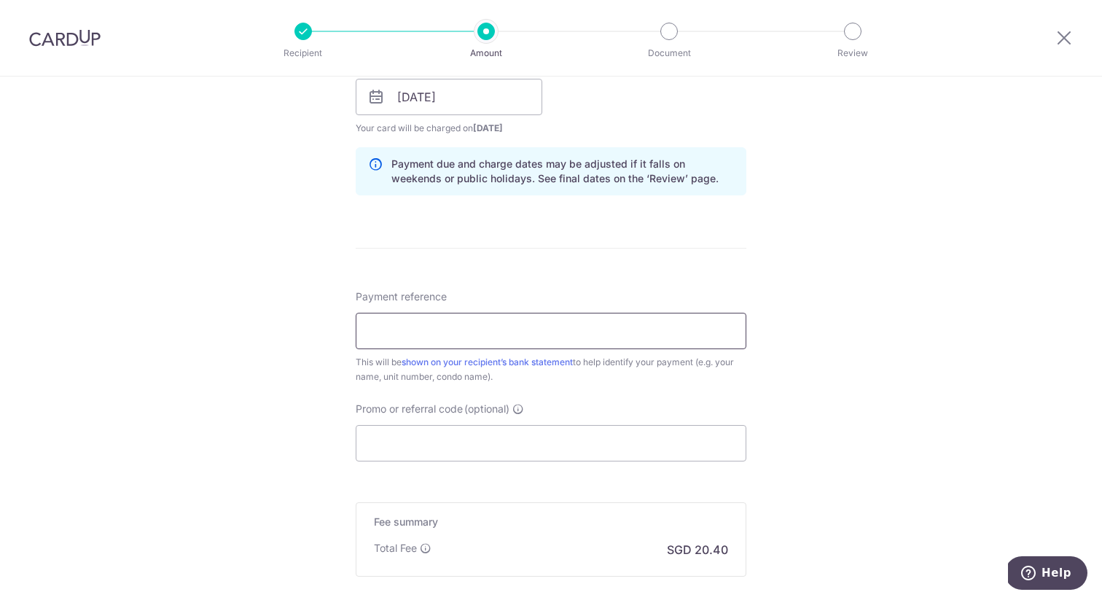
click at [443, 327] on input "Payment reference" at bounding box center [551, 331] width 391 height 36
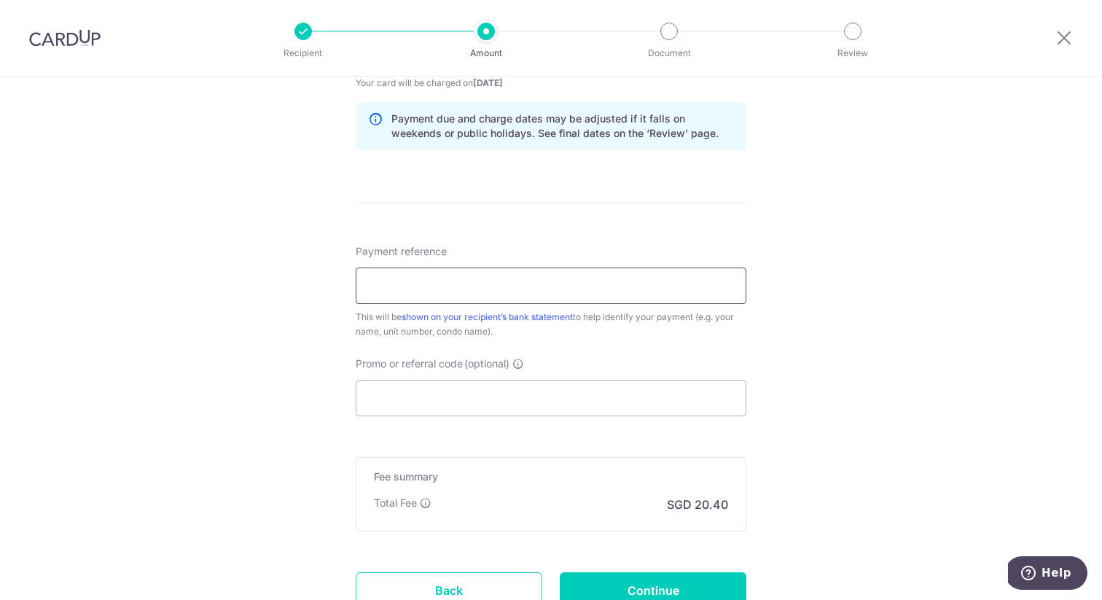
scroll to position [739, 0]
click at [465, 283] on input "Payment reference" at bounding box center [551, 283] width 391 height 36
type input "B"
click at [460, 277] on input "Blk 080221" at bounding box center [551, 283] width 391 height 36
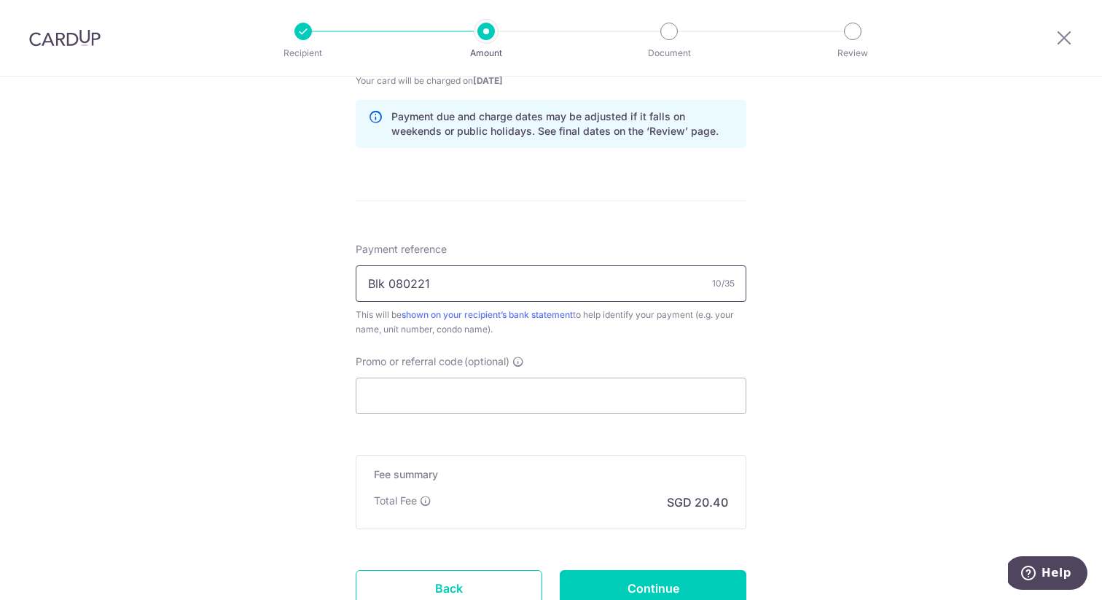
click at [460, 277] on input "Blk 080221" at bounding box center [551, 283] width 391 height 36
type input "Blk 080221"
click at [460, 394] on input "Promo or referral code (optional)" at bounding box center [551, 395] width 391 height 36
paste input "Blk 080221"
type input "Blk 080221"
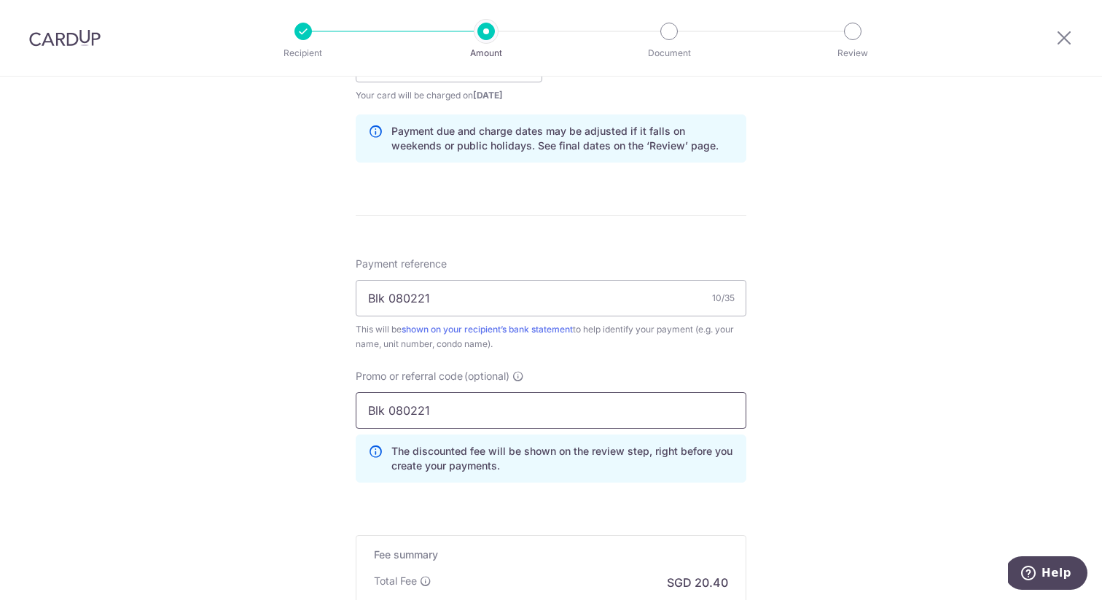
scroll to position [920, 0]
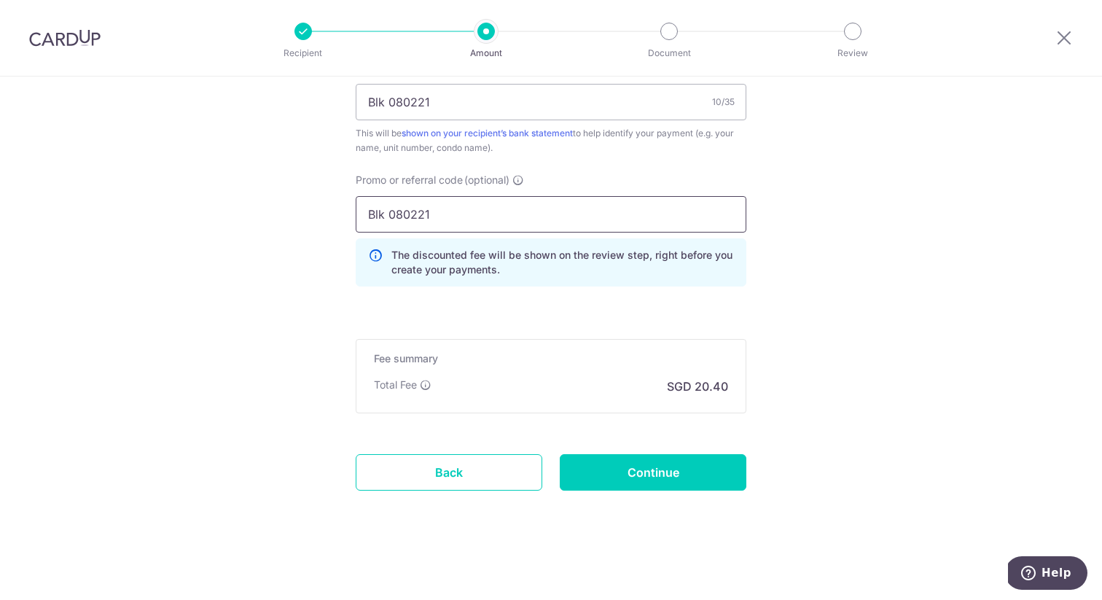
click at [513, 213] on input "Blk 080221" at bounding box center [551, 214] width 391 height 36
type input "R"
paste input "RENO25ONE"
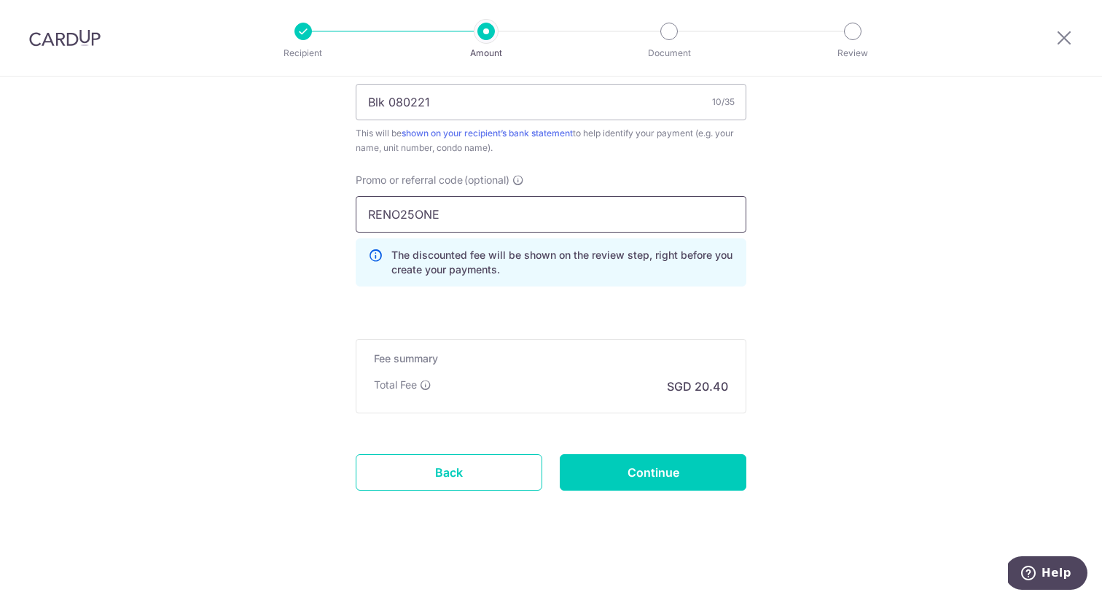
click at [444, 218] on input "RENO25ONE" at bounding box center [551, 214] width 391 height 36
type input "RENO25ONE"
click at [642, 476] on input "Continue" at bounding box center [653, 472] width 187 height 36
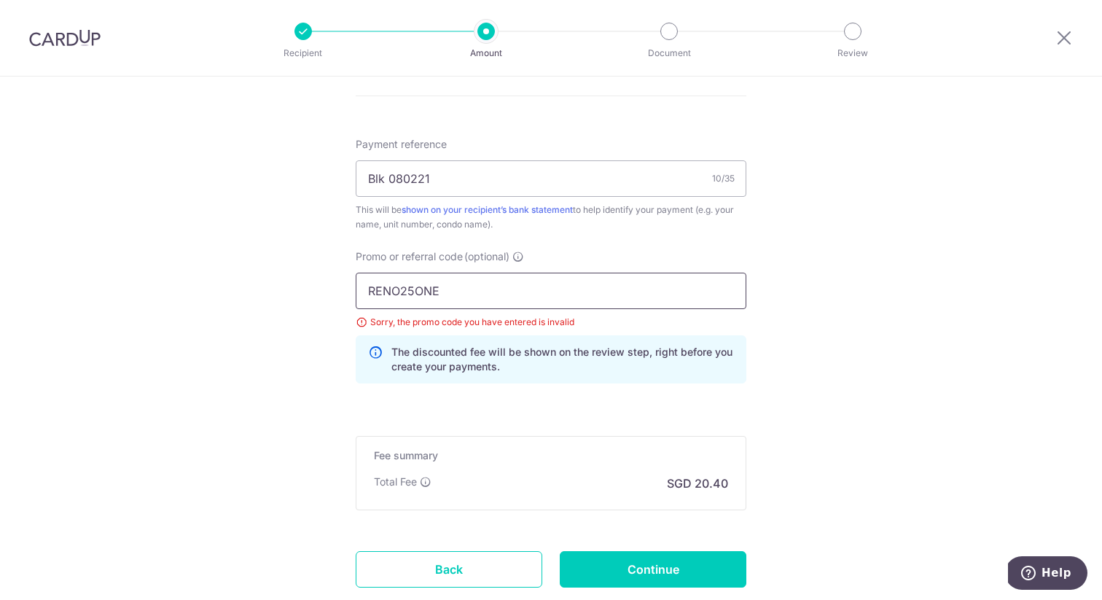
scroll to position [856, 0]
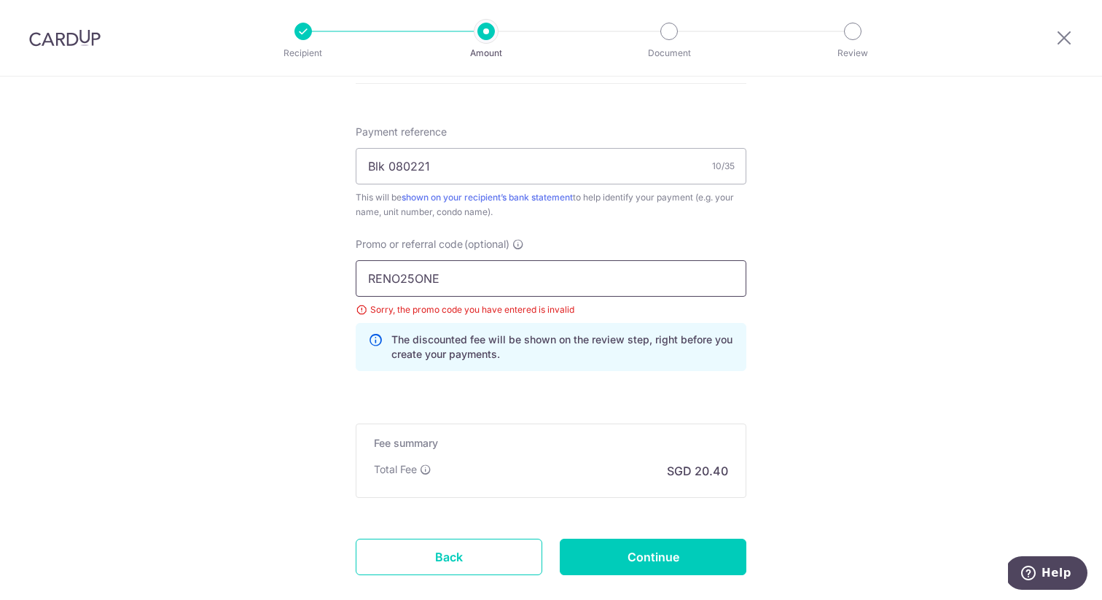
click at [366, 281] on input "RENO25ONE" at bounding box center [551, 278] width 391 height 36
type input "RENO25ONE"
click at [616, 549] on input "Continue" at bounding box center [653, 556] width 187 height 36
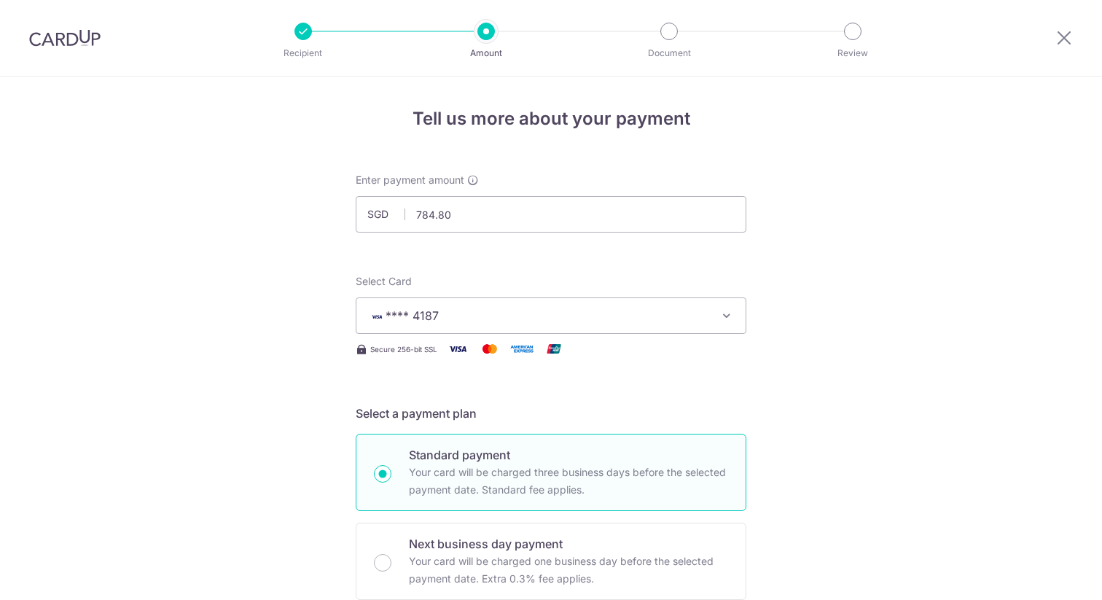
scroll to position [941, 0]
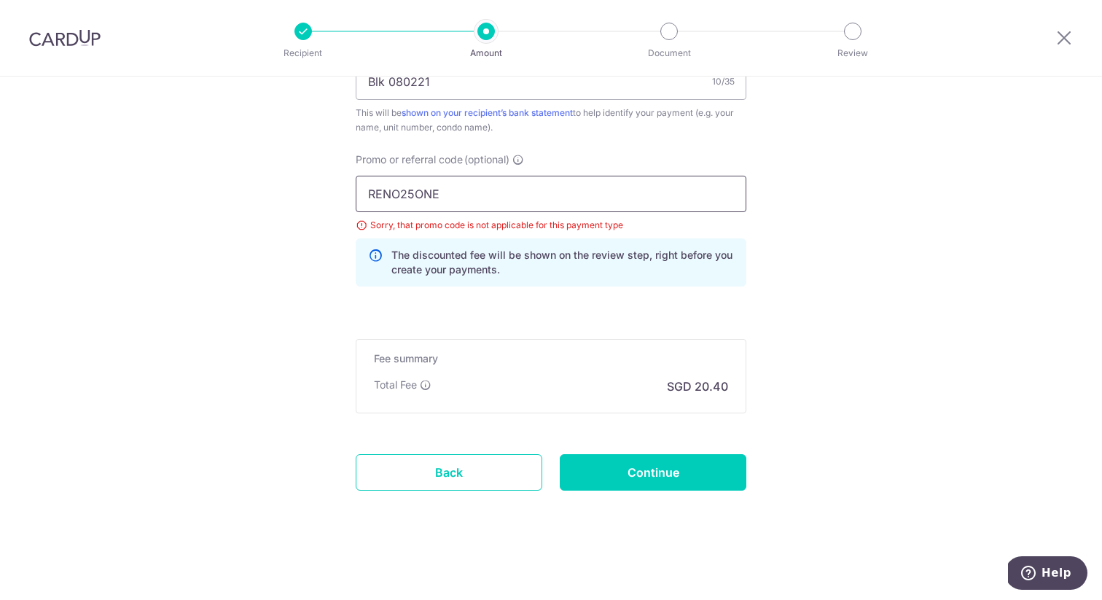
click at [516, 190] on input "RENO25ONE" at bounding box center [551, 194] width 391 height 36
click at [521, 192] on input "RENO25ONE" at bounding box center [551, 194] width 391 height 36
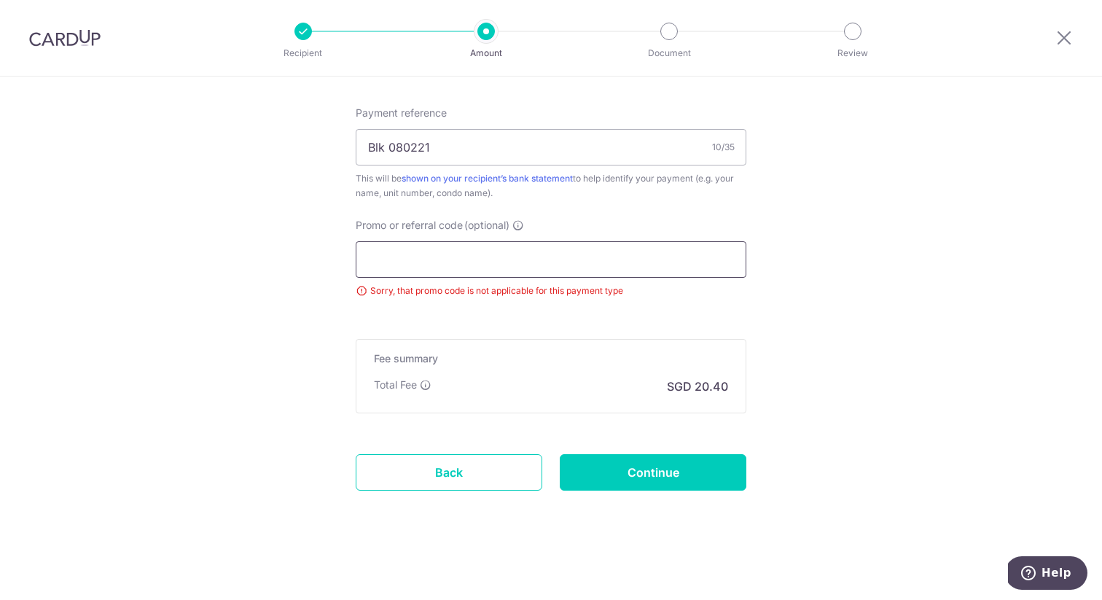
click at [423, 259] on input "Promo or referral code (optional)" at bounding box center [551, 259] width 391 height 36
click at [676, 454] on input "Continue" at bounding box center [653, 472] width 187 height 36
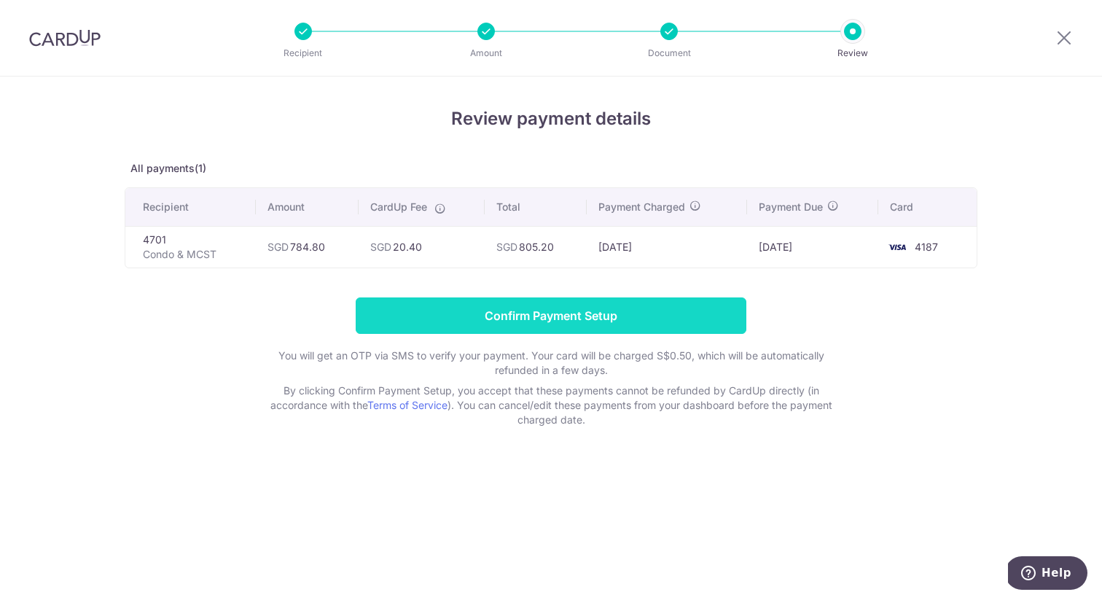
click at [576, 313] on input "Confirm Payment Setup" at bounding box center [551, 315] width 391 height 36
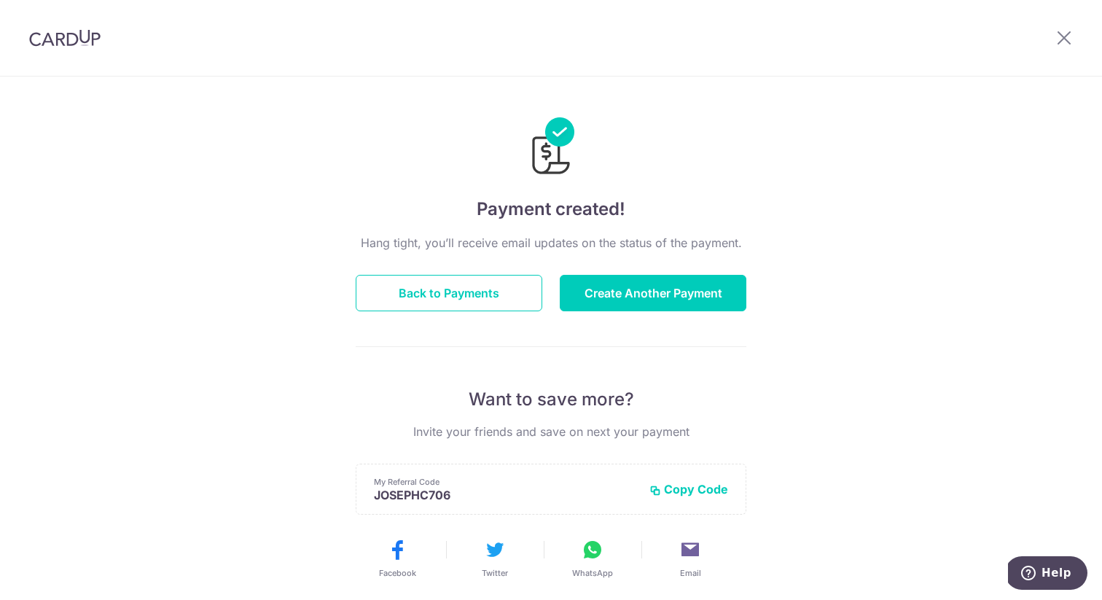
click at [614, 130] on div at bounding box center [551, 136] width 391 height 85
click at [484, 283] on button "Back to Payments" at bounding box center [449, 293] width 187 height 36
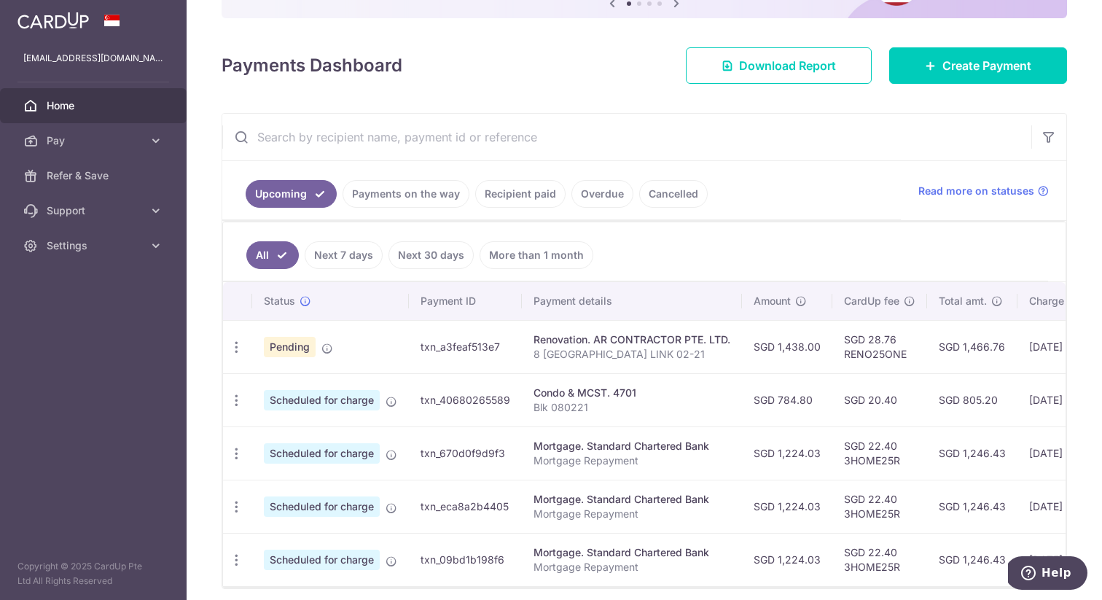
scroll to position [226, 0]
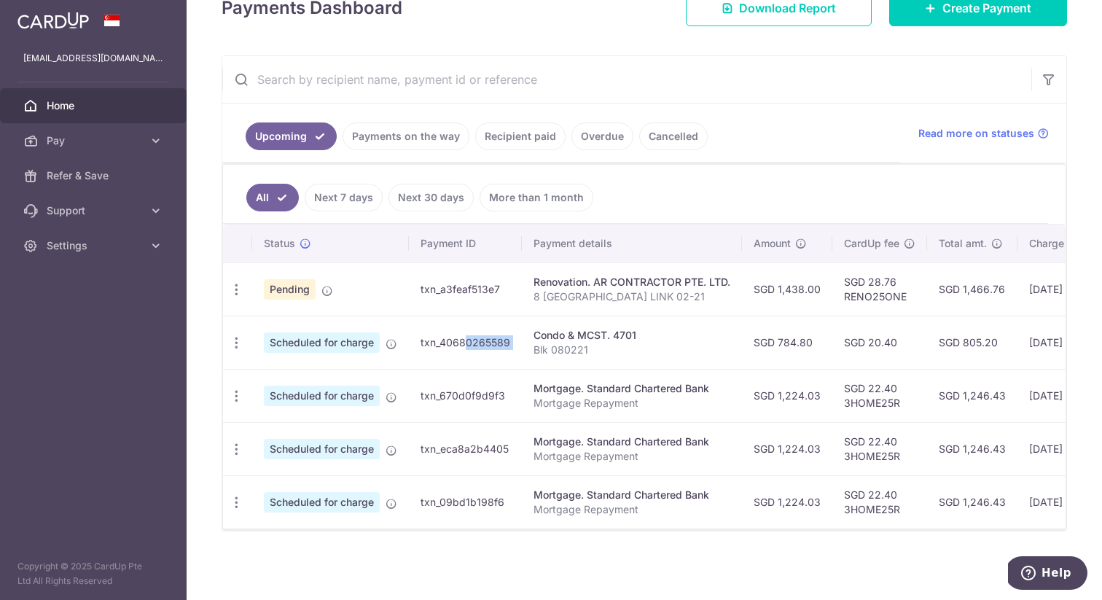
drag, startPoint x: 423, startPoint y: 341, endPoint x: 524, endPoint y: 342, distance: 101.3
click at [525, 342] on tr "Update payment Cancel payment Scheduled for charge txn_40680265589 Condo & MCST…" at bounding box center [766, 341] width 1087 height 53
click at [524, 342] on td "Condo & MCST. 4701 Blk 080221" at bounding box center [632, 341] width 220 height 53
